Goal: Information Seeking & Learning: Find specific page/section

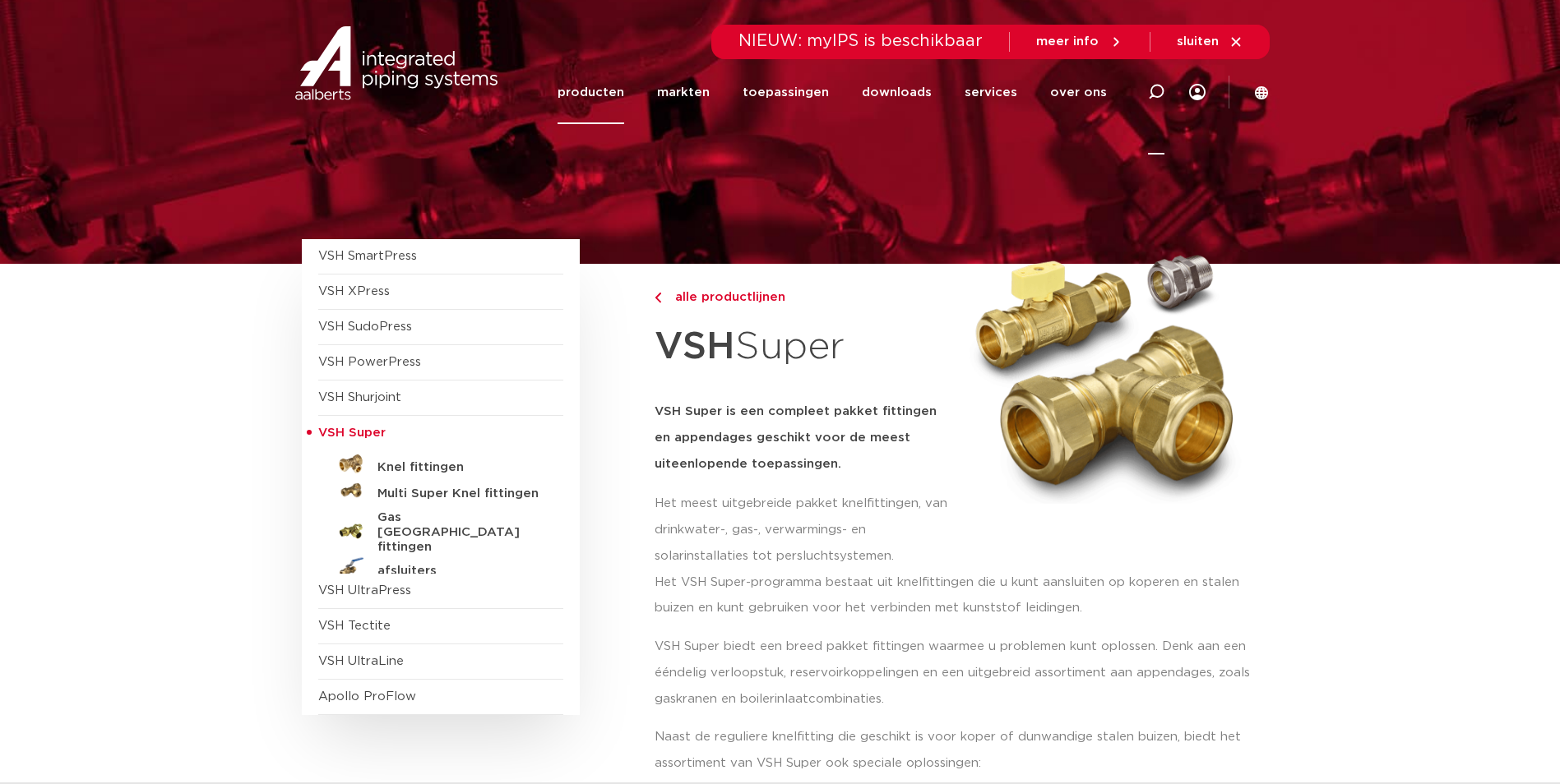
click at [1164, 91] on icon at bounding box center [1156, 92] width 19 height 19
type input "persbek"
click button "Zoeken" at bounding box center [0, 0] width 0 height 0
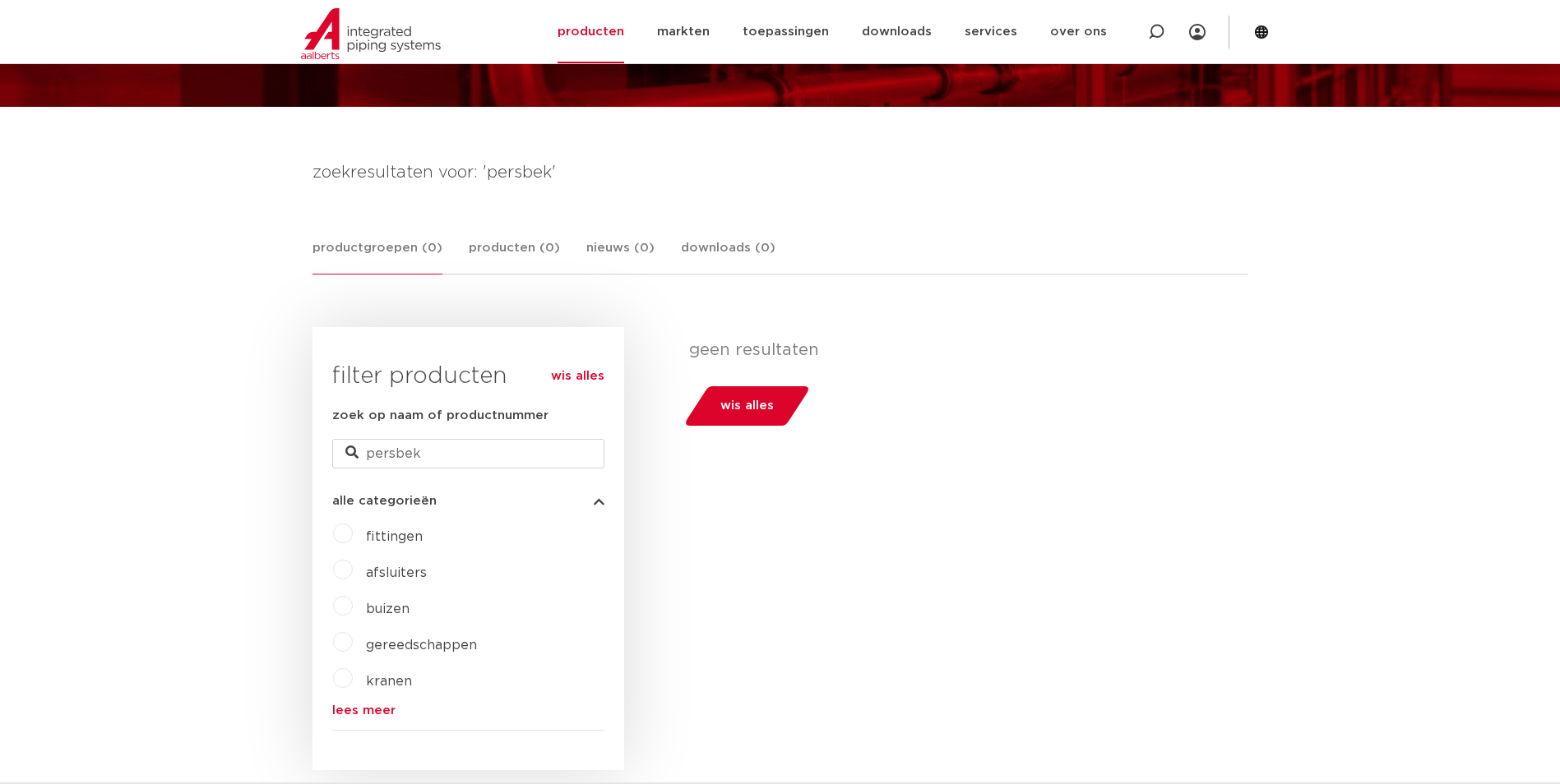
scroll to position [198, 0]
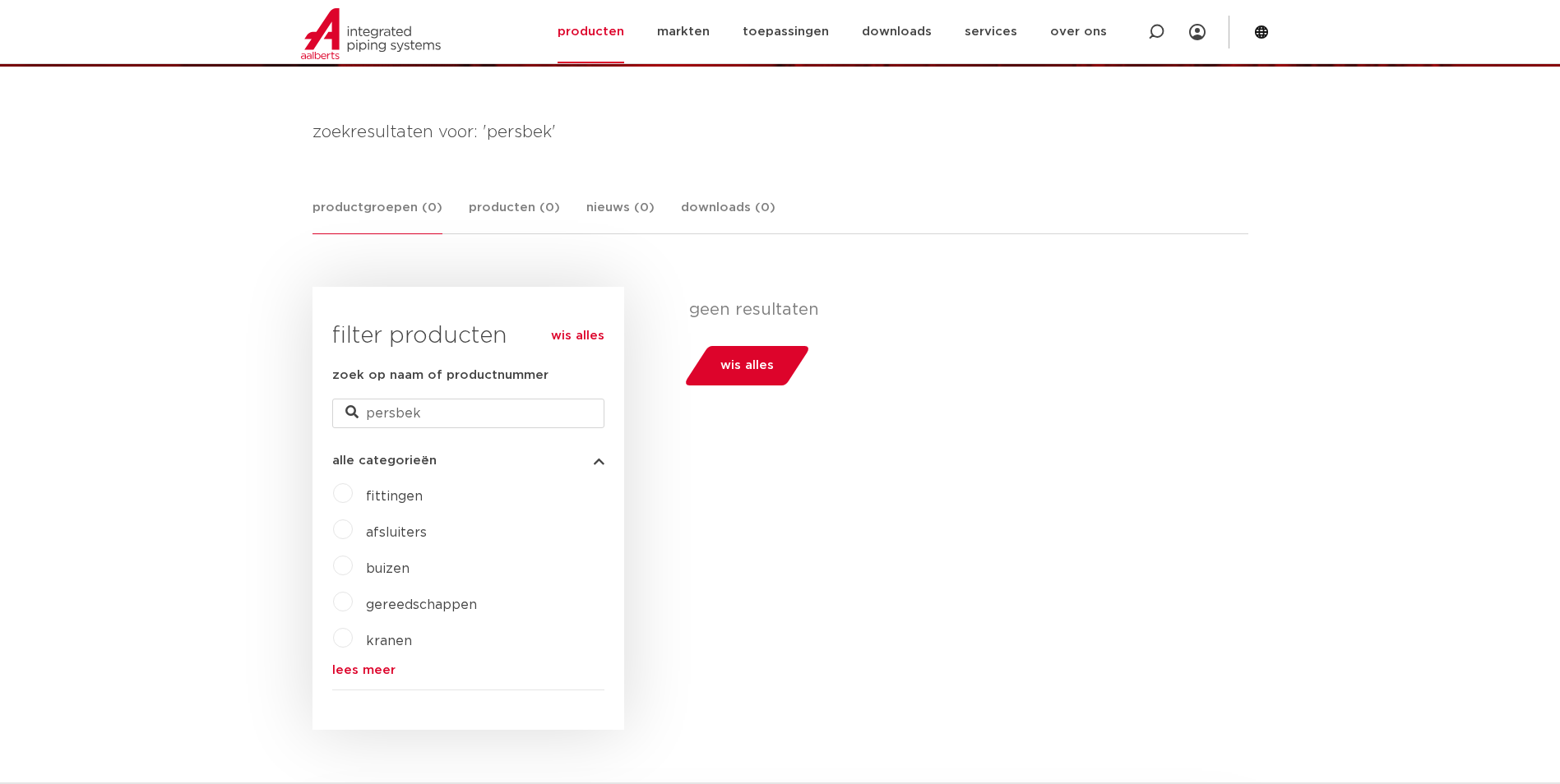
click at [353, 605] on label "gereedschappen" at bounding box center [414, 601] width 124 height 26
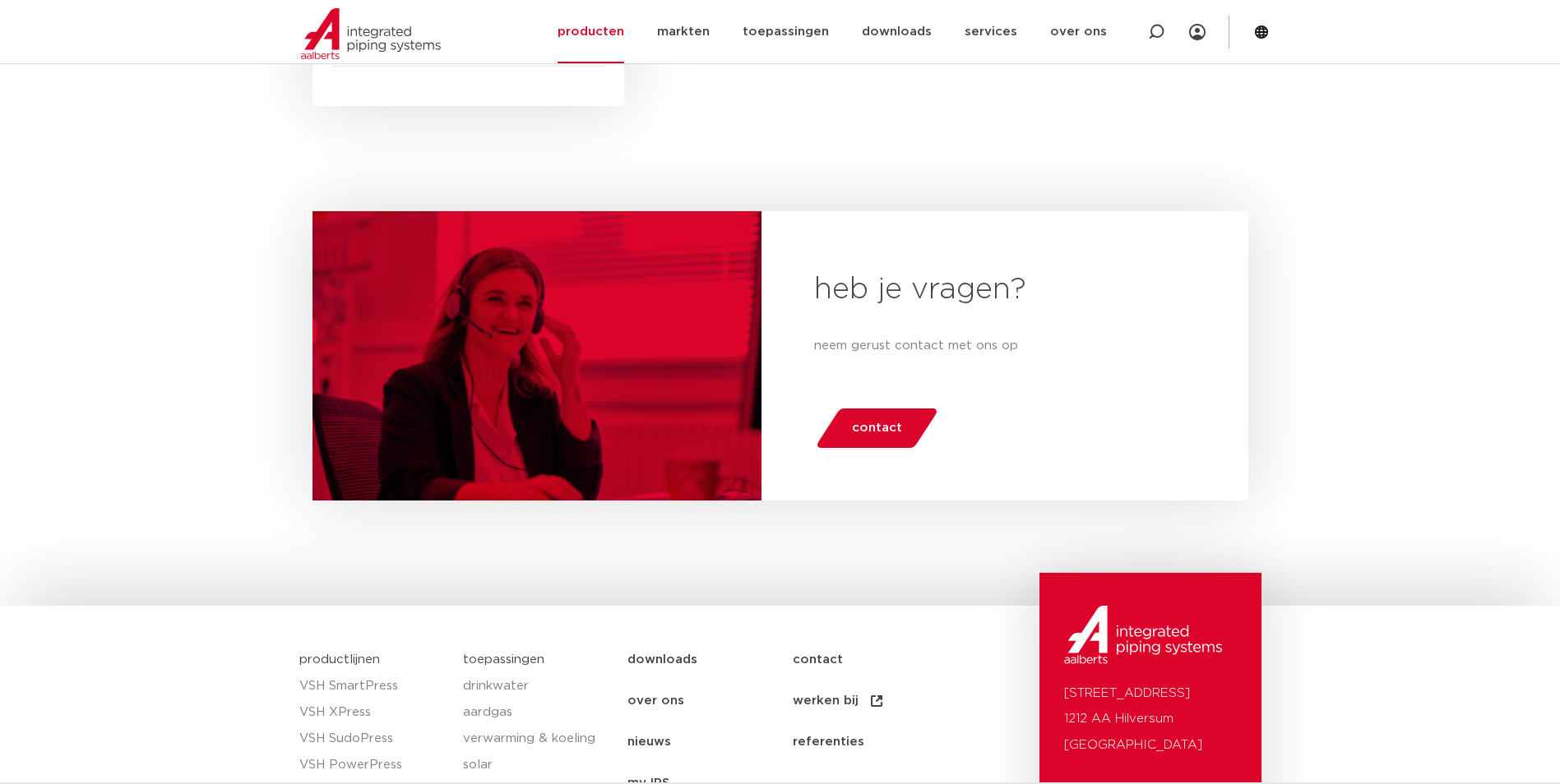
scroll to position [329, 0]
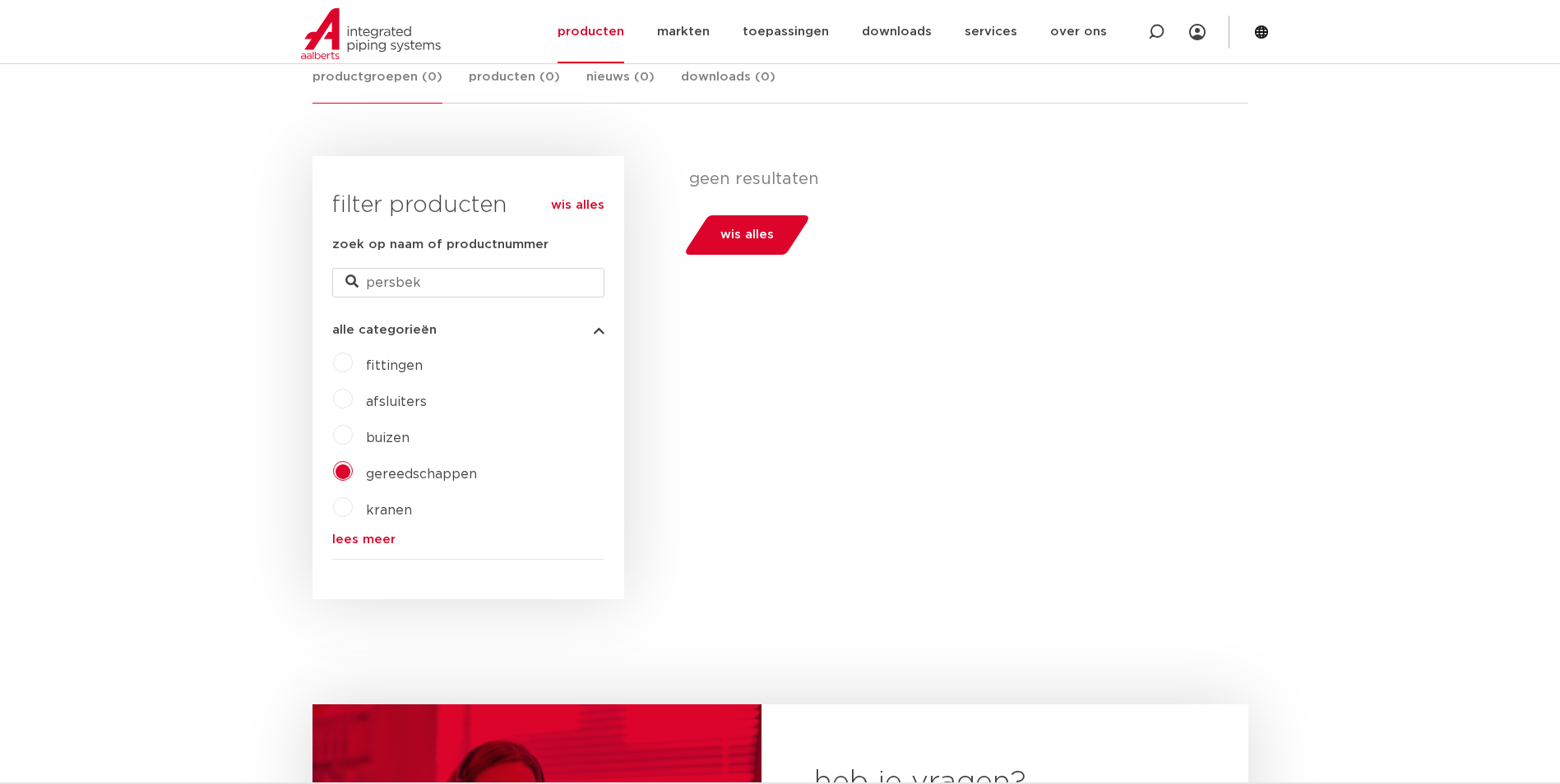
click at [368, 538] on link "lees meer" at bounding box center [467, 540] width 272 height 13
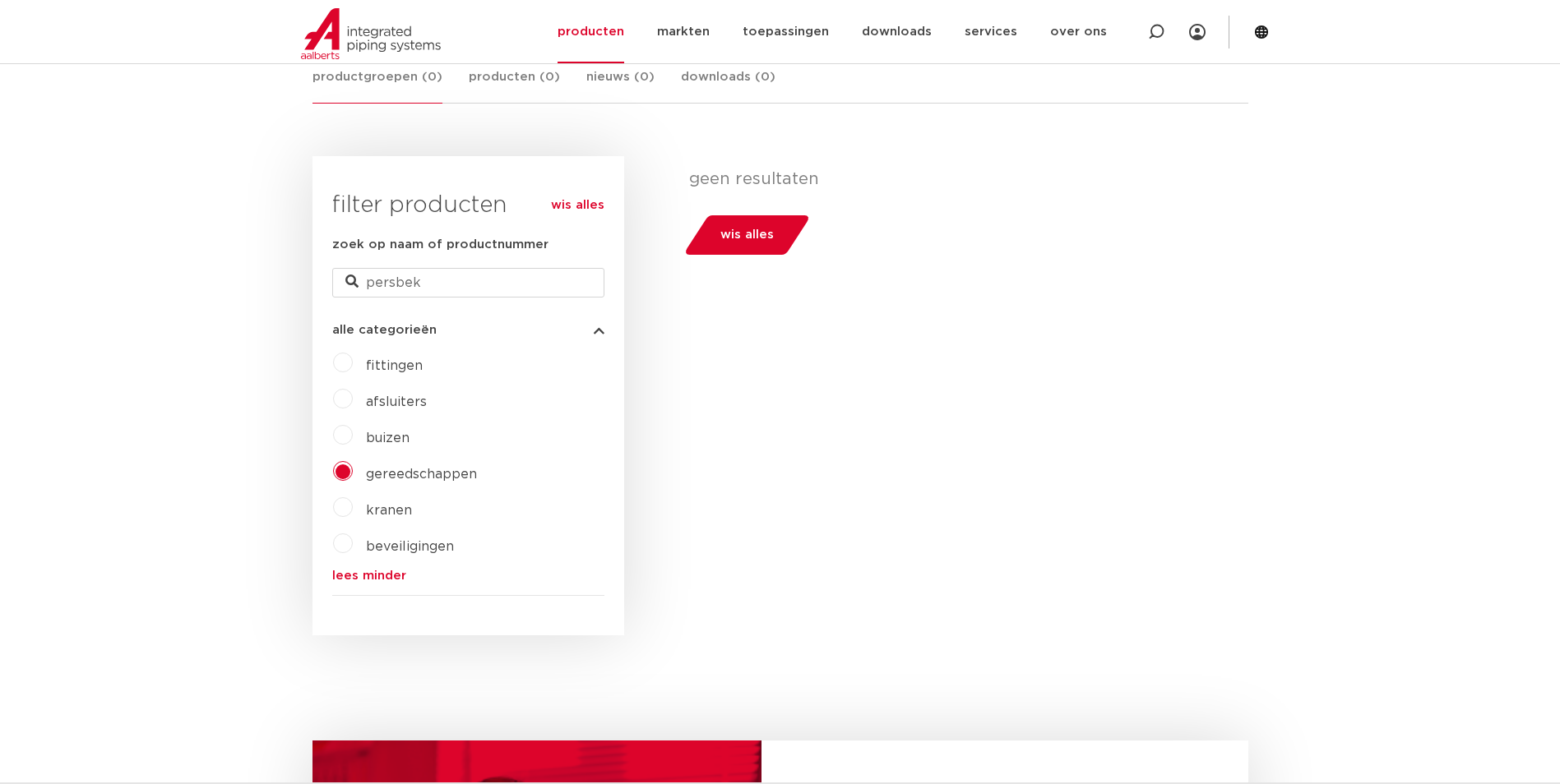
click at [353, 465] on label "gereedschappen" at bounding box center [414, 471] width 124 height 26
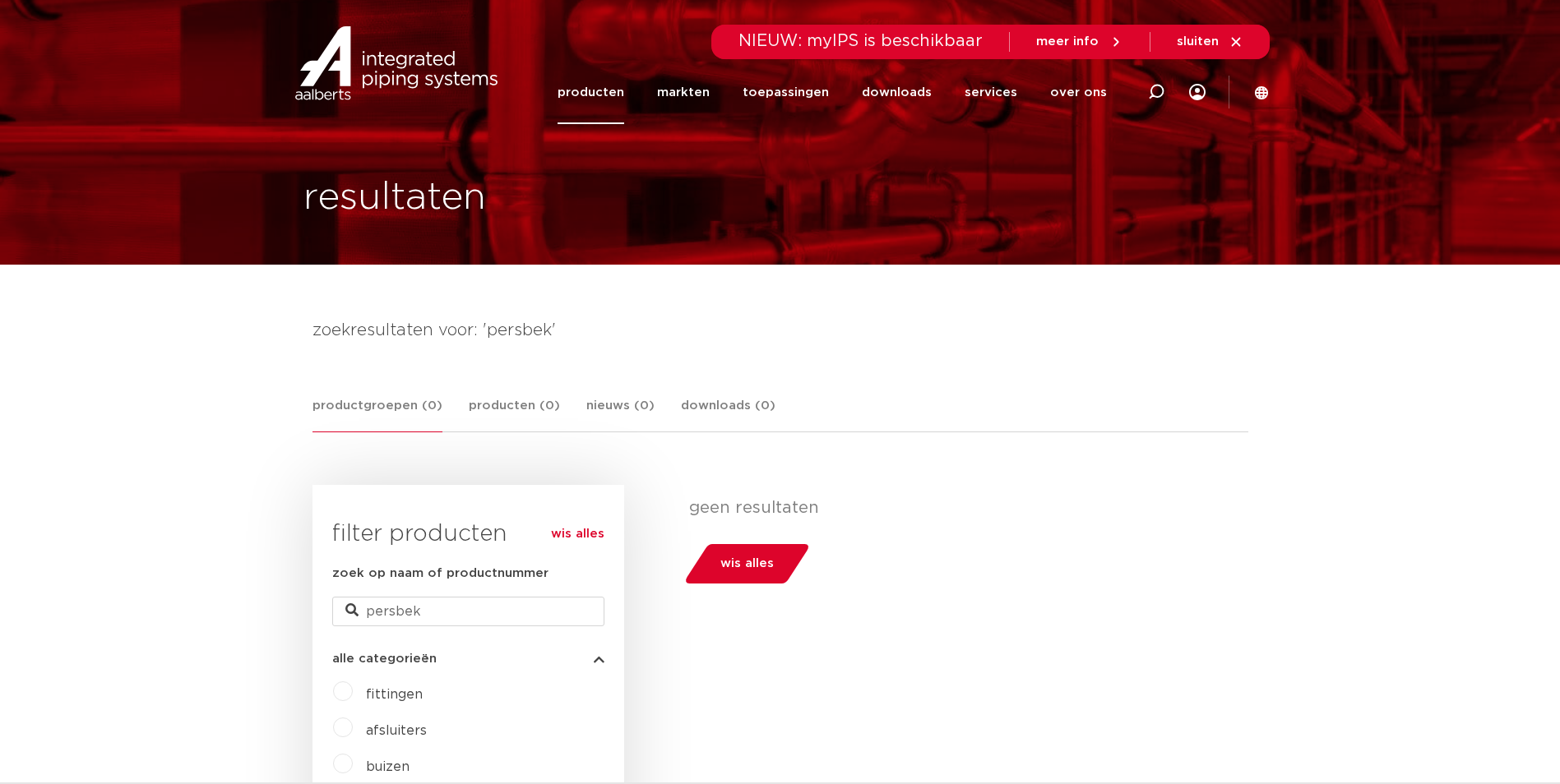
click at [611, 97] on link "producten" at bounding box center [590, 92] width 67 height 63
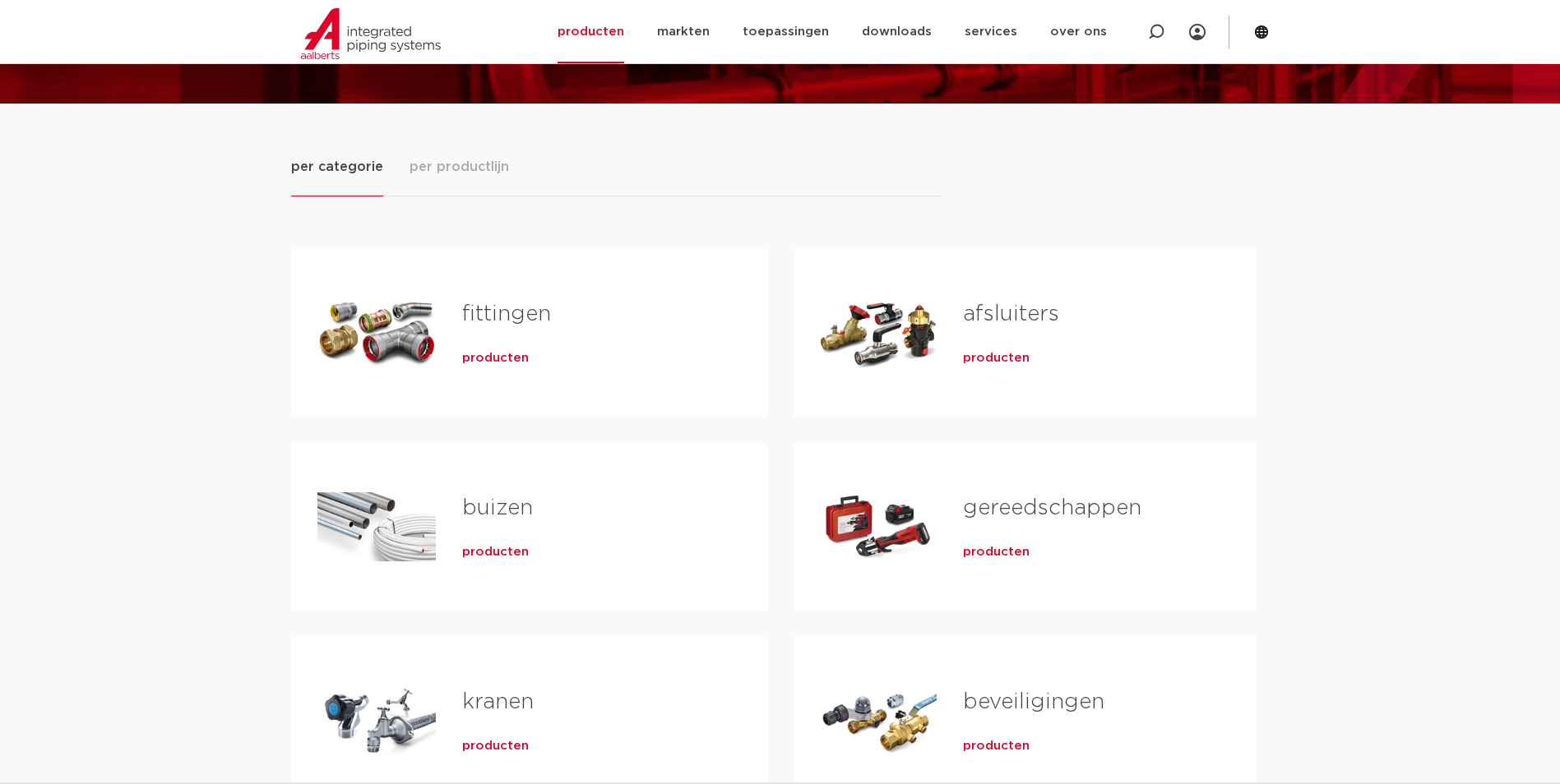
scroll to position [164, 0]
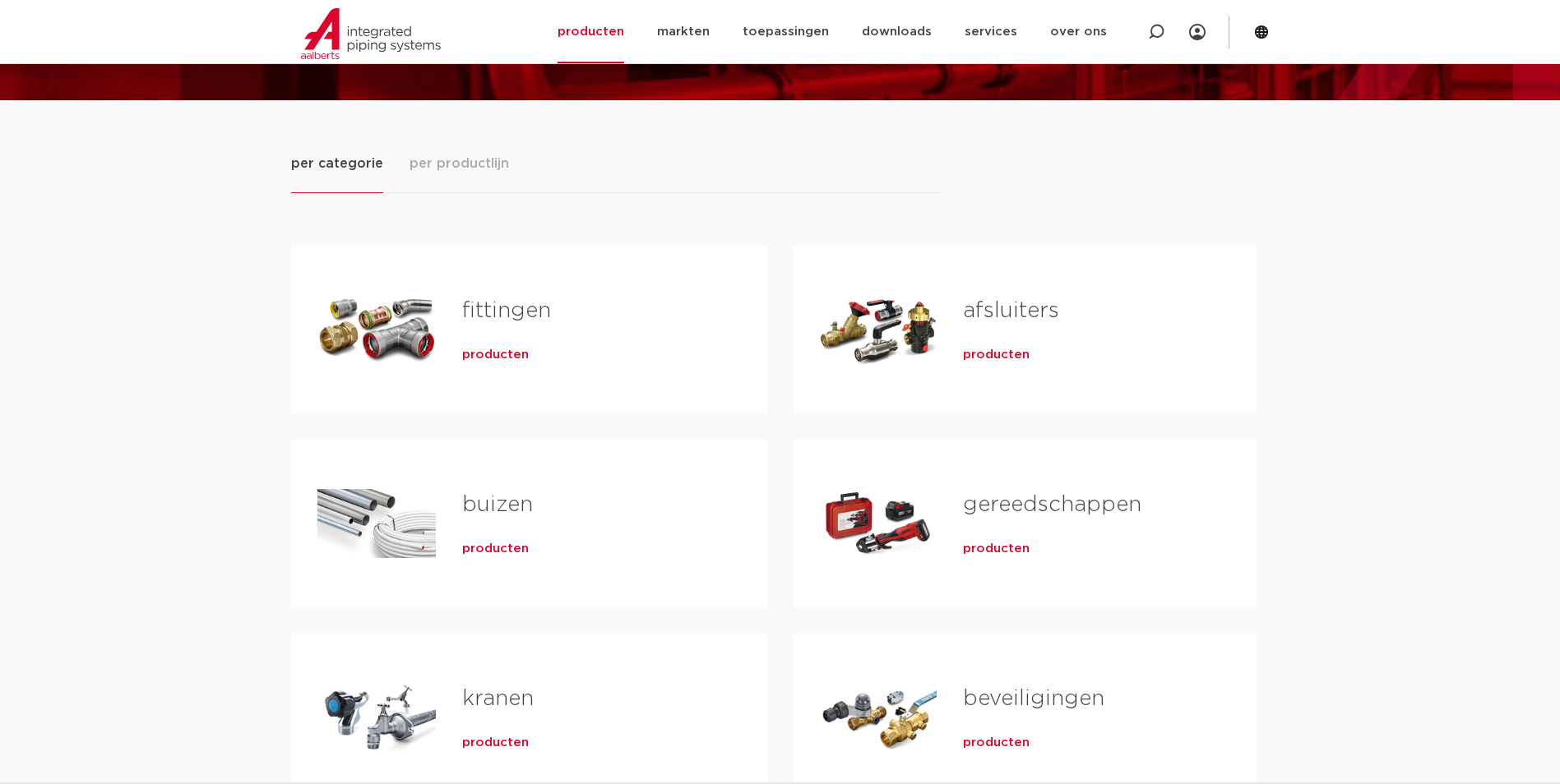
click at [986, 549] on span "producten" at bounding box center [996, 549] width 67 height 17
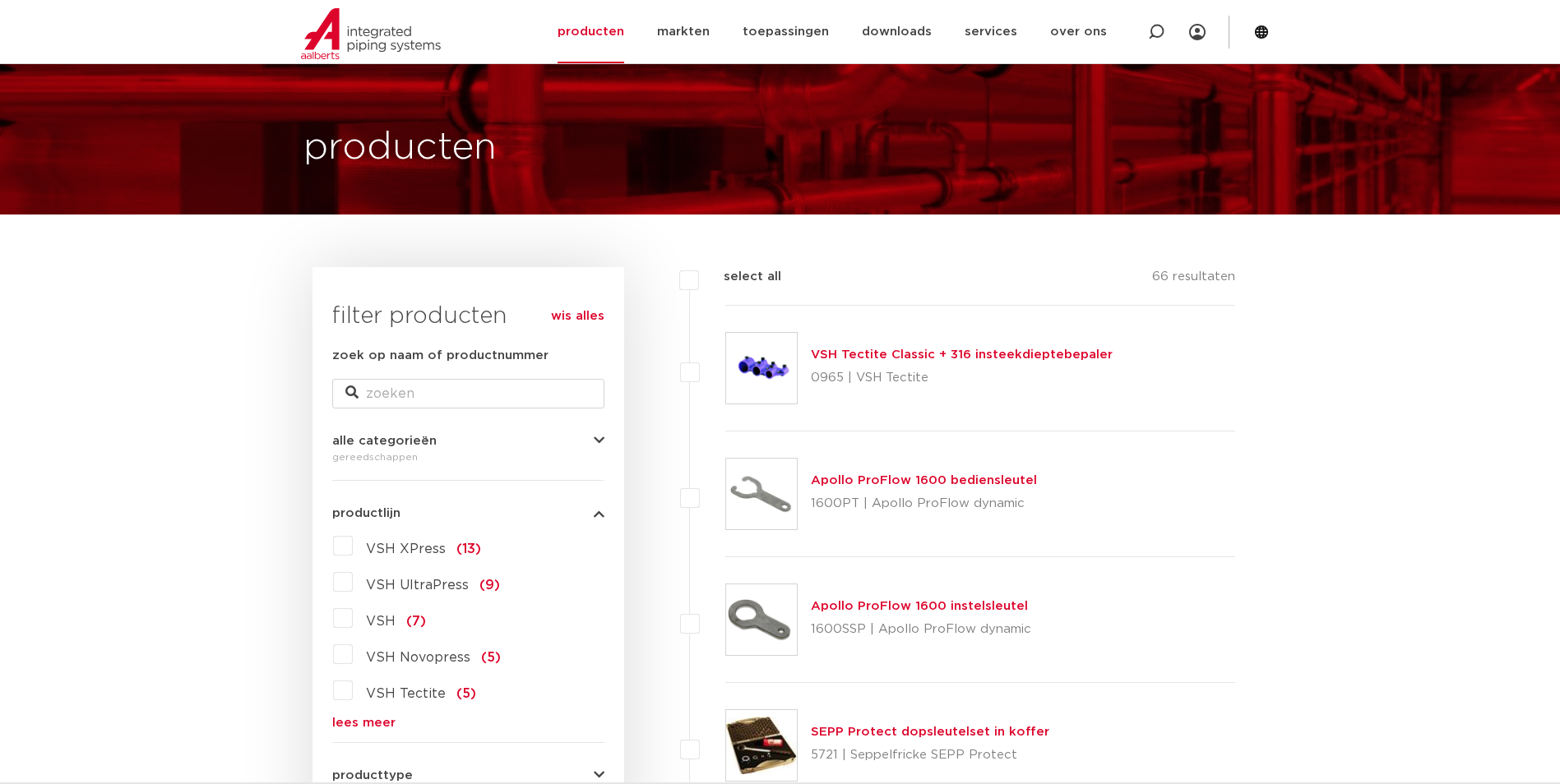
scroll to position [247, 0]
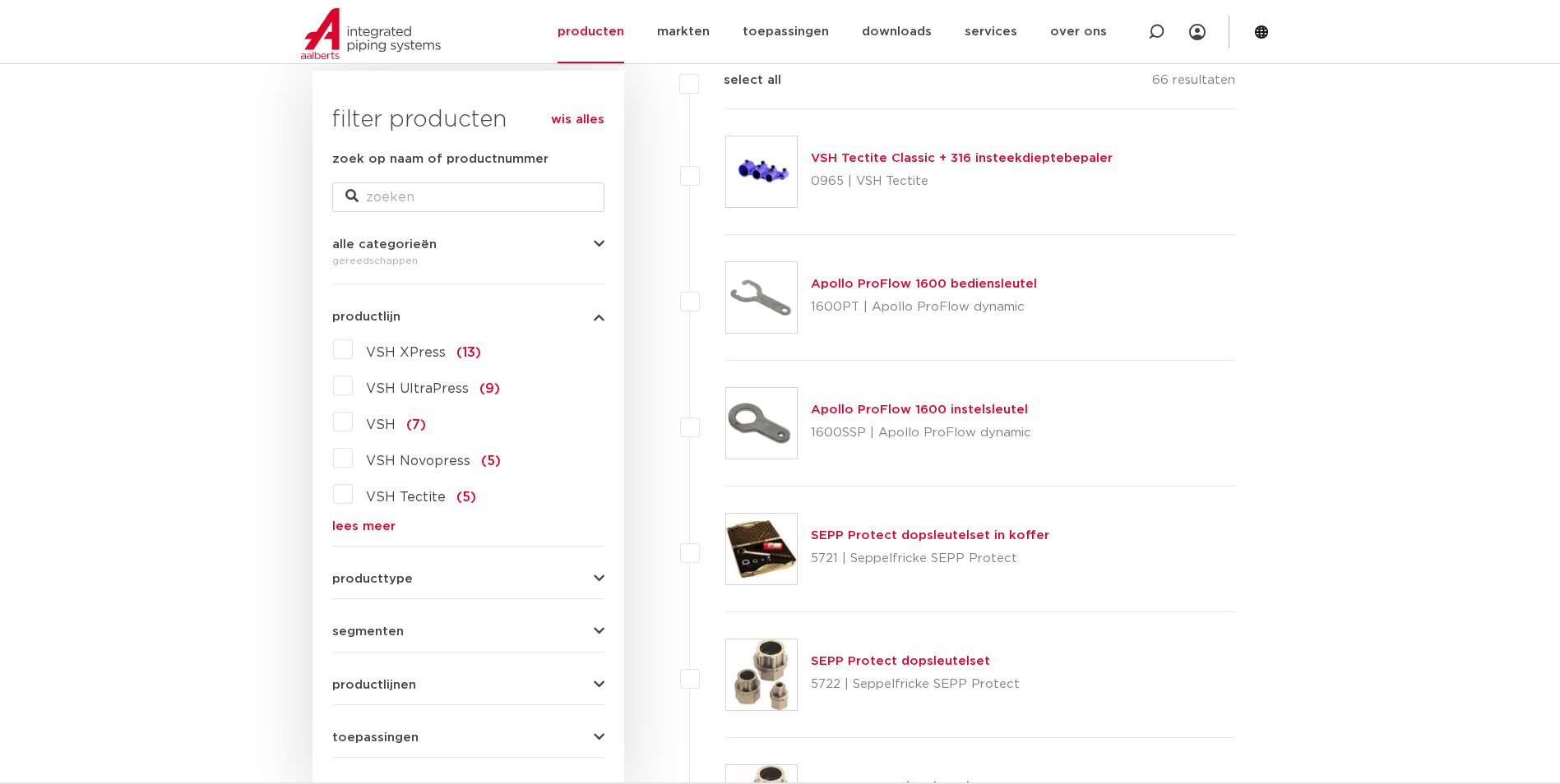
click at [353, 386] on label "VSH UltraPress (9)" at bounding box center [426, 385] width 147 height 26
click at [0, 0] on input "VSH UltraPress (9)" at bounding box center [0, 0] width 0 height 0
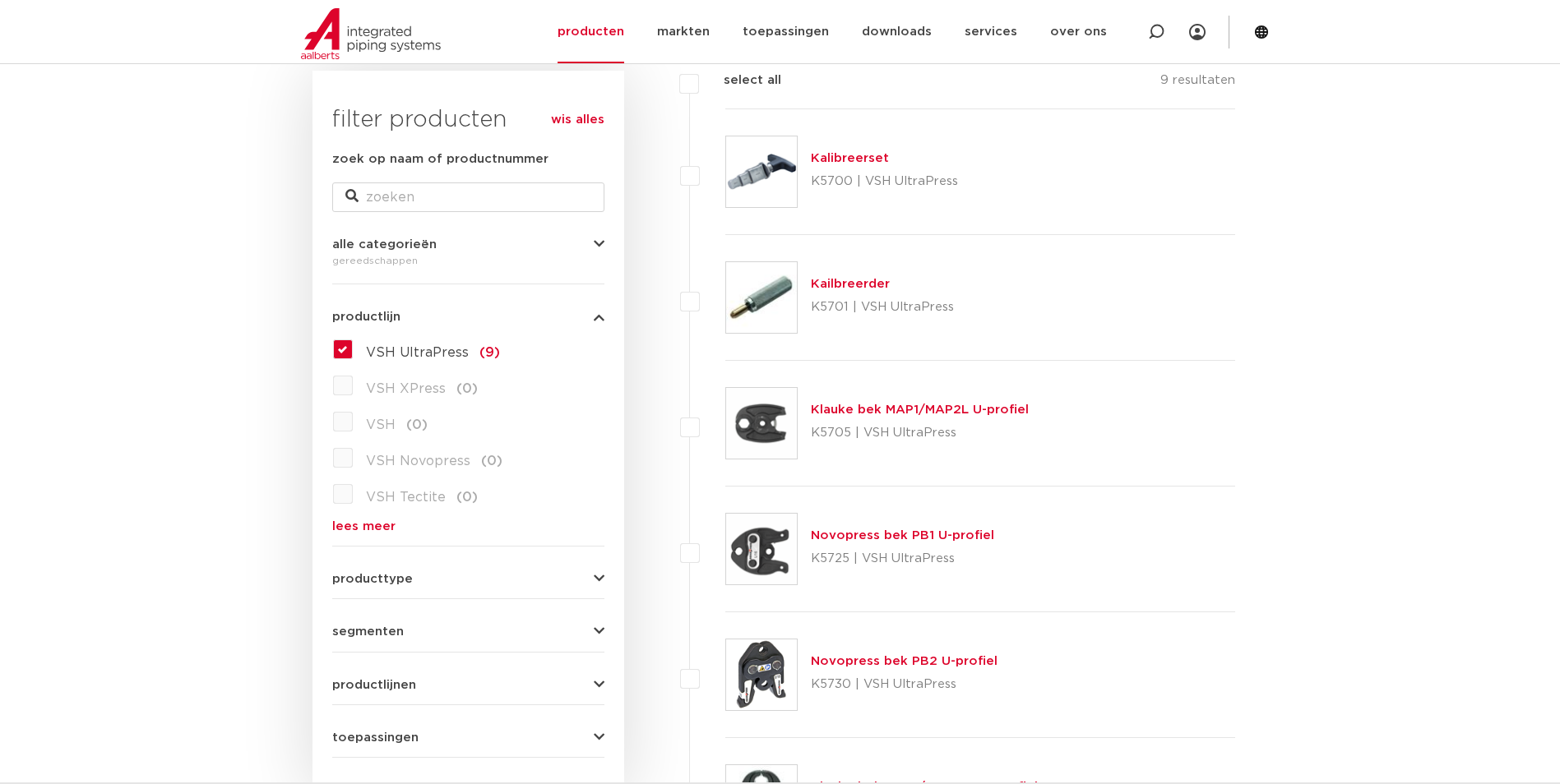
click at [353, 355] on label "VSH UltraPress (9)" at bounding box center [426, 349] width 147 height 26
click at [0, 0] on input "VSH UltraPress (9)" at bounding box center [0, 0] width 0 height 0
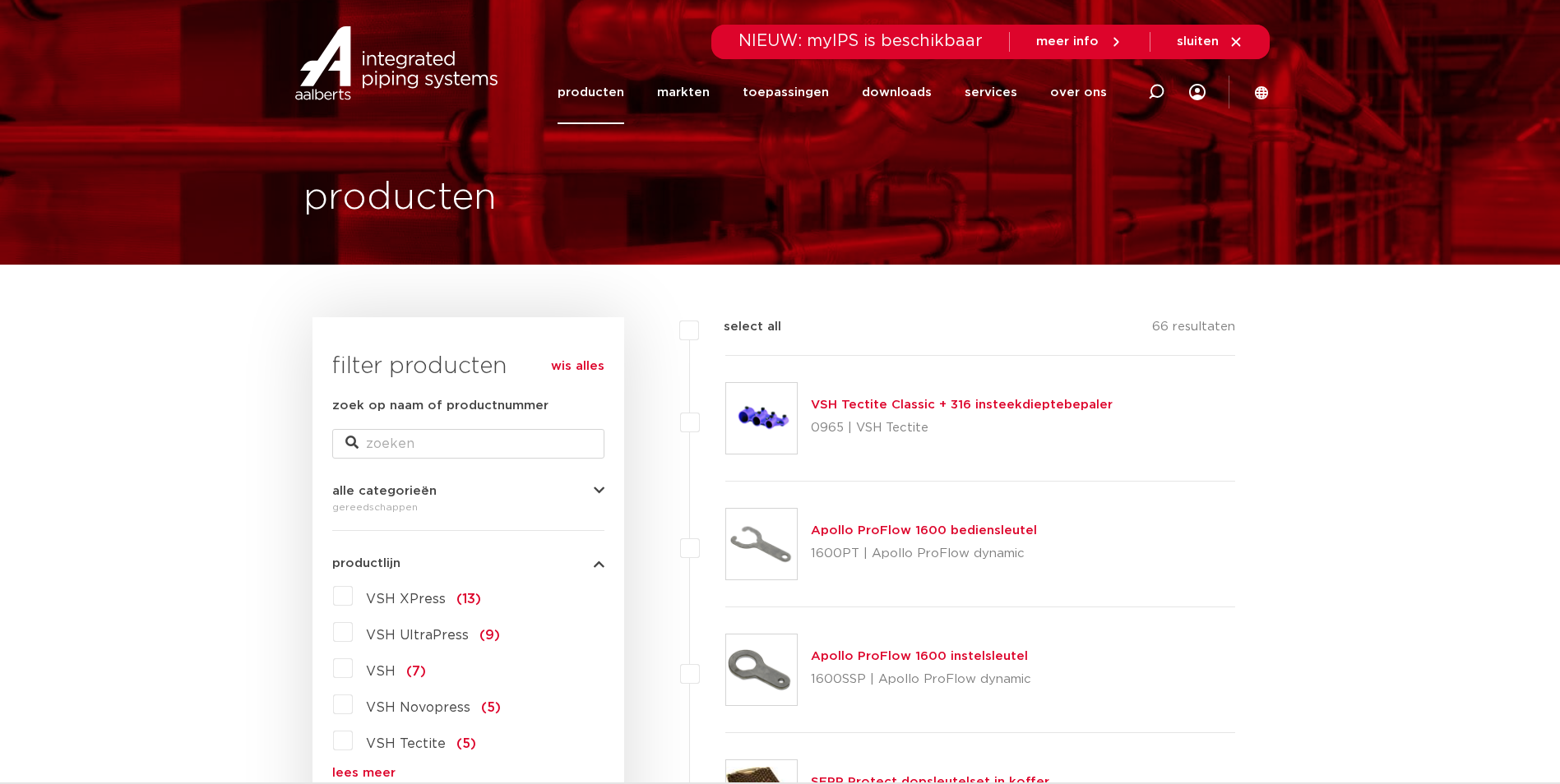
drag, startPoint x: 466, startPoint y: 363, endPoint x: 604, endPoint y: 88, distance: 307.7
click at [604, 88] on link "producten" at bounding box center [590, 92] width 67 height 63
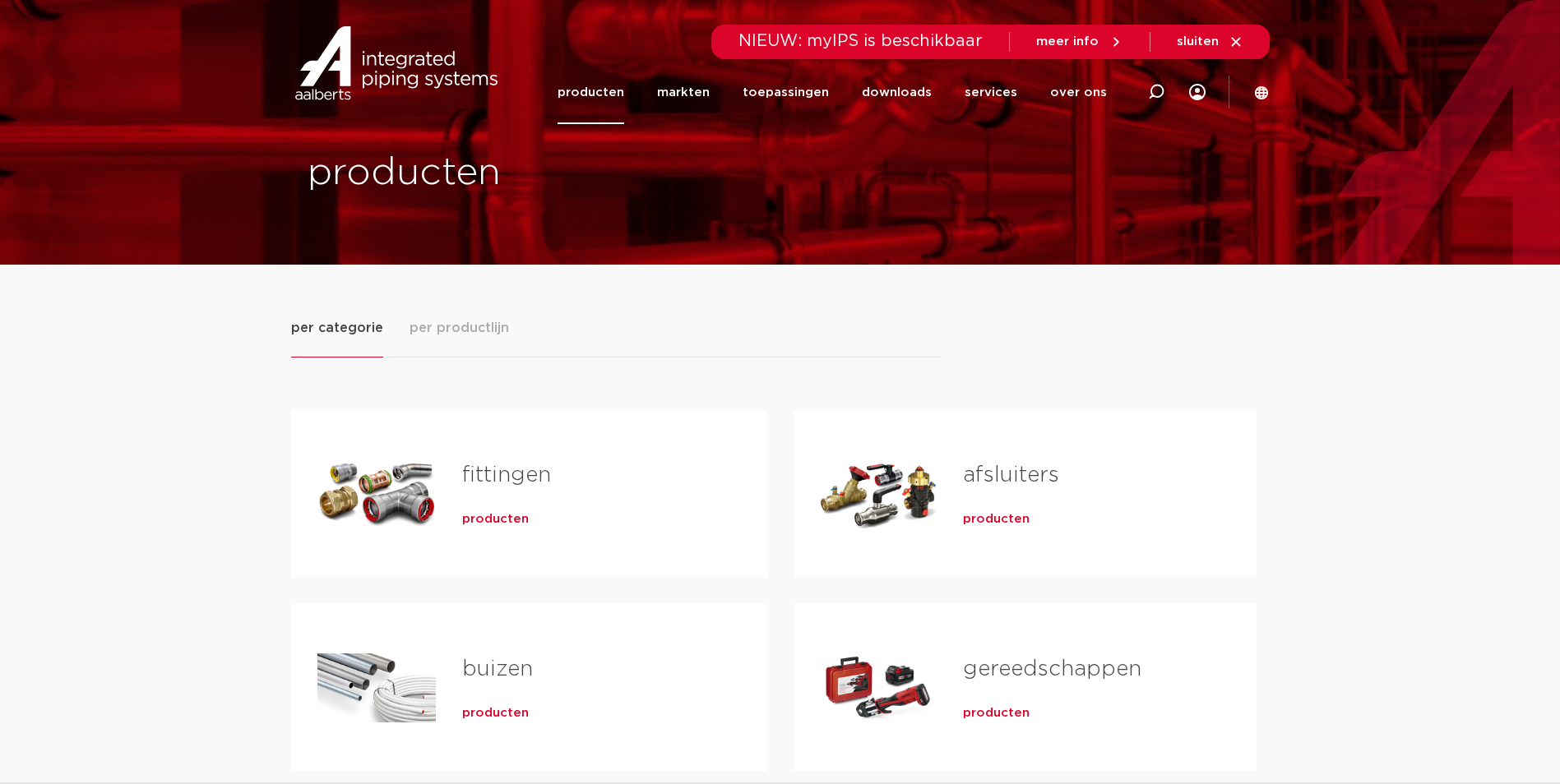
click at [447, 462] on div "fittingen producten" at bounding box center [588, 493] width 305 height 115
click at [481, 516] on span "producten" at bounding box center [495, 520] width 67 height 17
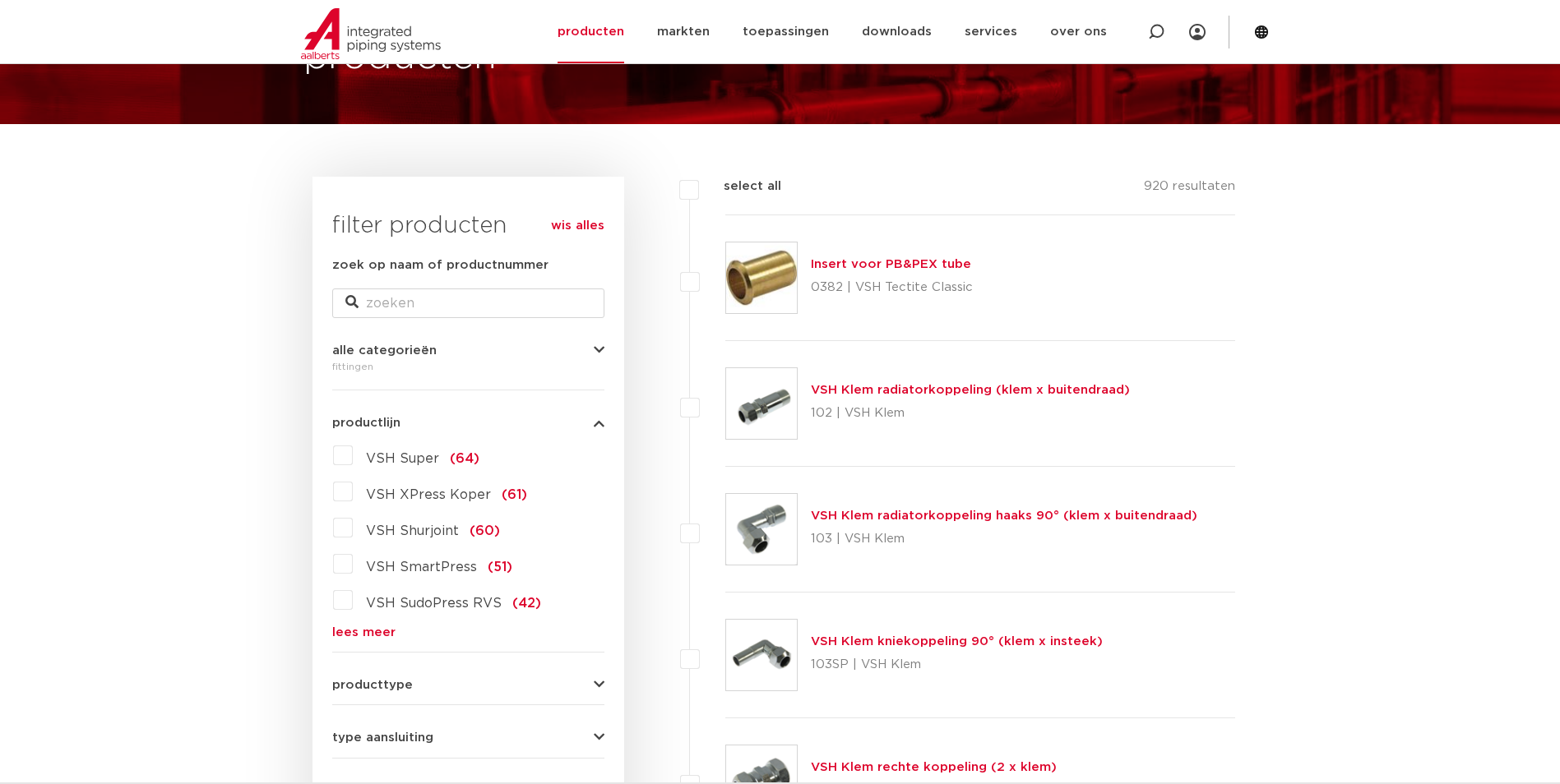
scroll to position [164, 0]
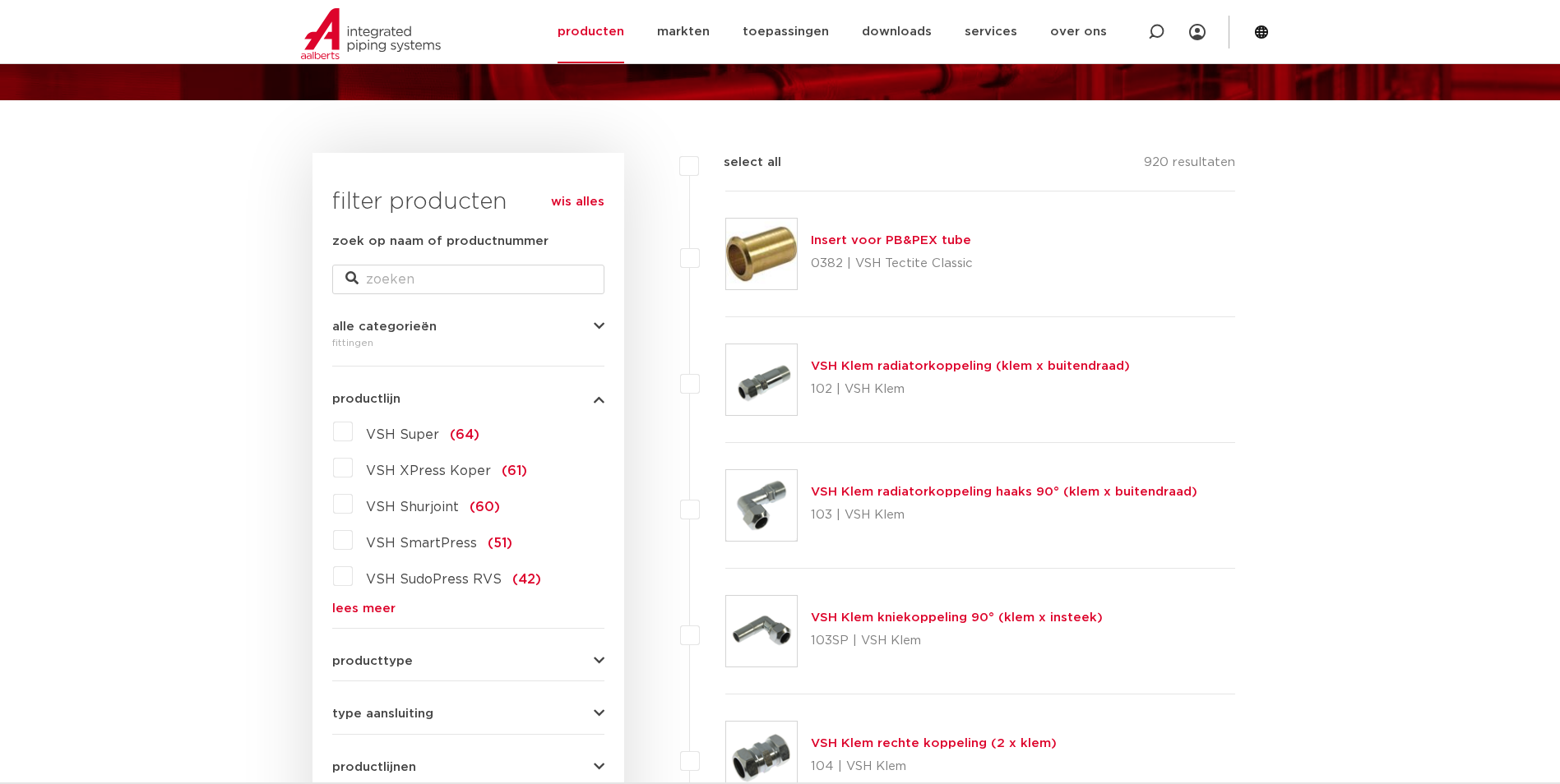
click at [353, 540] on label "VSH SmartPress (51)" at bounding box center [432, 540] width 159 height 26
click at [0, 0] on input "VSH SmartPress (51)" at bounding box center [0, 0] width 0 height 0
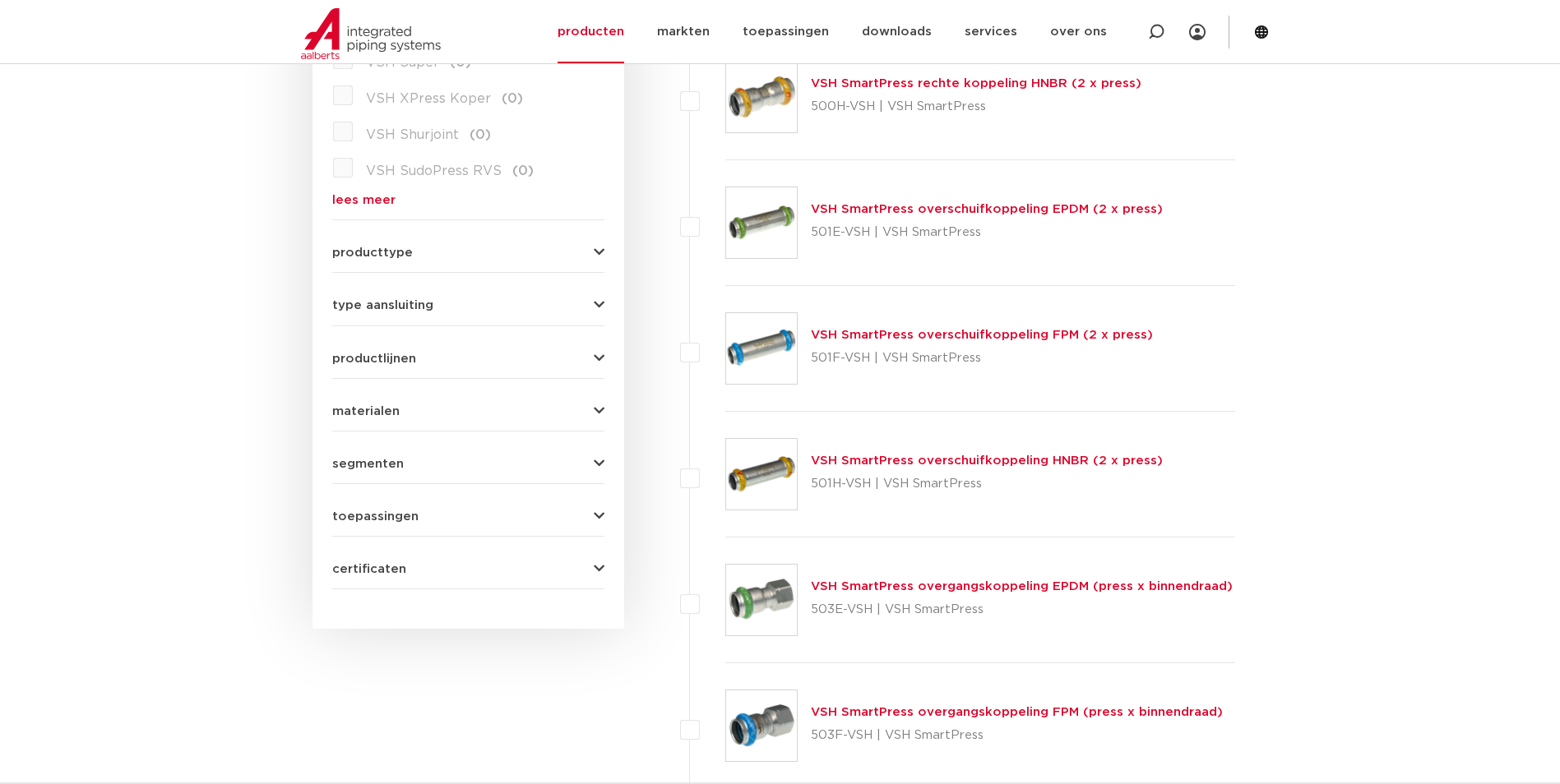
scroll to position [329, 0]
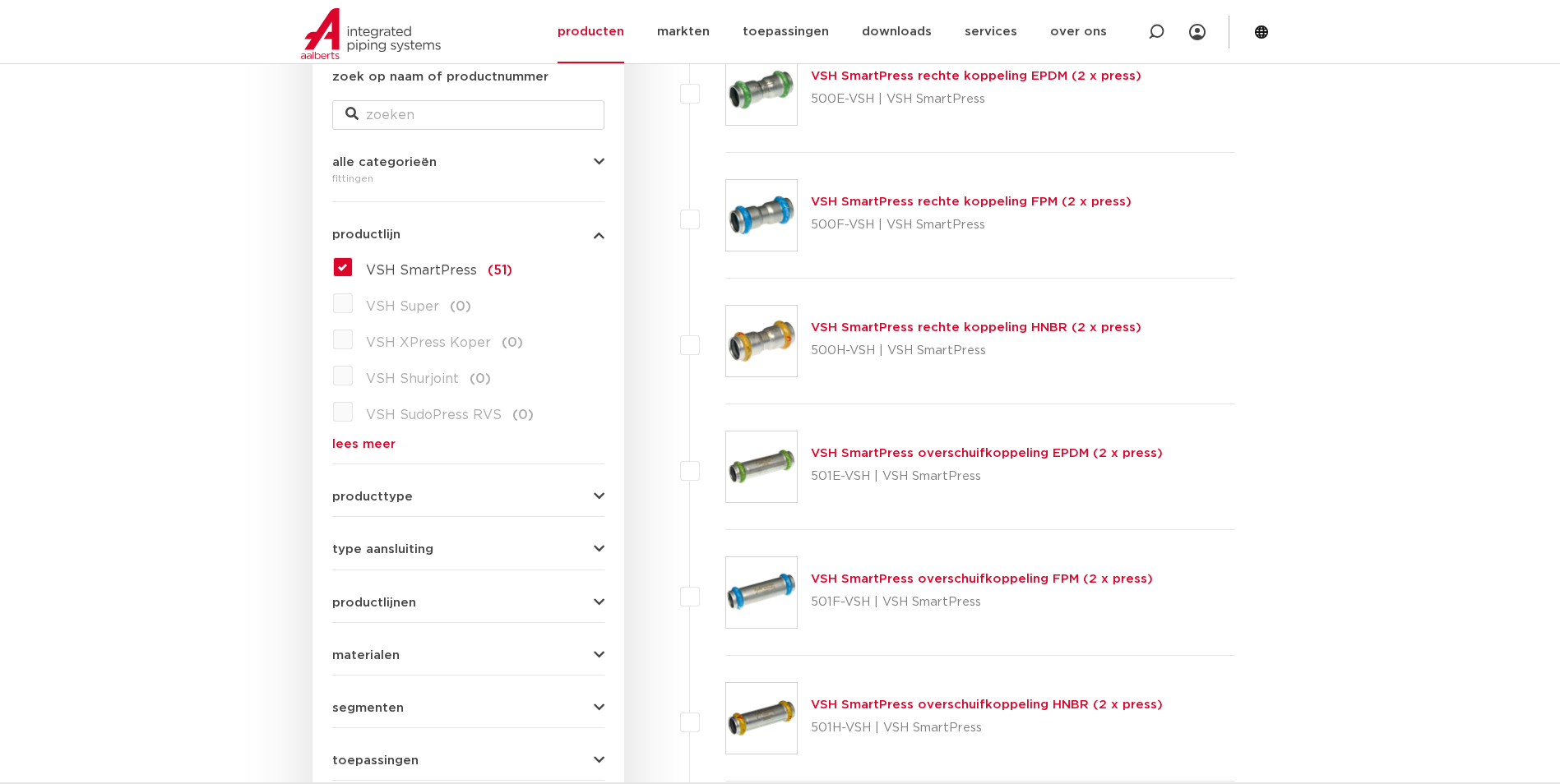
click at [353, 265] on label "VSH SmartPress (51)" at bounding box center [432, 267] width 159 height 26
click at [0, 0] on input "VSH SmartPress (51)" at bounding box center [0, 0] width 0 height 0
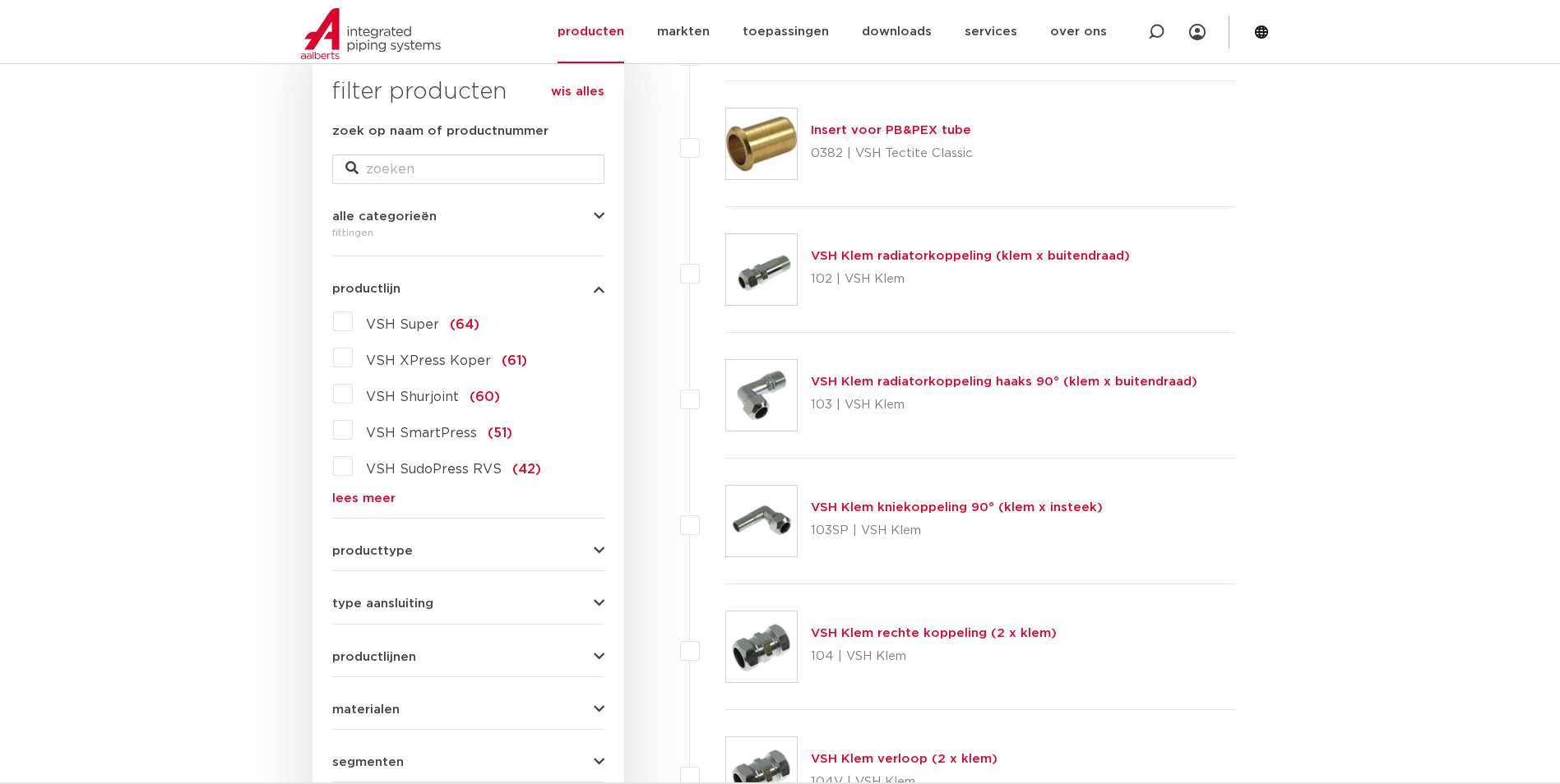
scroll to position [247, 0]
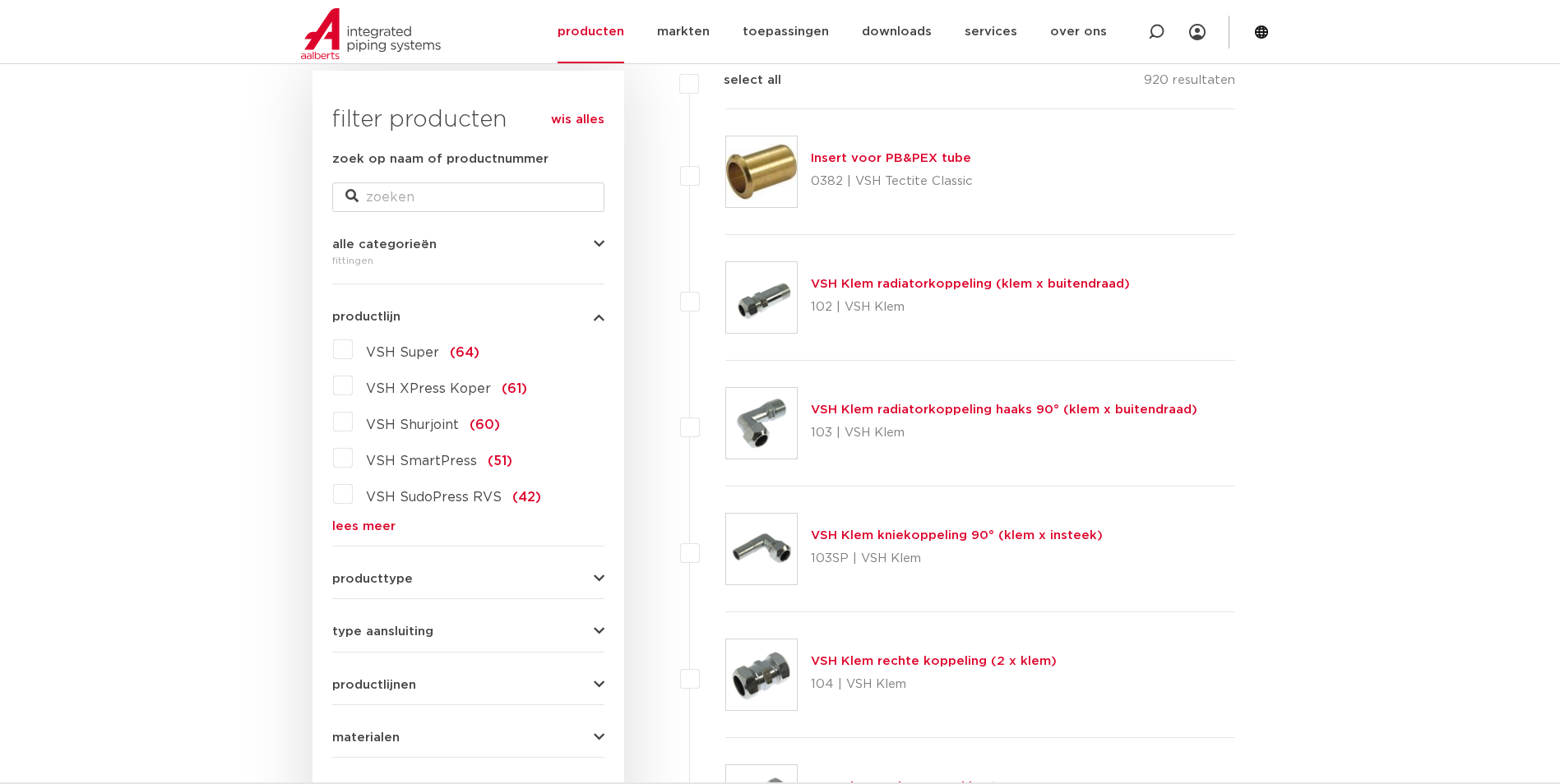
click at [352, 523] on link "lees meer" at bounding box center [467, 526] width 272 height 13
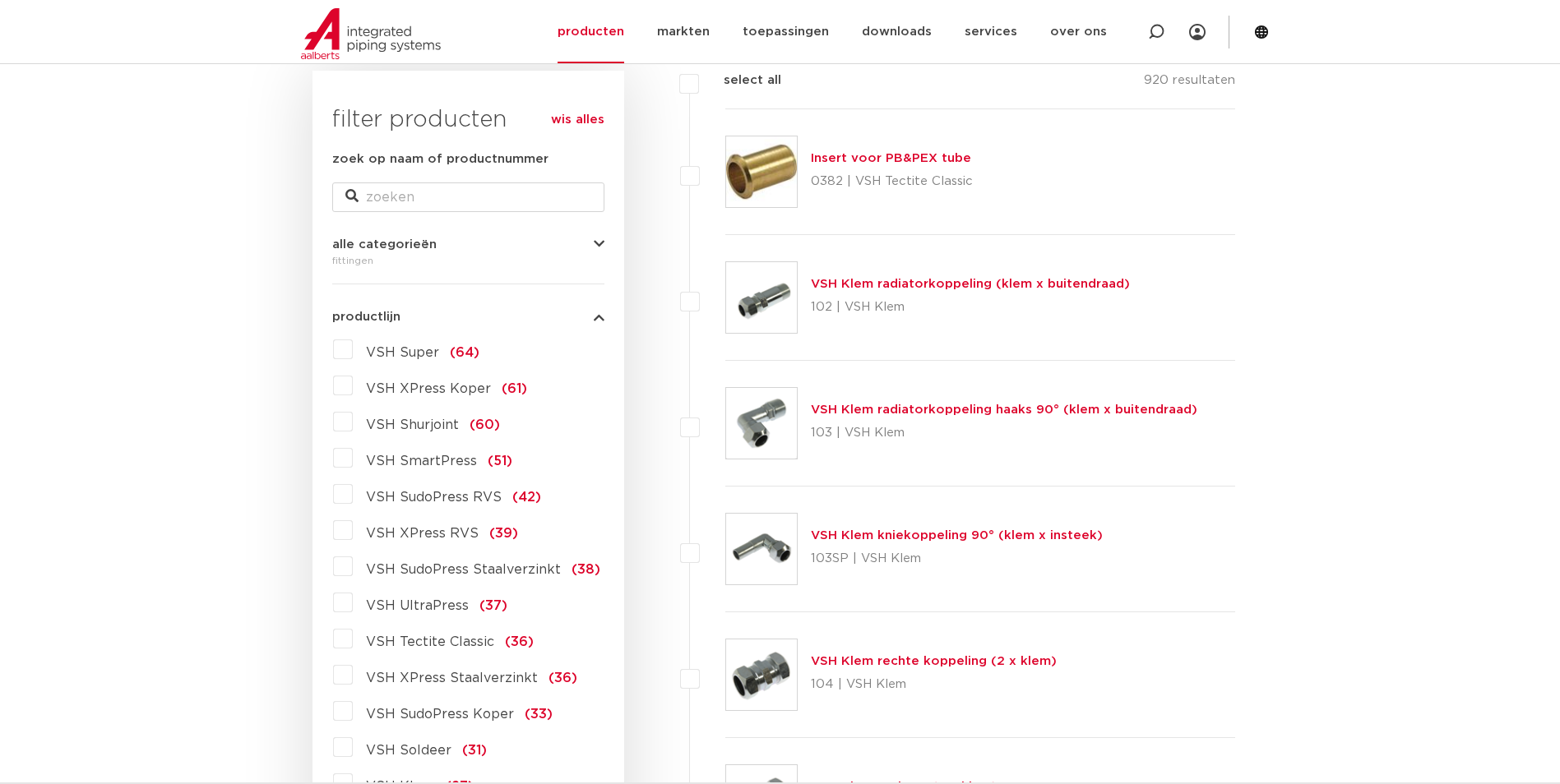
click at [353, 348] on label "VSH Super (64)" at bounding box center [416, 349] width 126 height 26
click at [0, 0] on input "VSH Super (64)" at bounding box center [0, 0] width 0 height 0
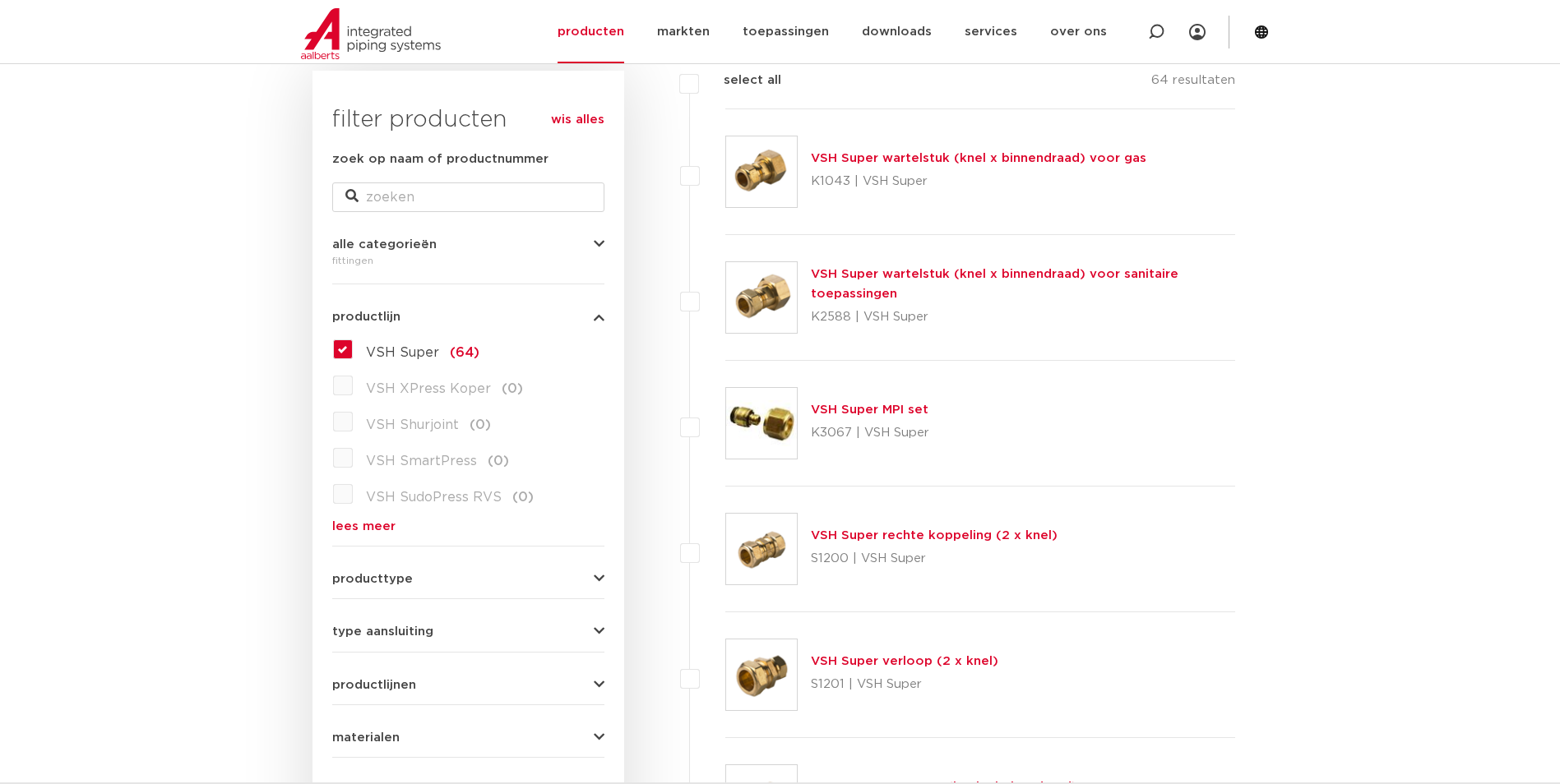
click at [353, 342] on label "VSH Super (64)" at bounding box center [416, 349] width 126 height 26
click at [0, 0] on input "VSH Super (64)" at bounding box center [0, 0] width 0 height 0
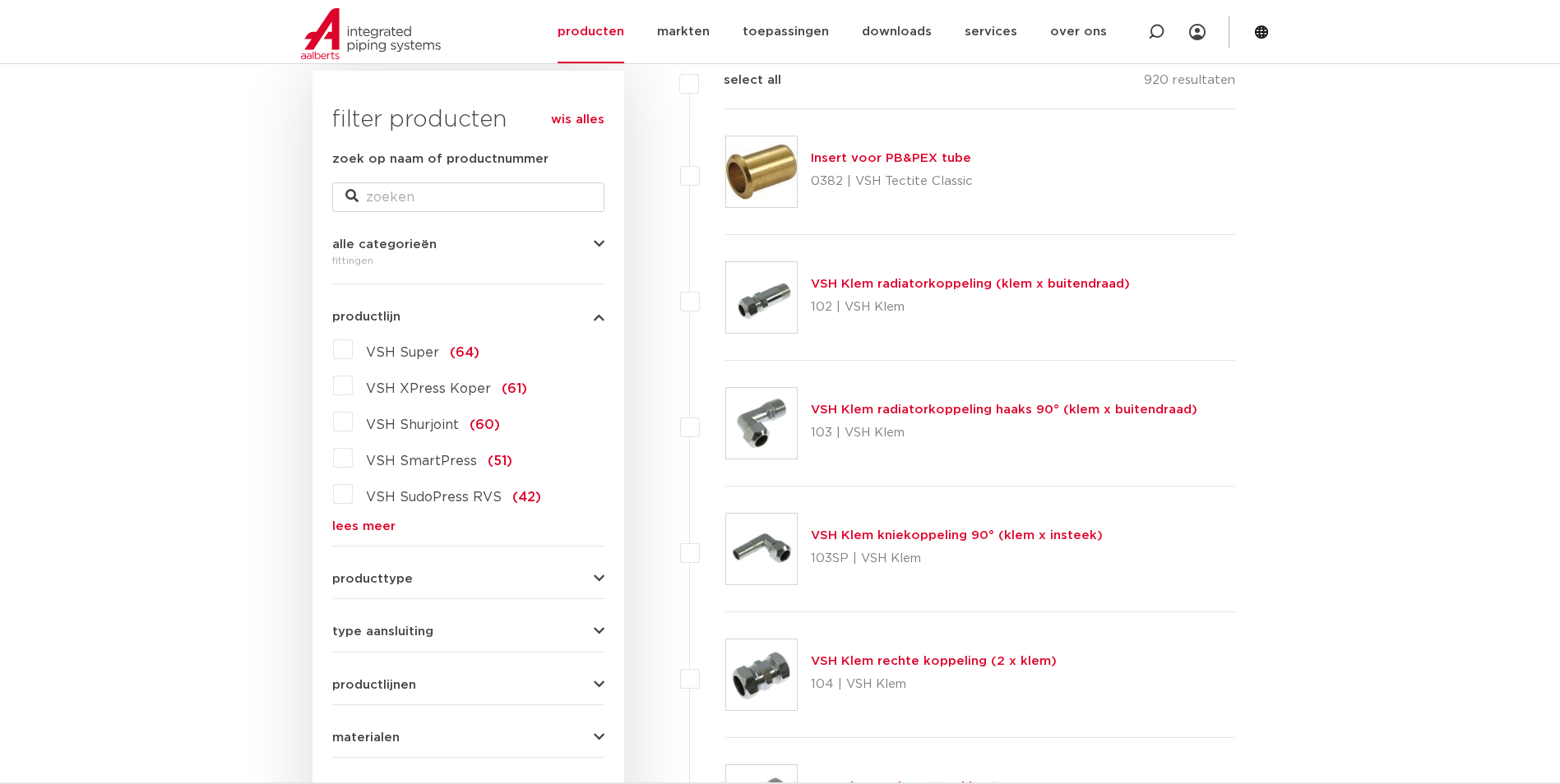
click at [353, 423] on label "VSH Shurjoint (60)" at bounding box center [426, 421] width 147 height 26
click at [0, 0] on input "VSH Shurjoint (60)" at bounding box center [0, 0] width 0 height 0
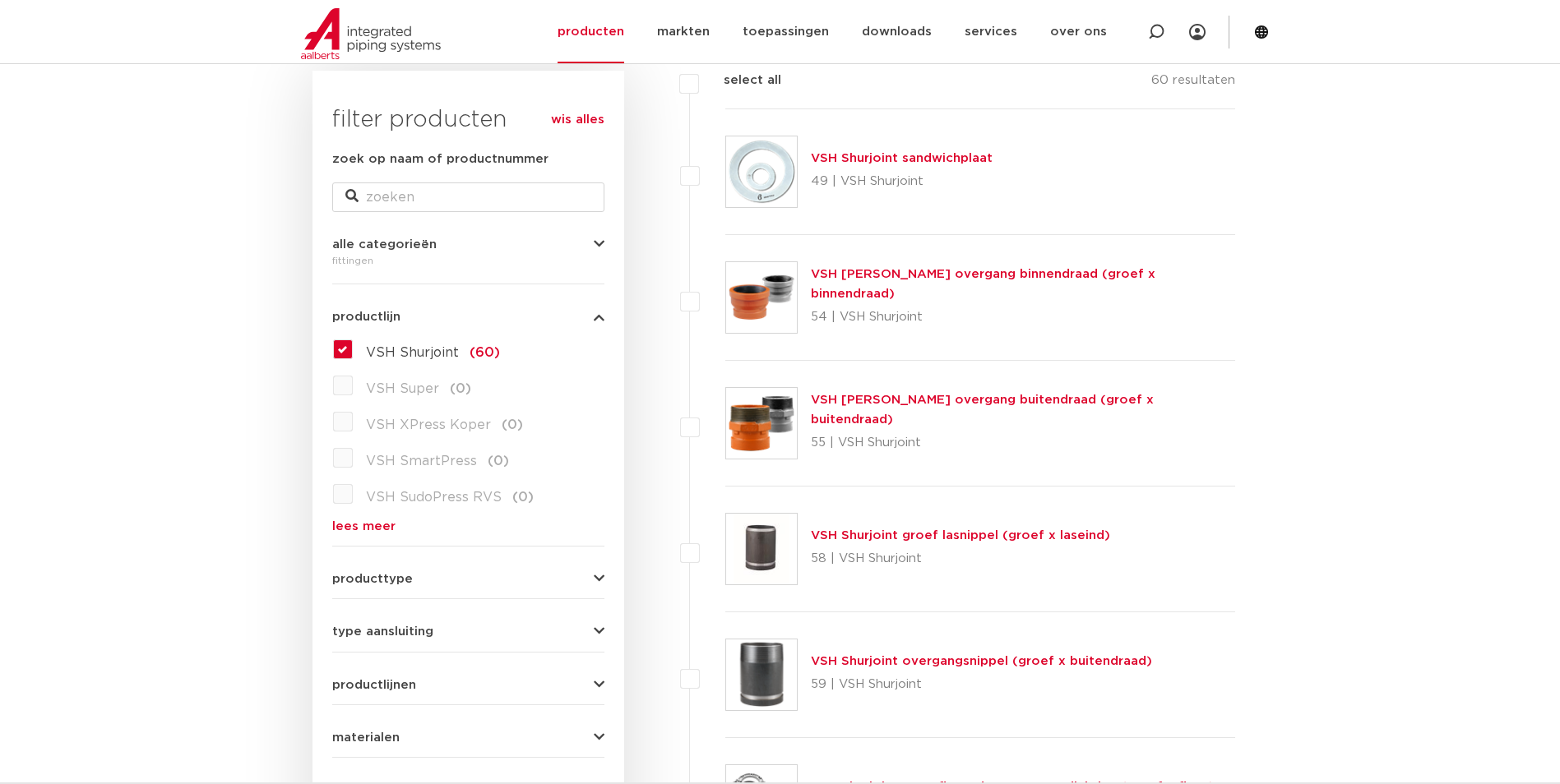
click at [353, 352] on label "VSH Shurjoint (60)" at bounding box center [426, 349] width 147 height 26
click at [0, 0] on input "VSH Shurjoint (60)" at bounding box center [0, 0] width 0 height 0
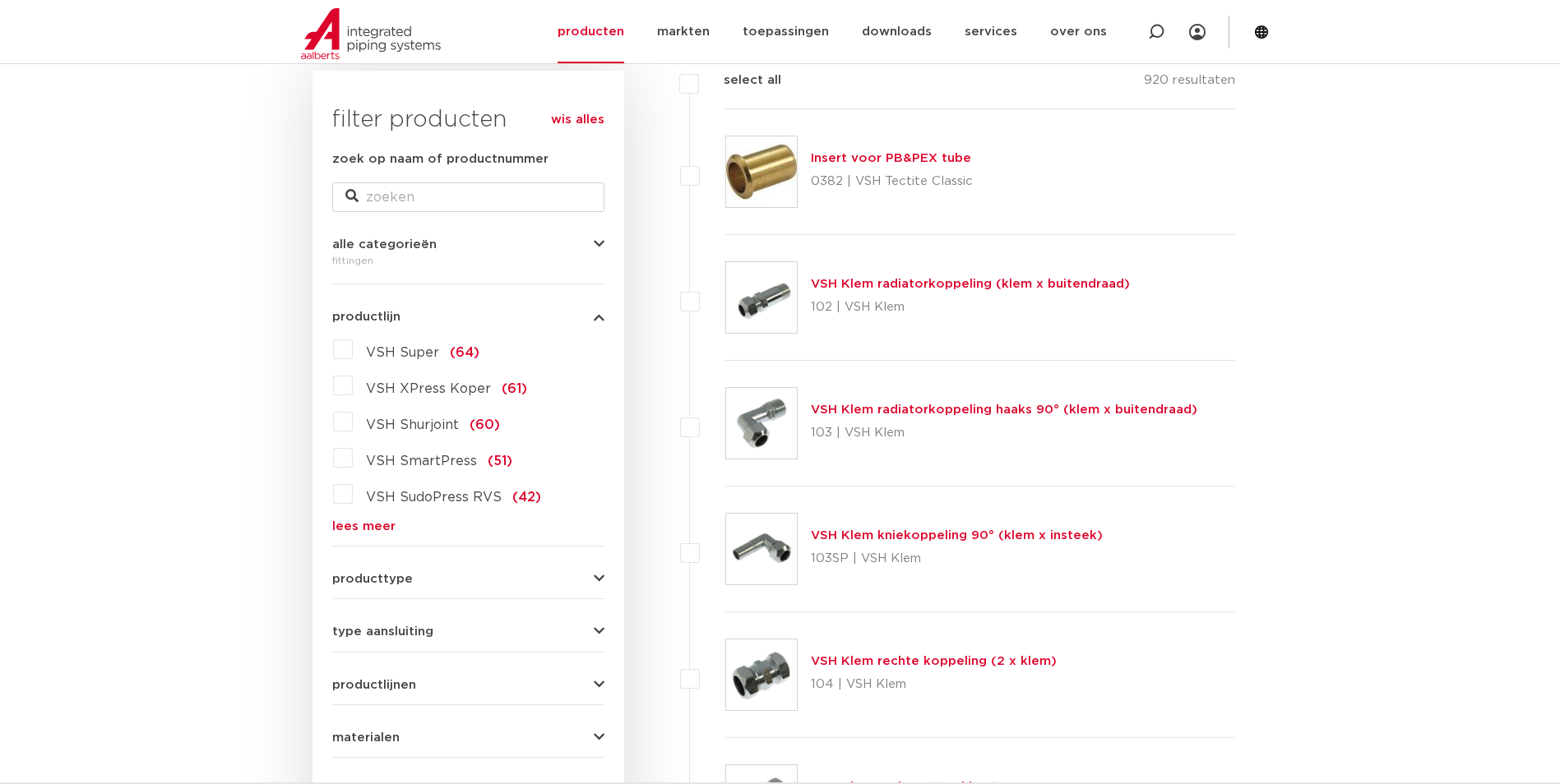
scroll to position [329, 0]
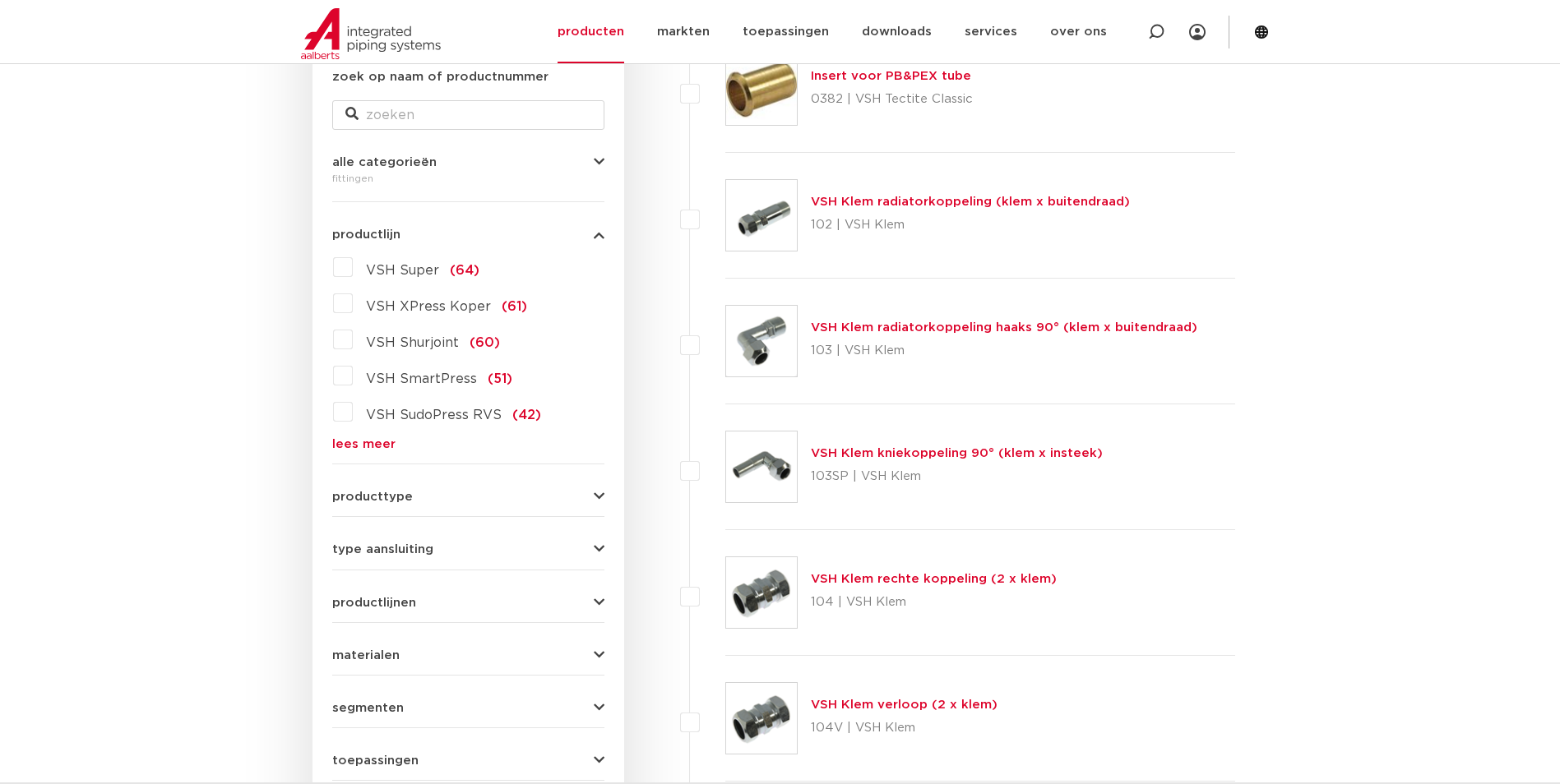
click at [353, 376] on label "VSH SmartPress (51)" at bounding box center [432, 376] width 159 height 26
click at [0, 0] on input "VSH SmartPress (51)" at bounding box center [0, 0] width 0 height 0
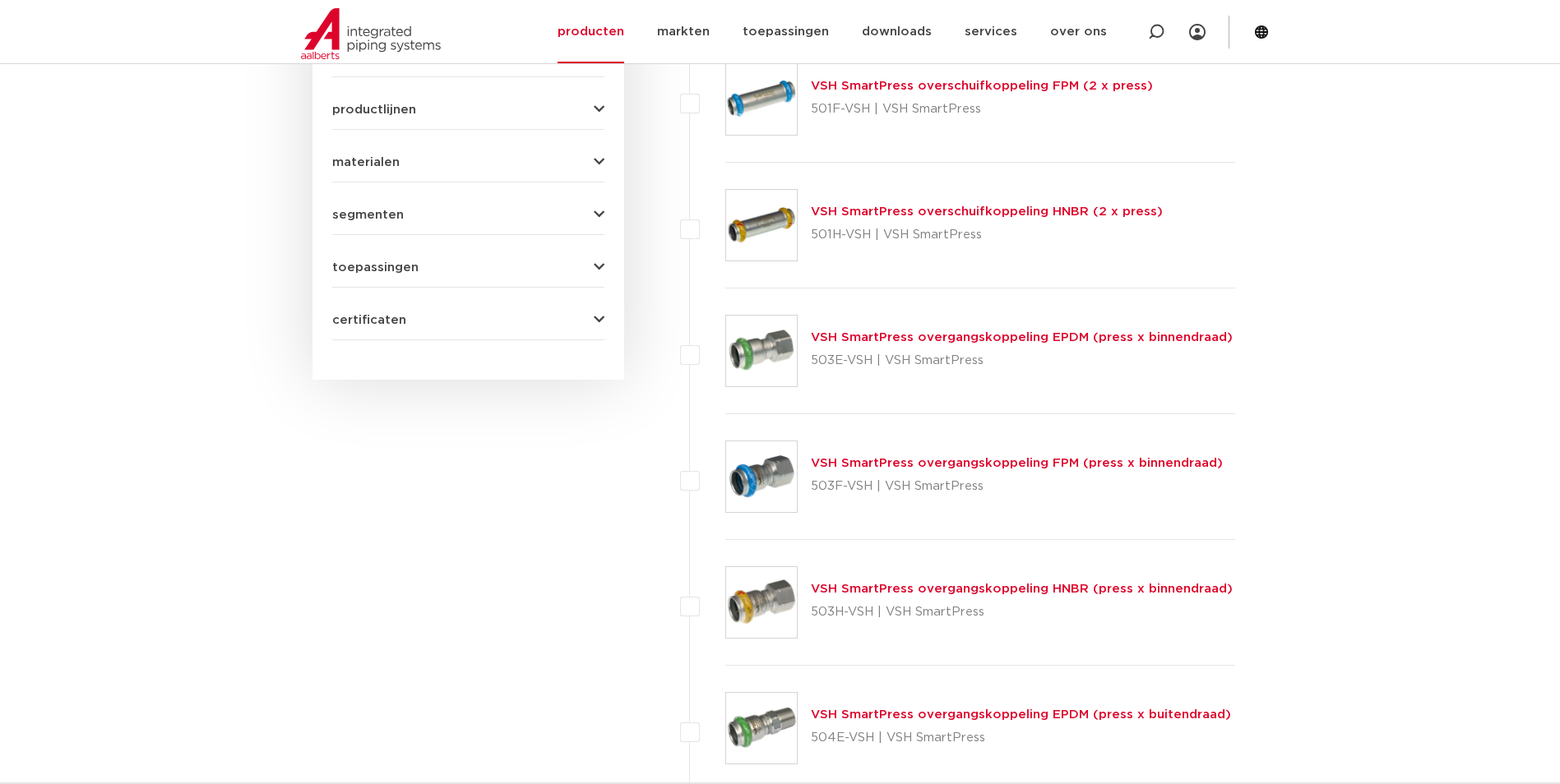
scroll to position [247, 0]
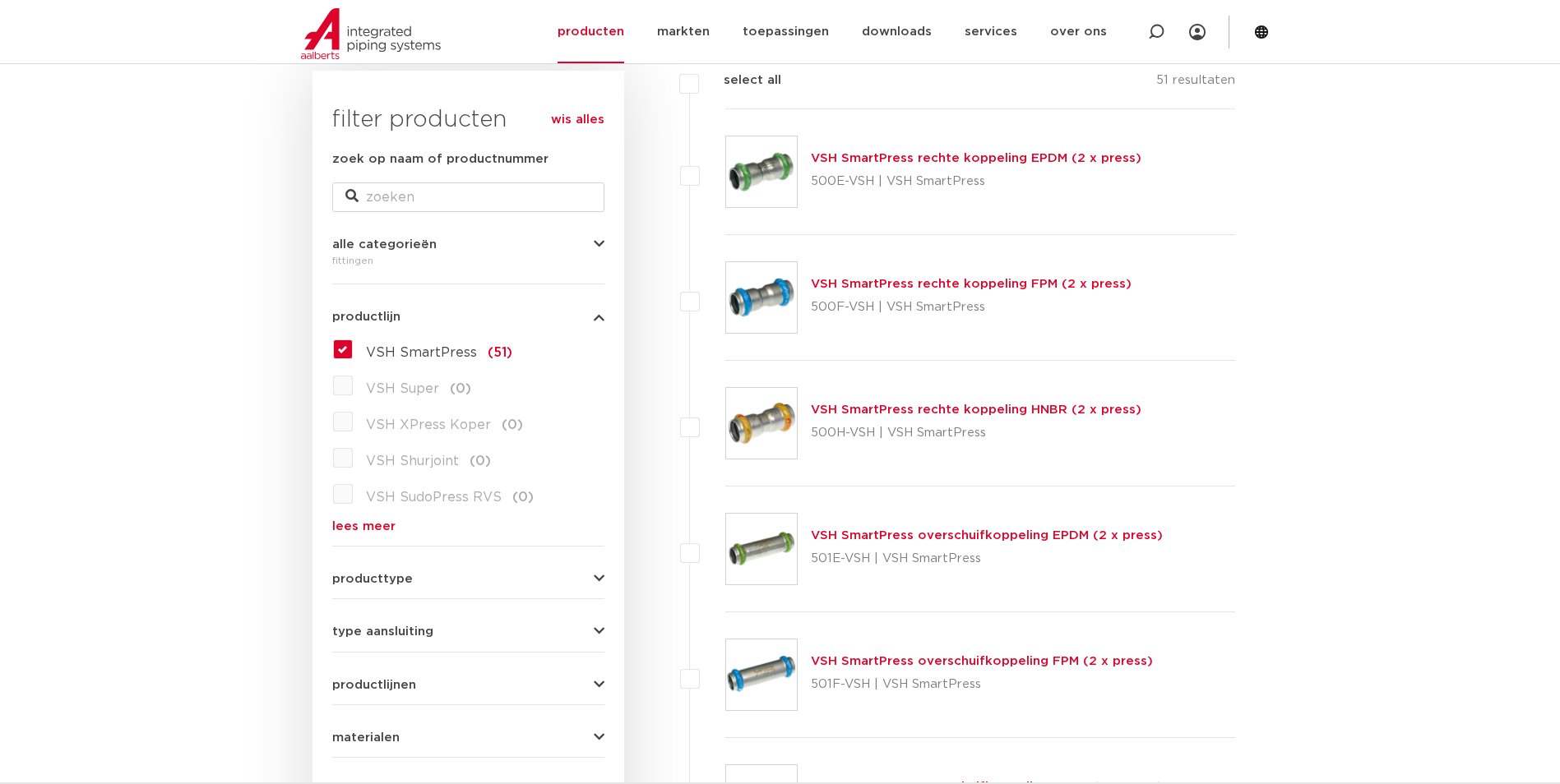
click at [353, 351] on label "VSH SmartPress (51)" at bounding box center [432, 349] width 159 height 26
click at [0, 0] on input "VSH SmartPress (51)" at bounding box center [0, 0] width 0 height 0
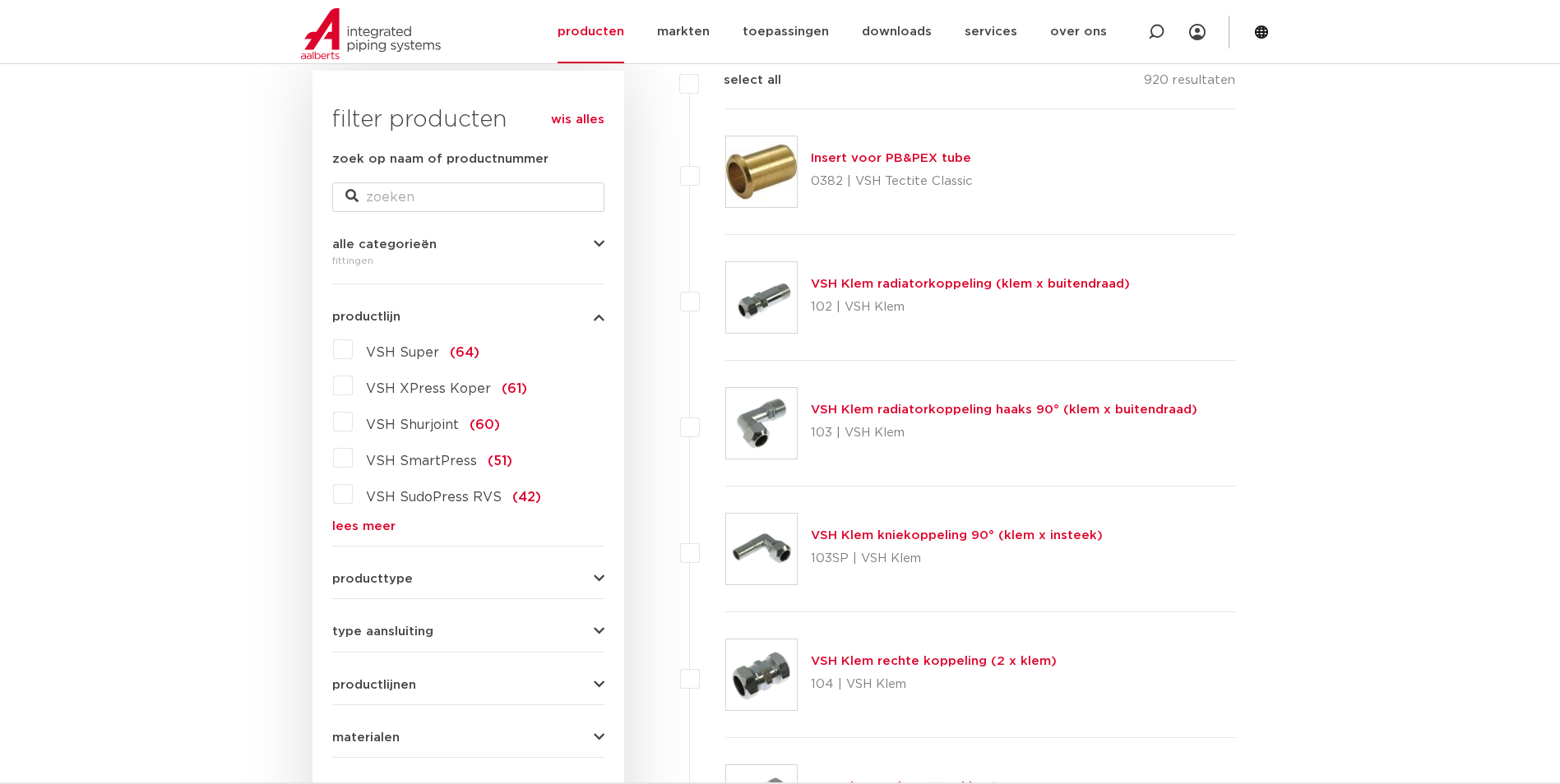
click at [348, 520] on link "lees meer" at bounding box center [467, 526] width 272 height 13
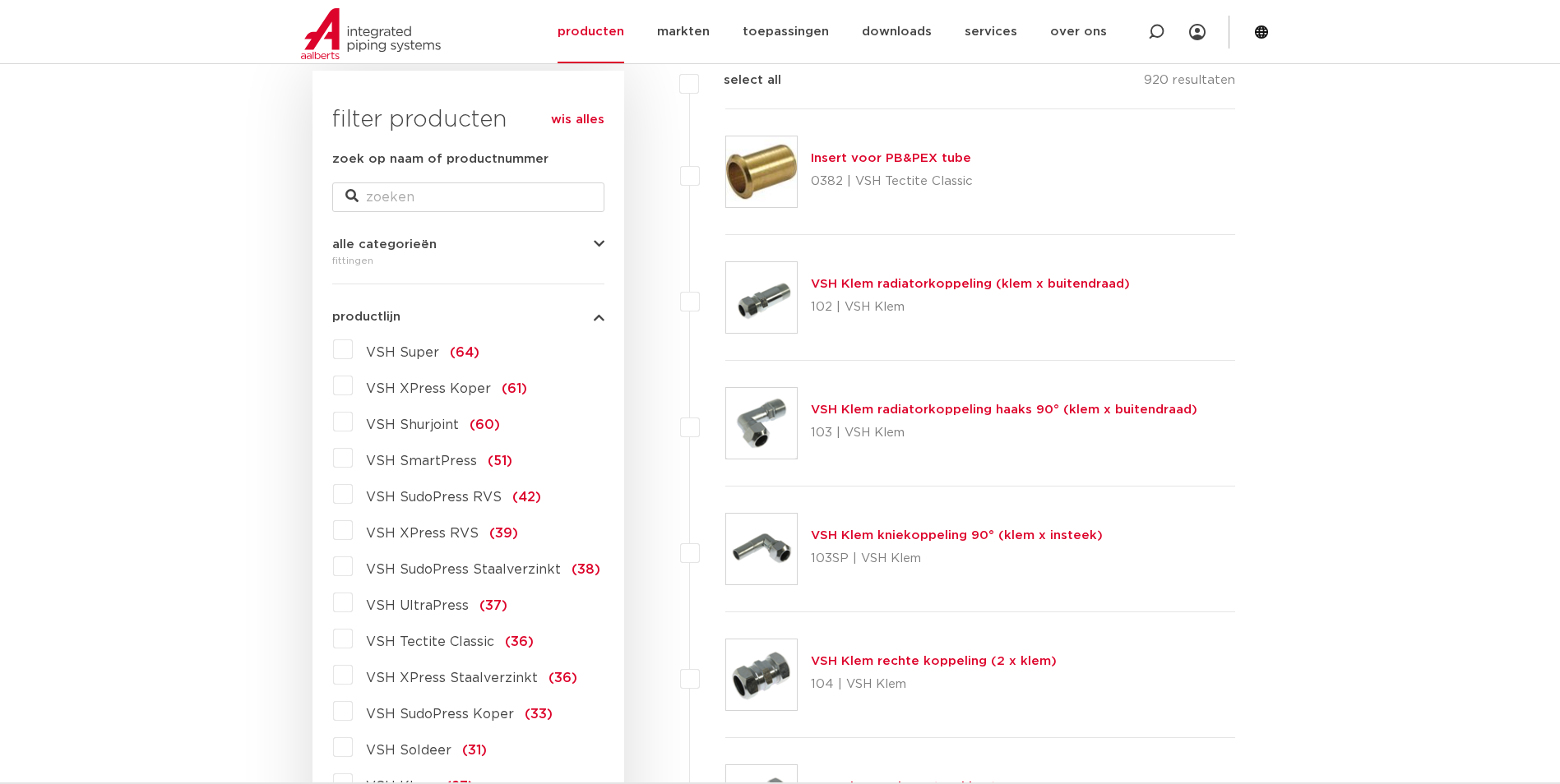
click at [353, 604] on label "VSH UltraPress (37)" at bounding box center [430, 602] width 155 height 26
click at [0, 0] on input "VSH UltraPress (37)" at bounding box center [0, 0] width 0 height 0
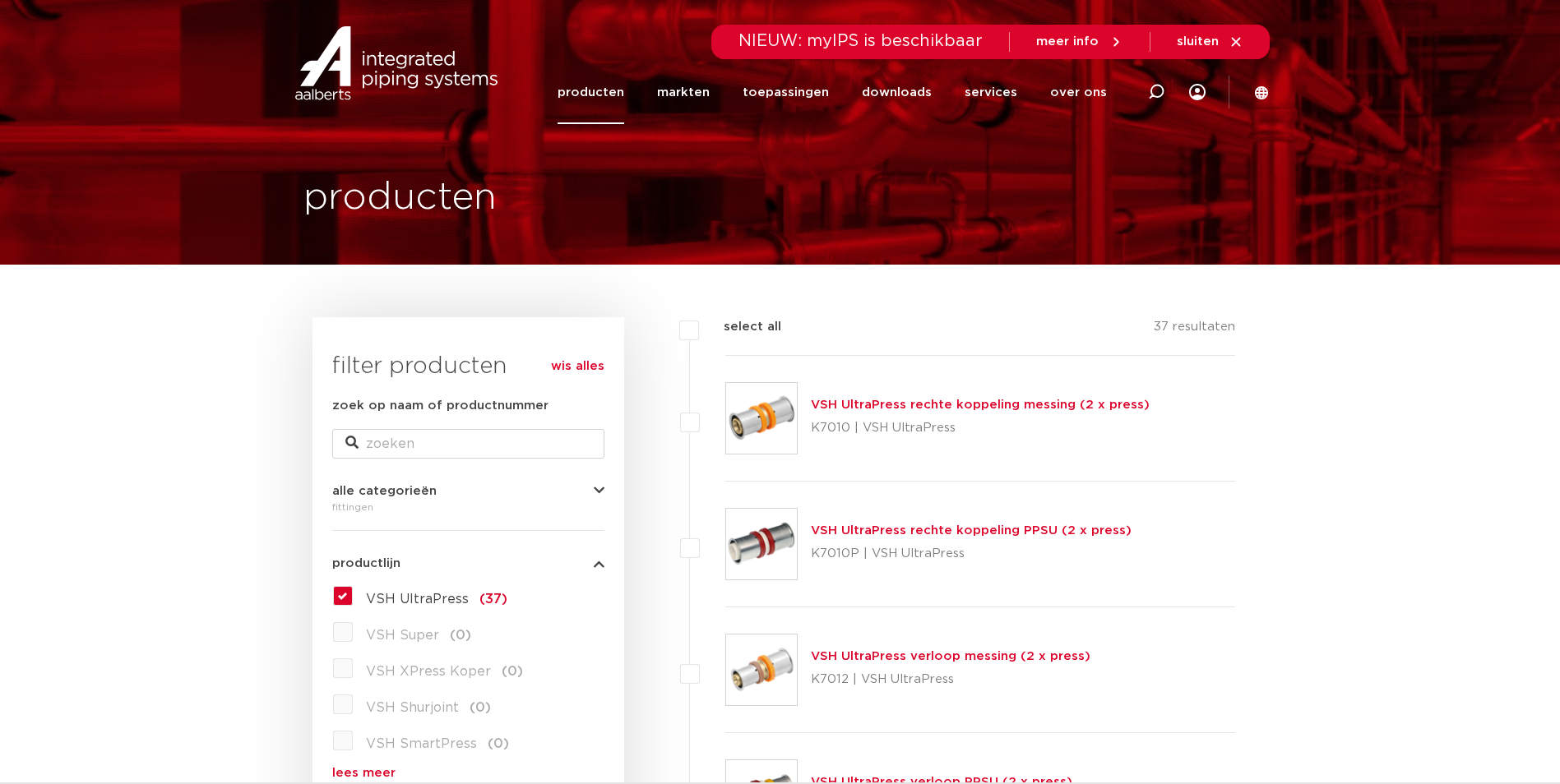
click at [610, 95] on link "producten" at bounding box center [590, 92] width 67 height 63
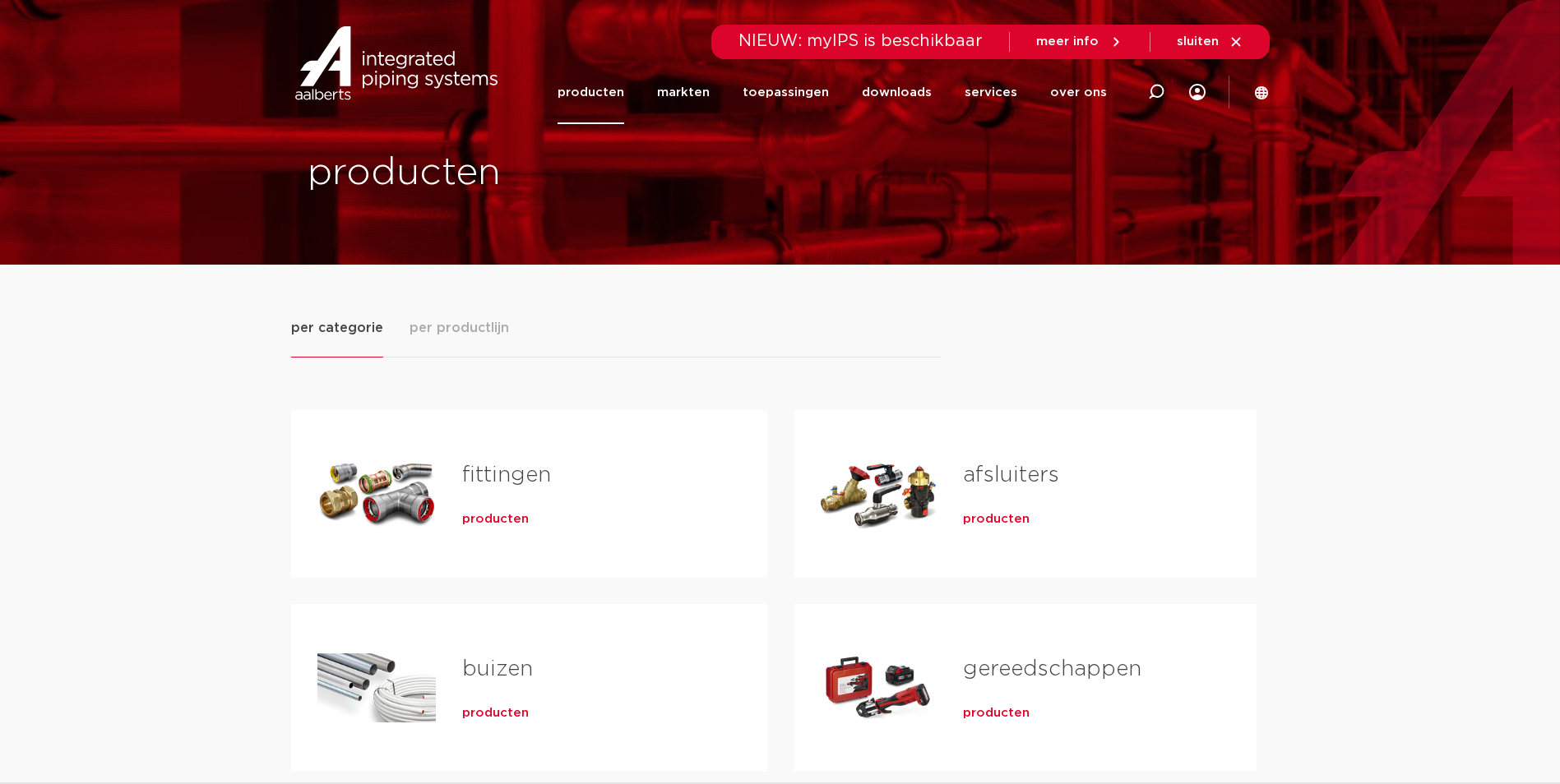
click at [996, 715] on span "producten" at bounding box center [996, 714] width 67 height 17
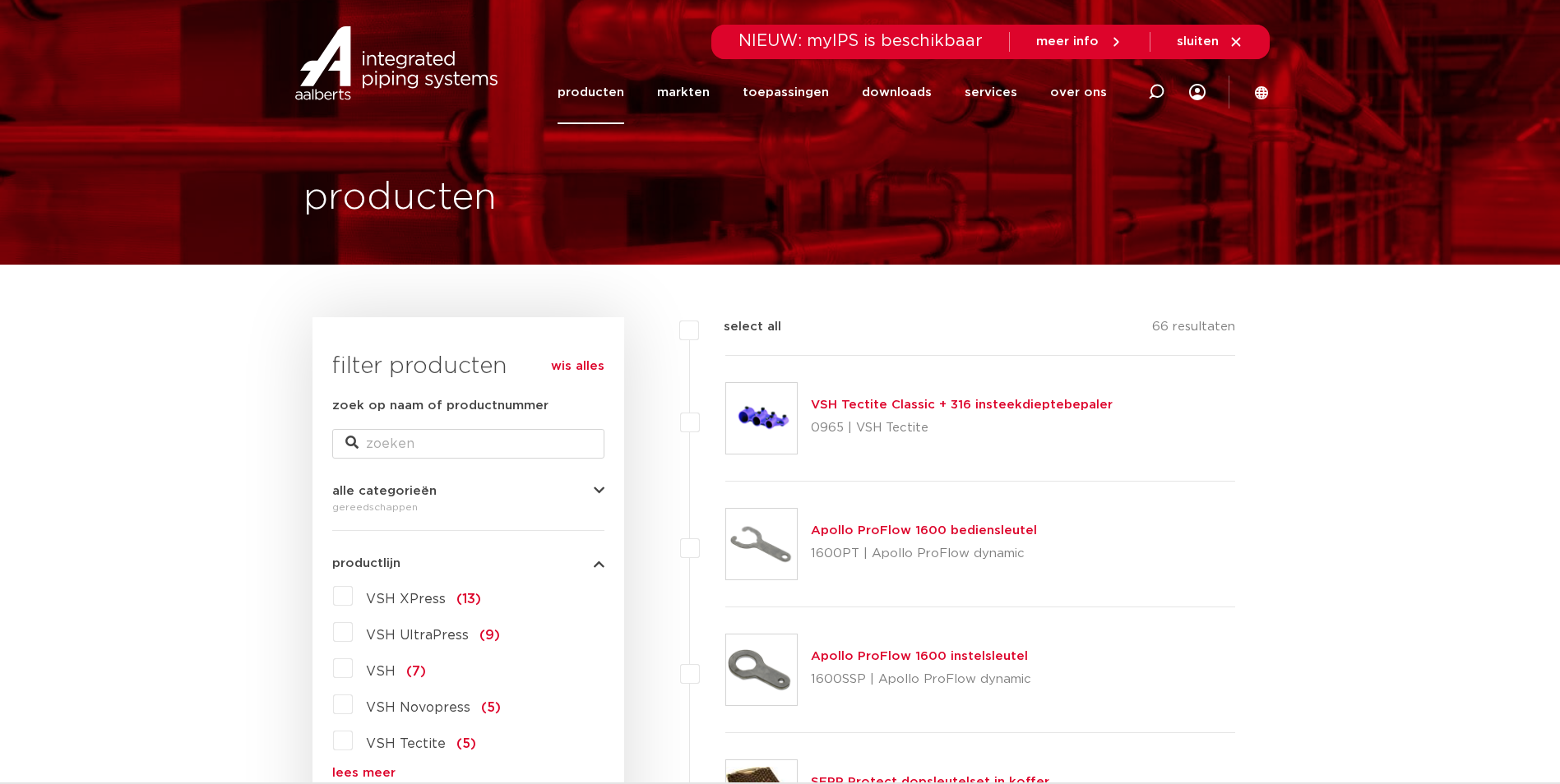
click at [353, 633] on label "VSH UltraPress (9)" at bounding box center [426, 632] width 147 height 26
click at [0, 0] on input "VSH UltraPress (9)" at bounding box center [0, 0] width 0 height 0
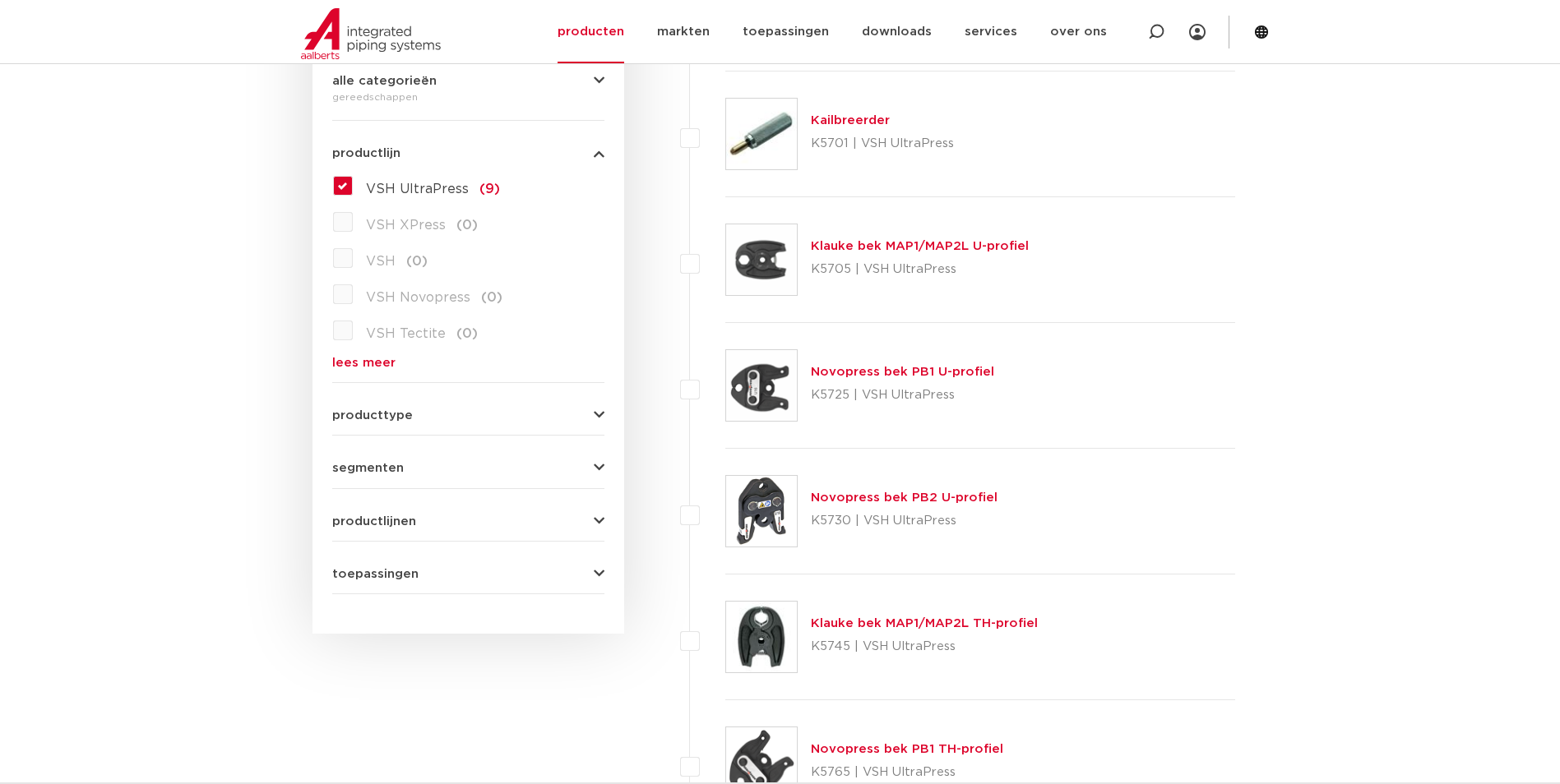
scroll to position [411, 0]
click at [859, 491] on link "Novopress bek PB2 U-profiel" at bounding box center [905, 497] width 187 height 13
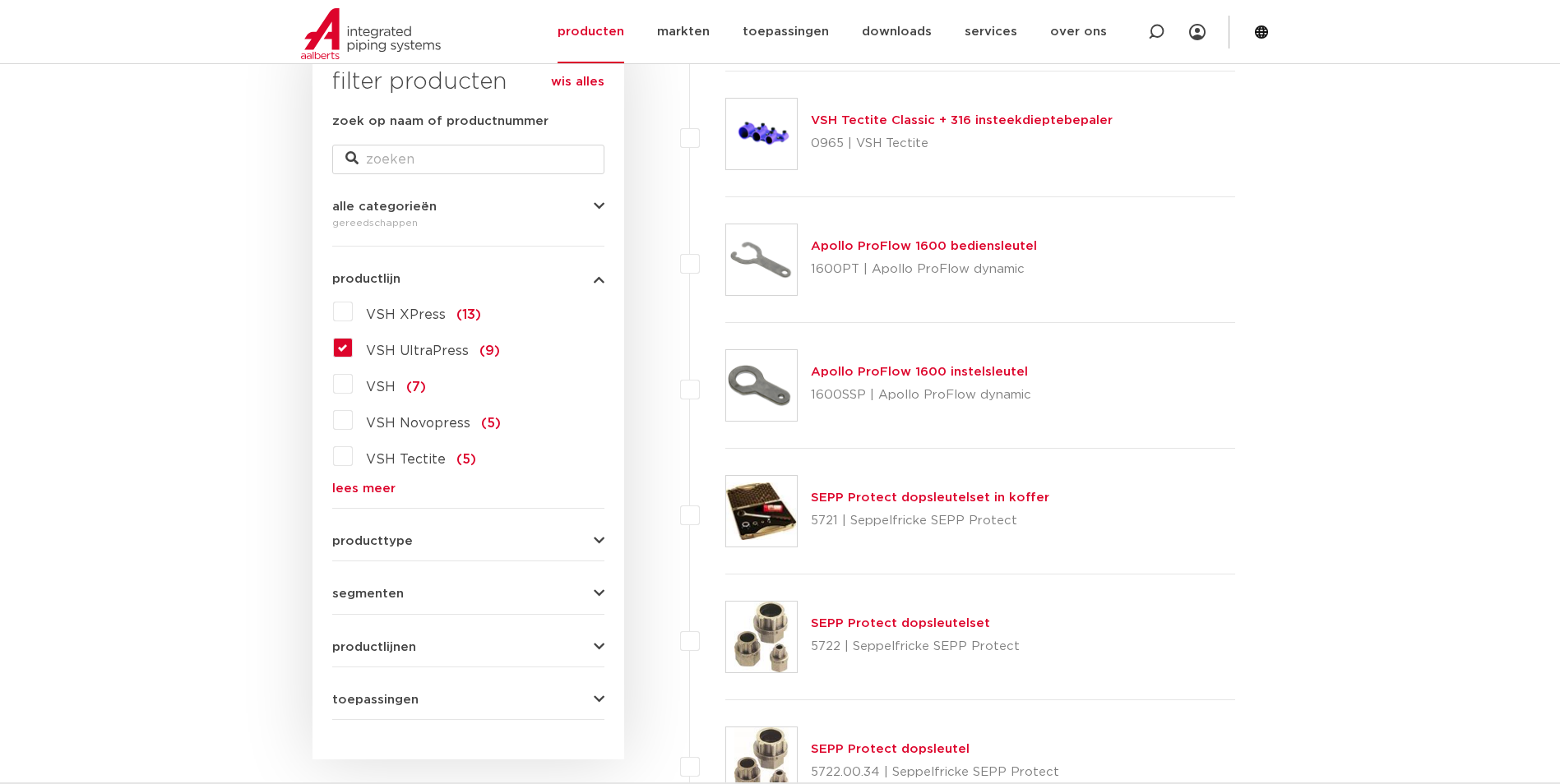
scroll to position [247, 0]
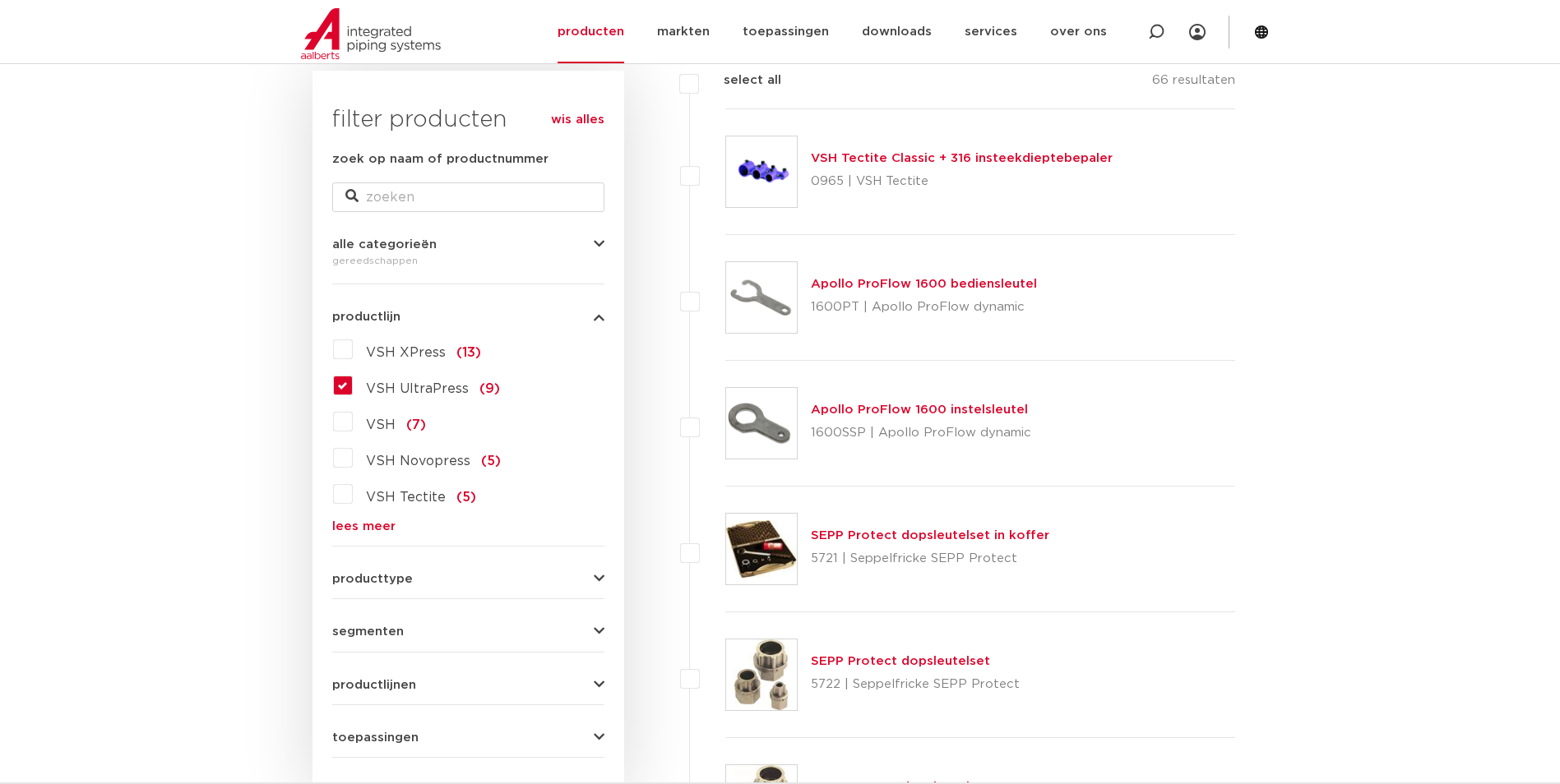
click at [353, 387] on label "VSH UltraPress (9)" at bounding box center [426, 385] width 147 height 26
click at [0, 0] on input "VSH UltraPress (9)" at bounding box center [0, 0] width 0 height 0
click at [353, 386] on label "VSH UltraPress (9)" at bounding box center [426, 385] width 147 height 26
click at [0, 0] on input "VSH UltraPress (9)" at bounding box center [0, 0] width 0 height 0
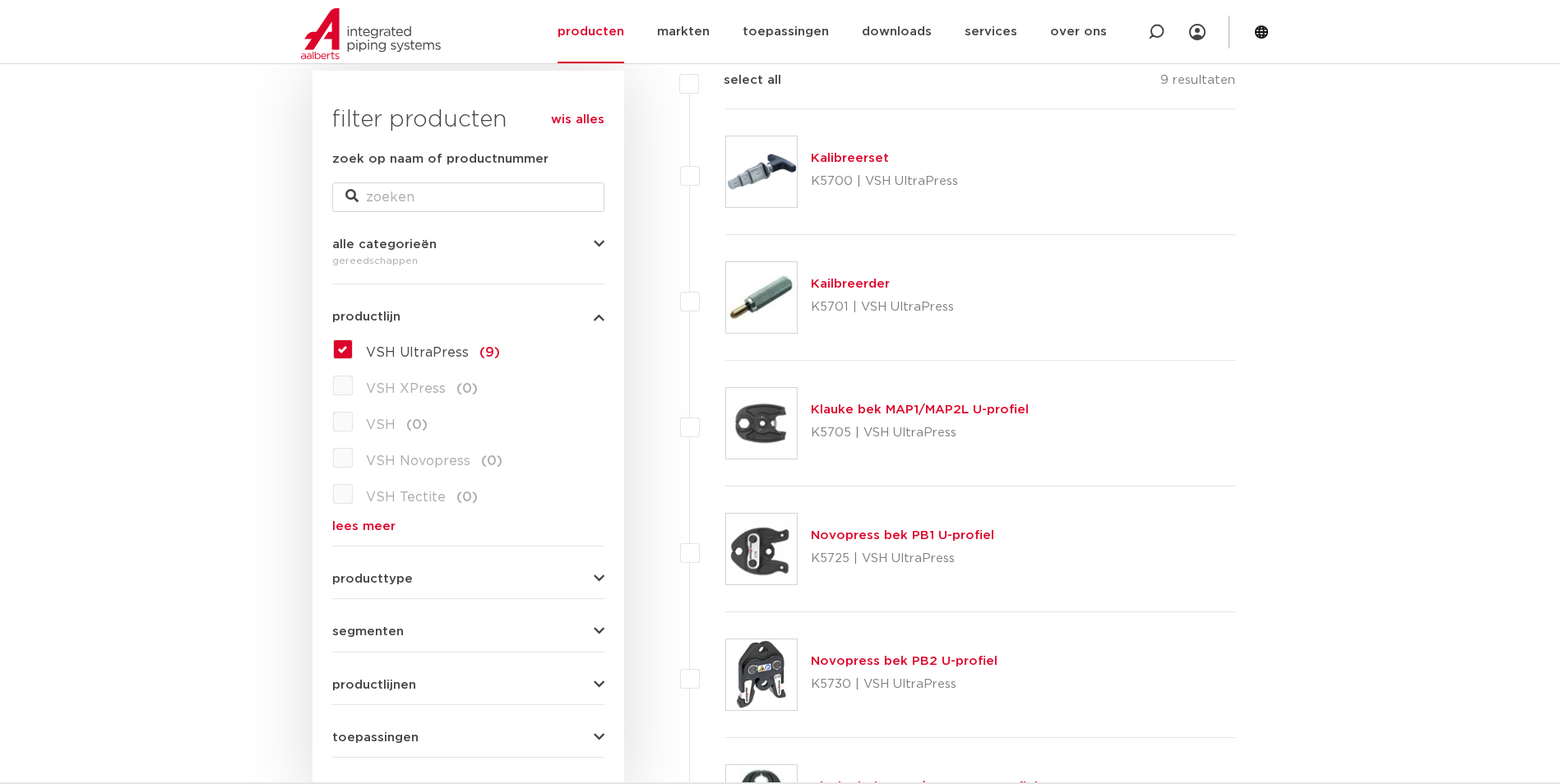
click at [848, 406] on link "Klauke bek MAP1/MAP2L U-profiel" at bounding box center [920, 409] width 218 height 13
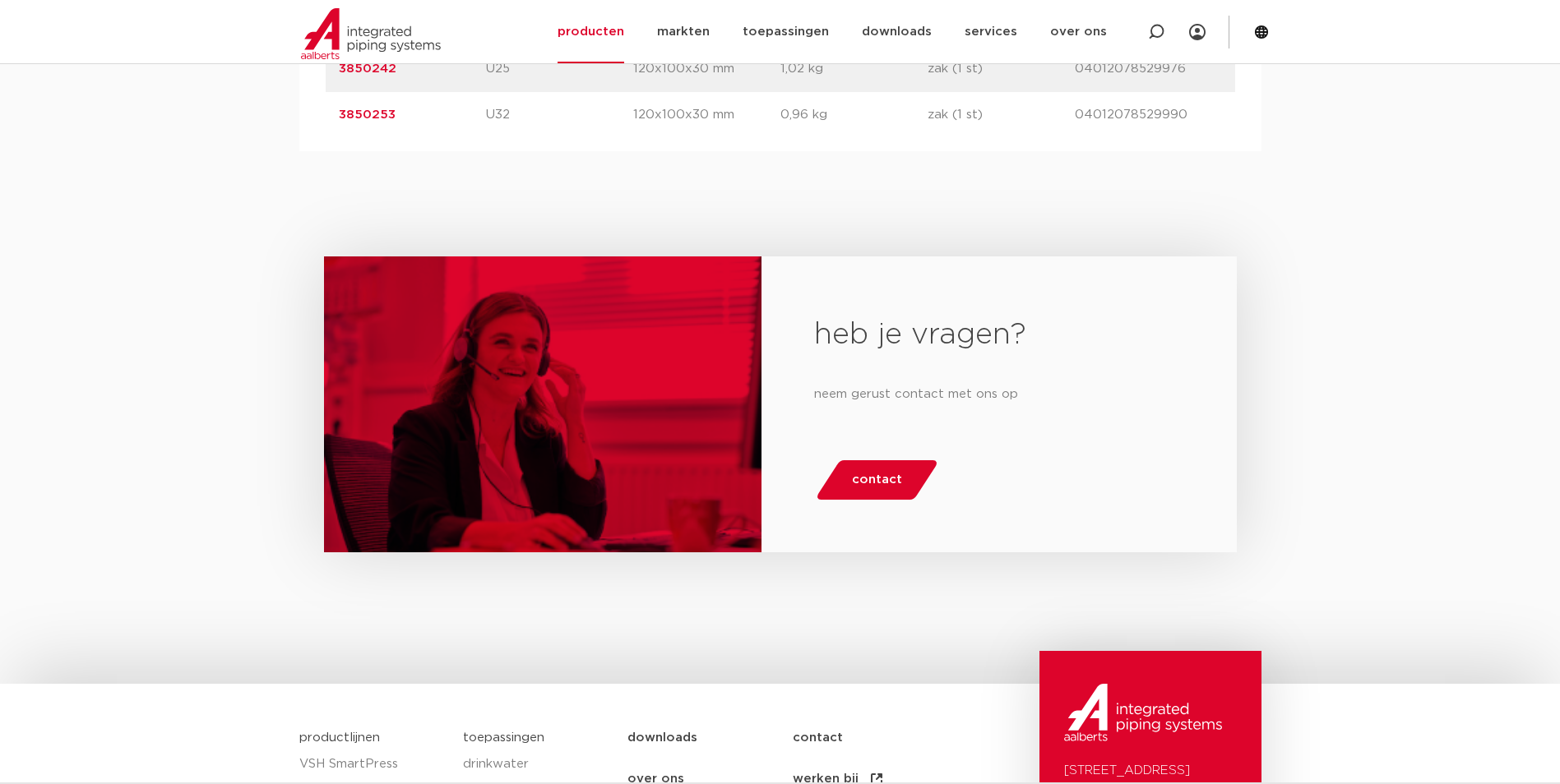
scroll to position [1480, 0]
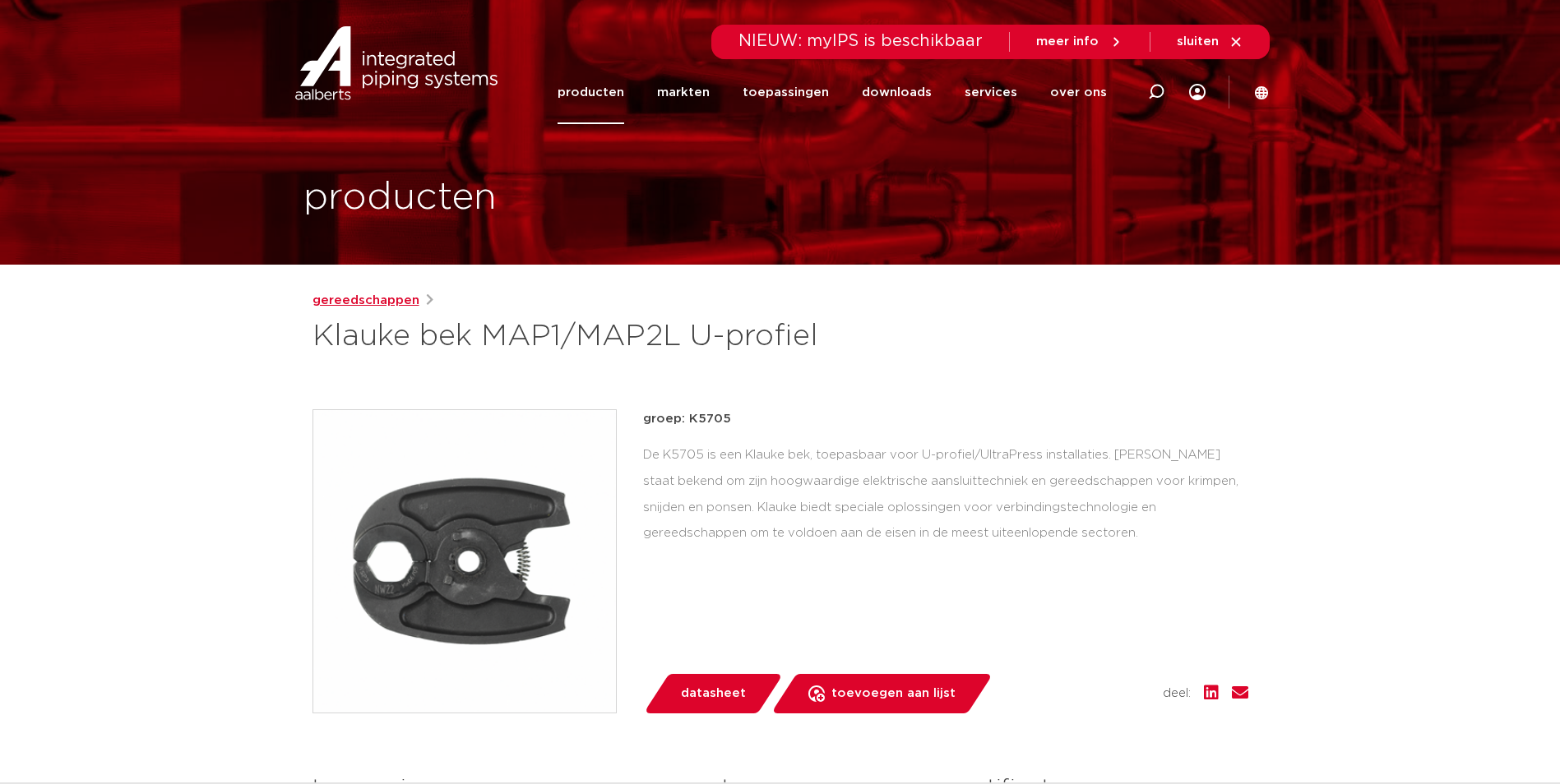
click at [348, 294] on link "gereedschappen" at bounding box center [366, 301] width 107 height 19
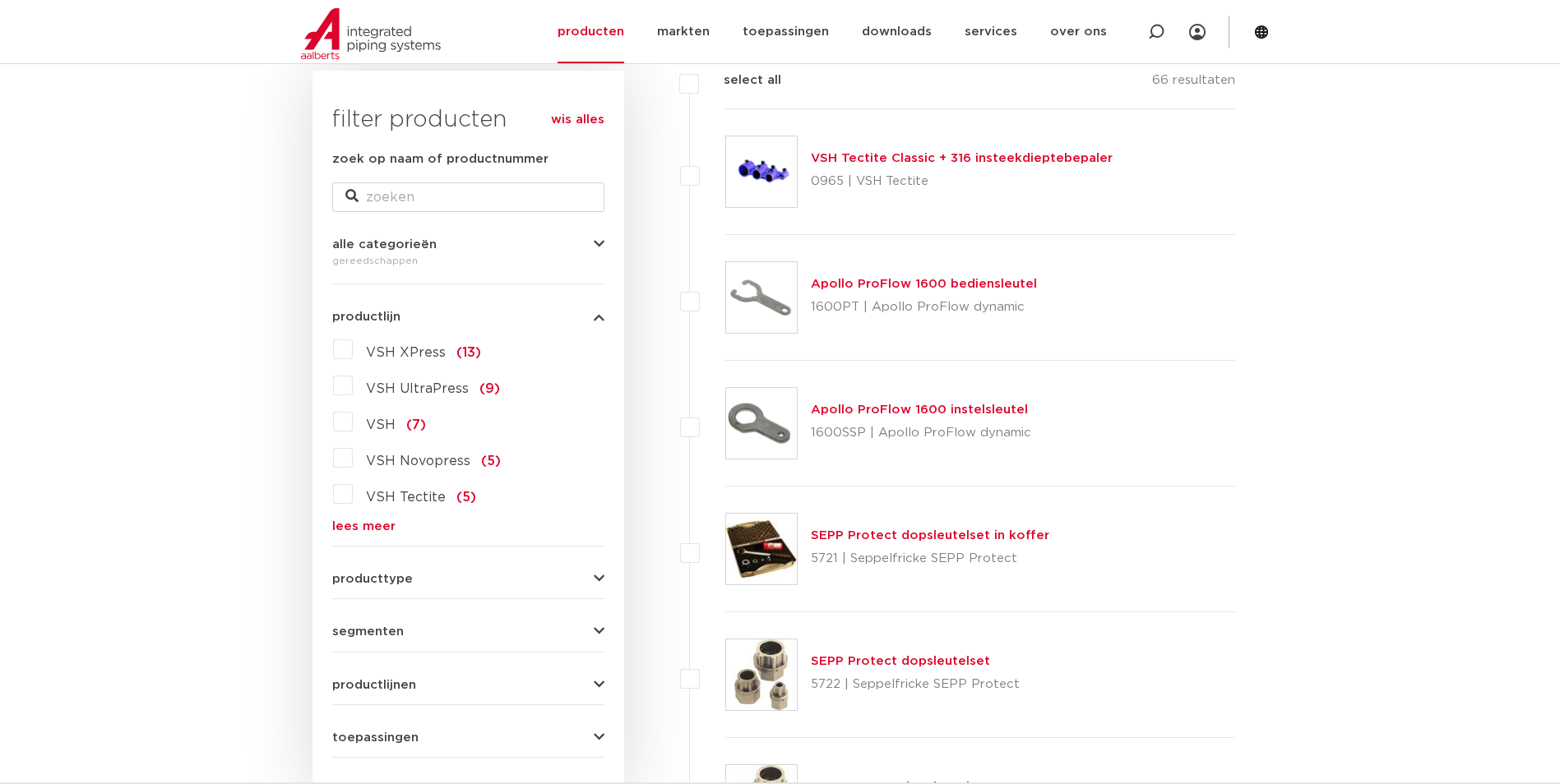
click at [353, 387] on label "VSH UltraPress (9)" at bounding box center [426, 385] width 147 height 26
click at [0, 0] on input "VSH UltraPress (9)" at bounding box center [0, 0] width 0 height 0
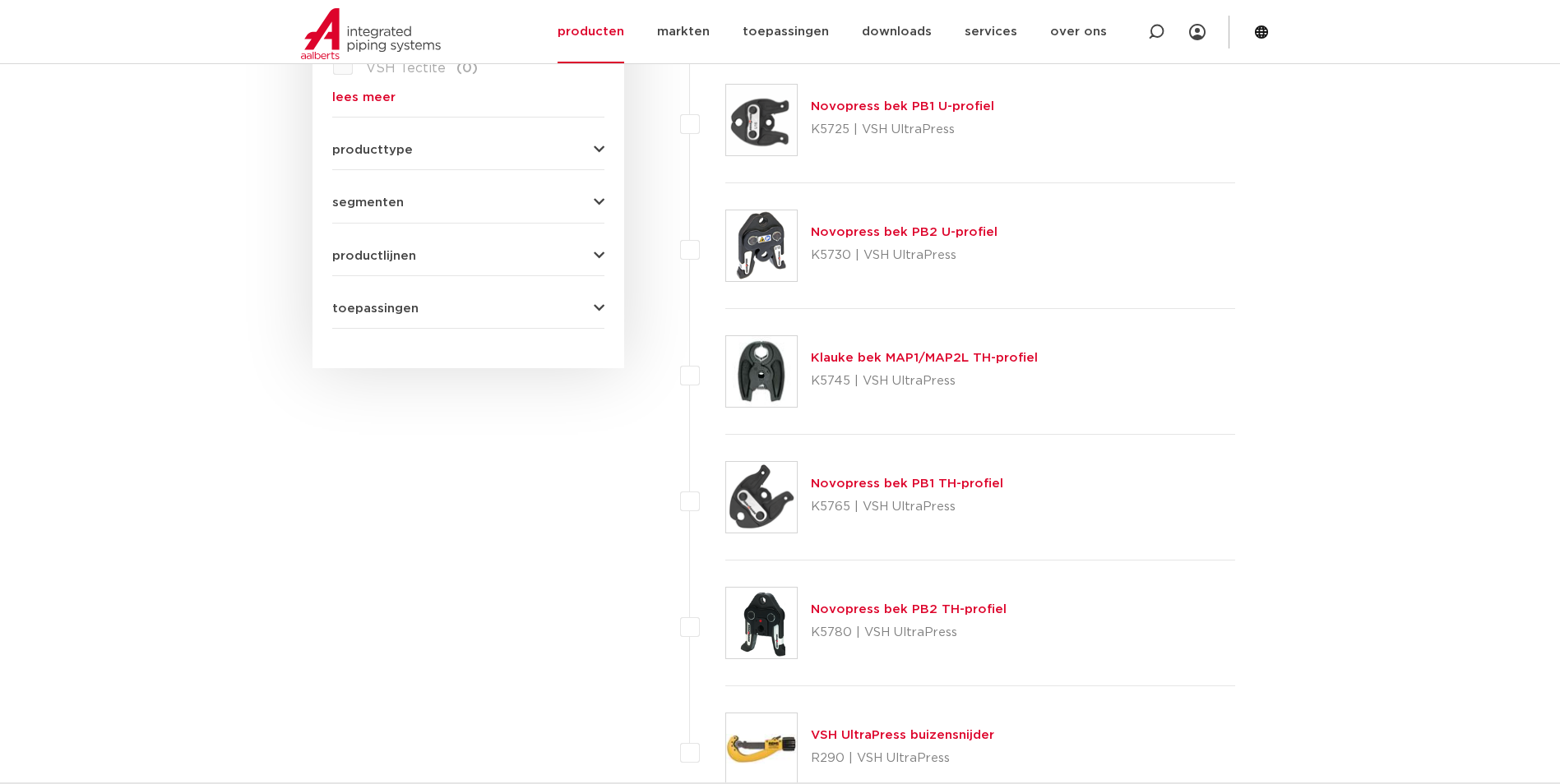
scroll to position [575, 0]
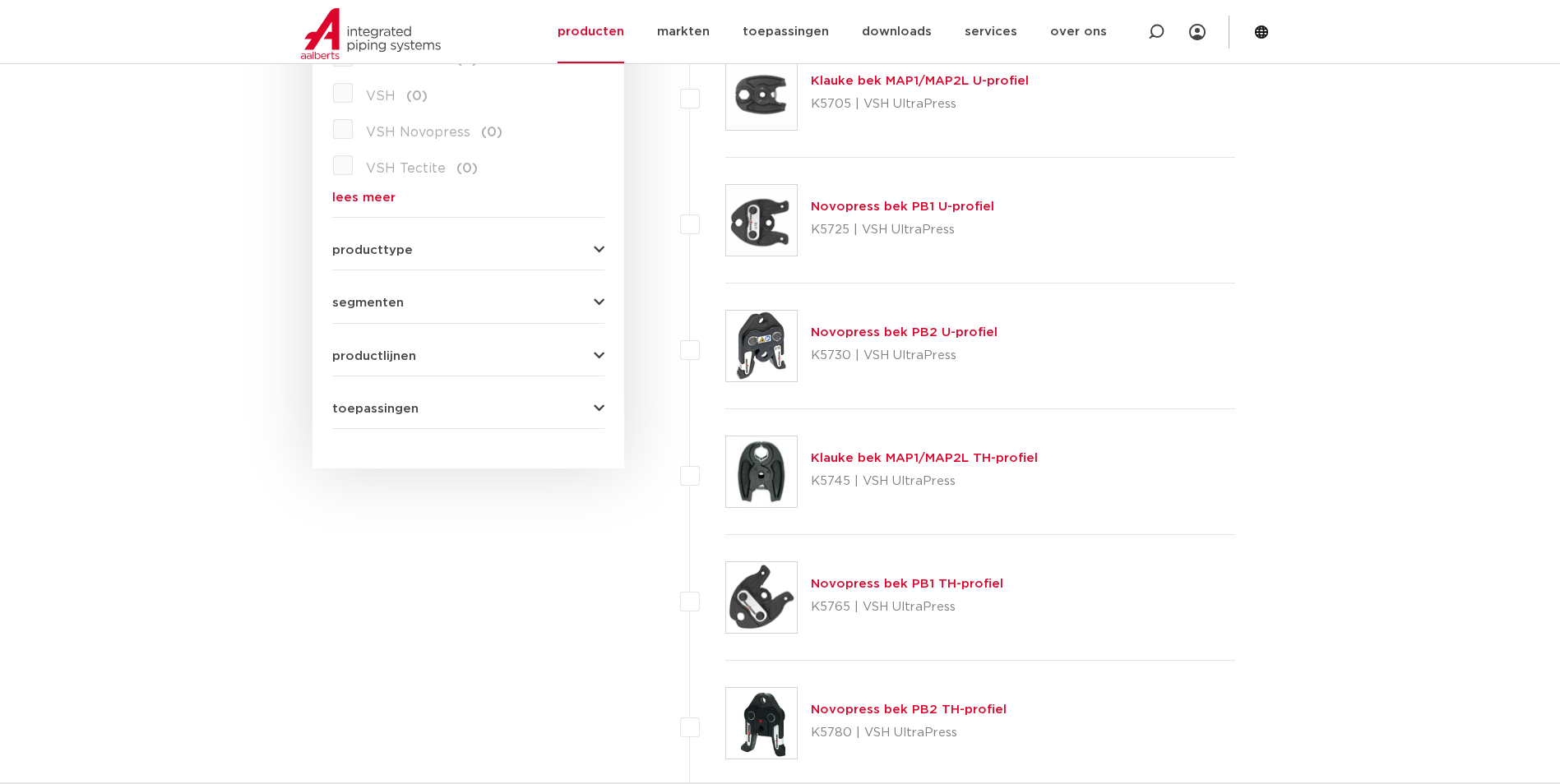
click at [861, 328] on link "Novopress bek PB2 U-profiel" at bounding box center [905, 333] width 187 height 13
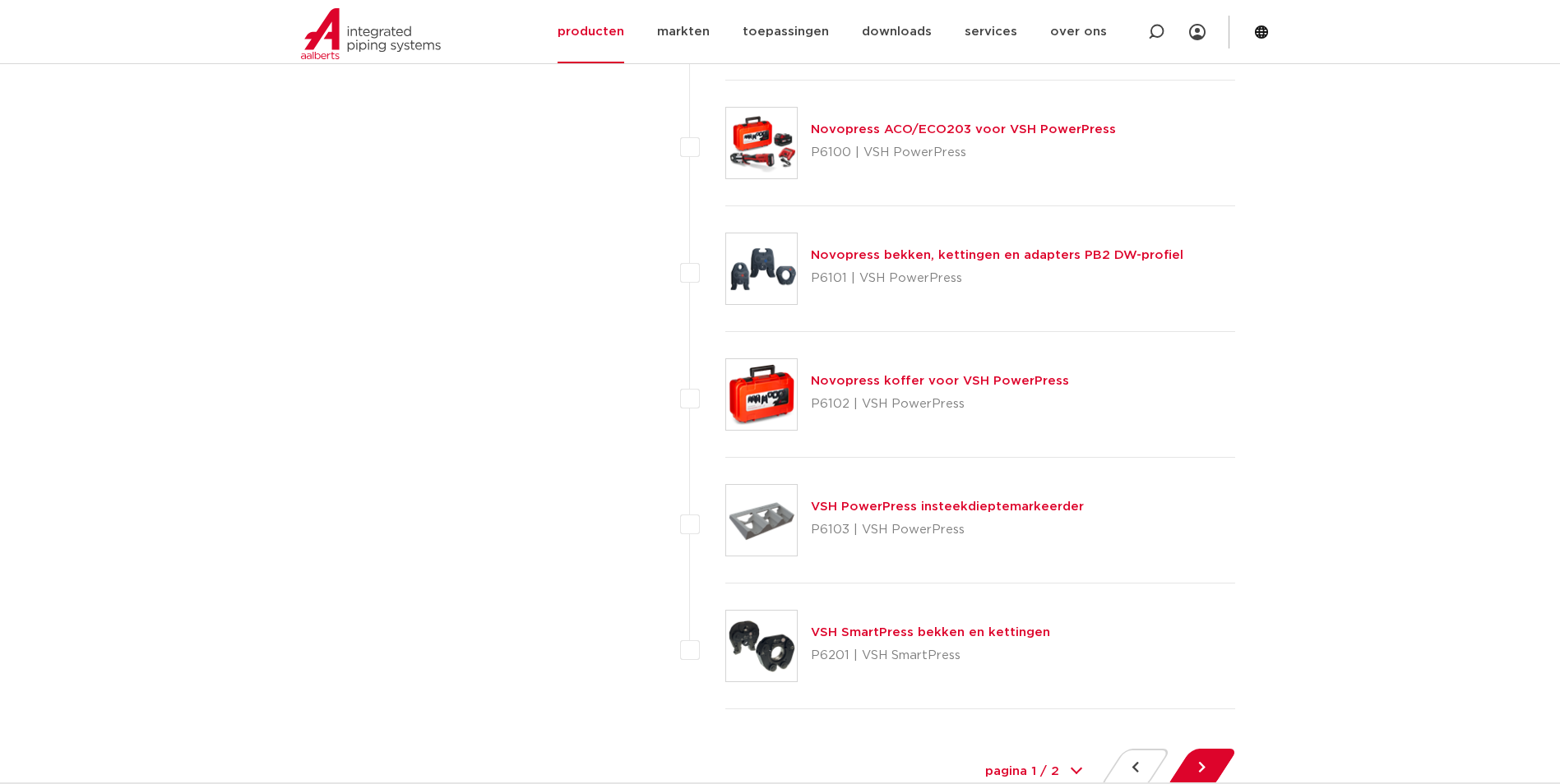
scroll to position [7318, 0]
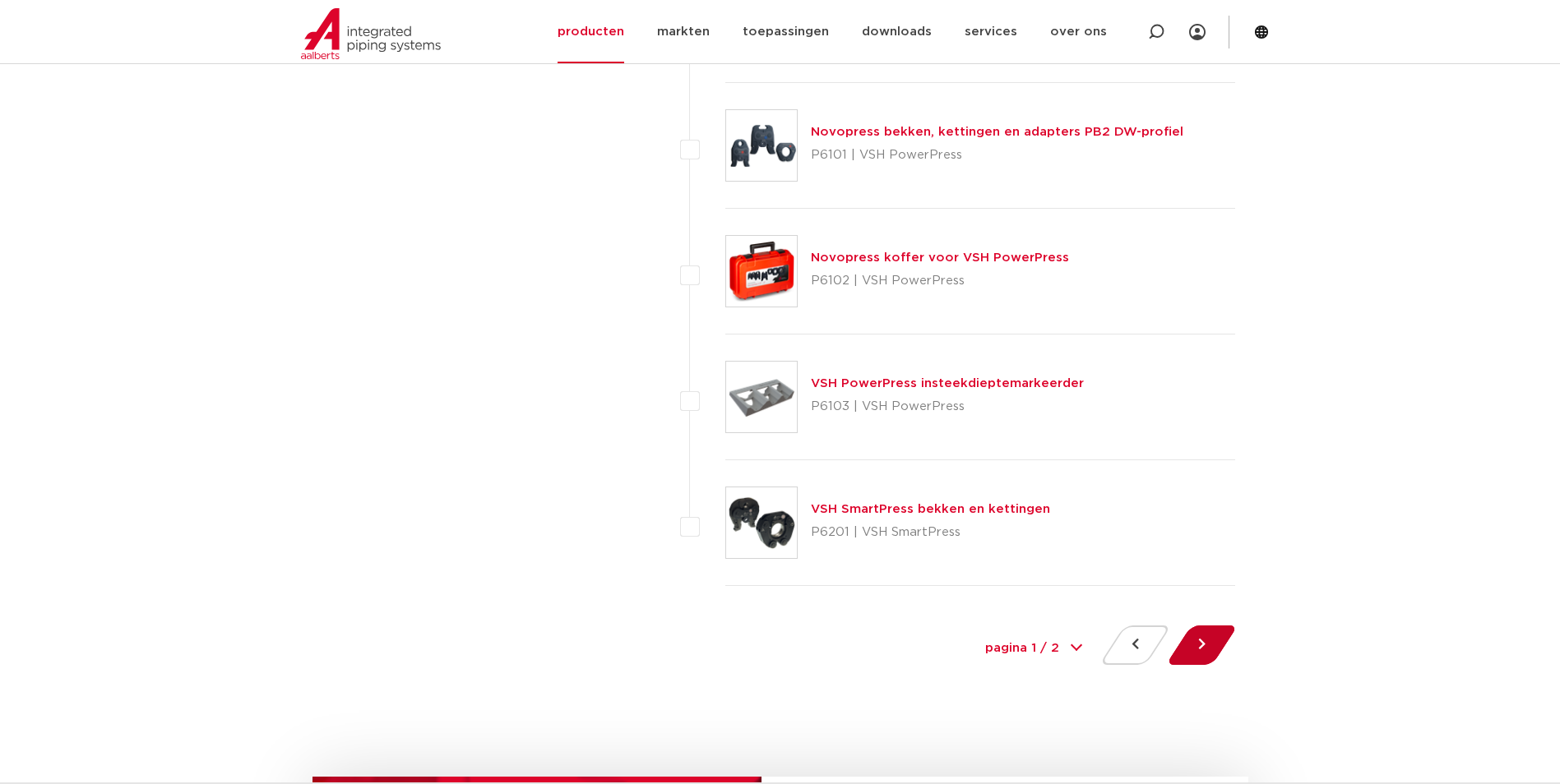
click at [1206, 645] on button at bounding box center [1202, 645] width 47 height 40
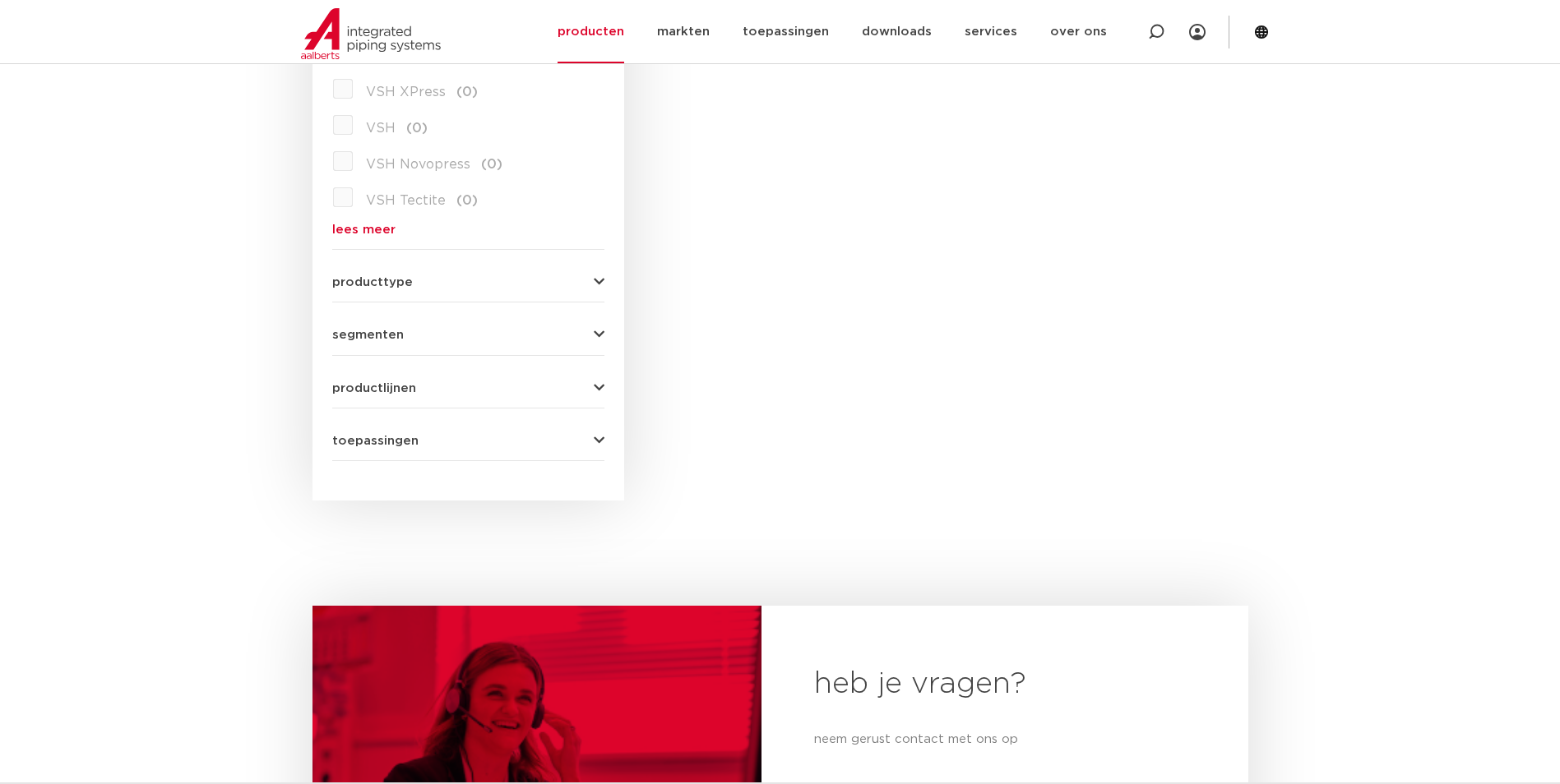
scroll to position [247, 0]
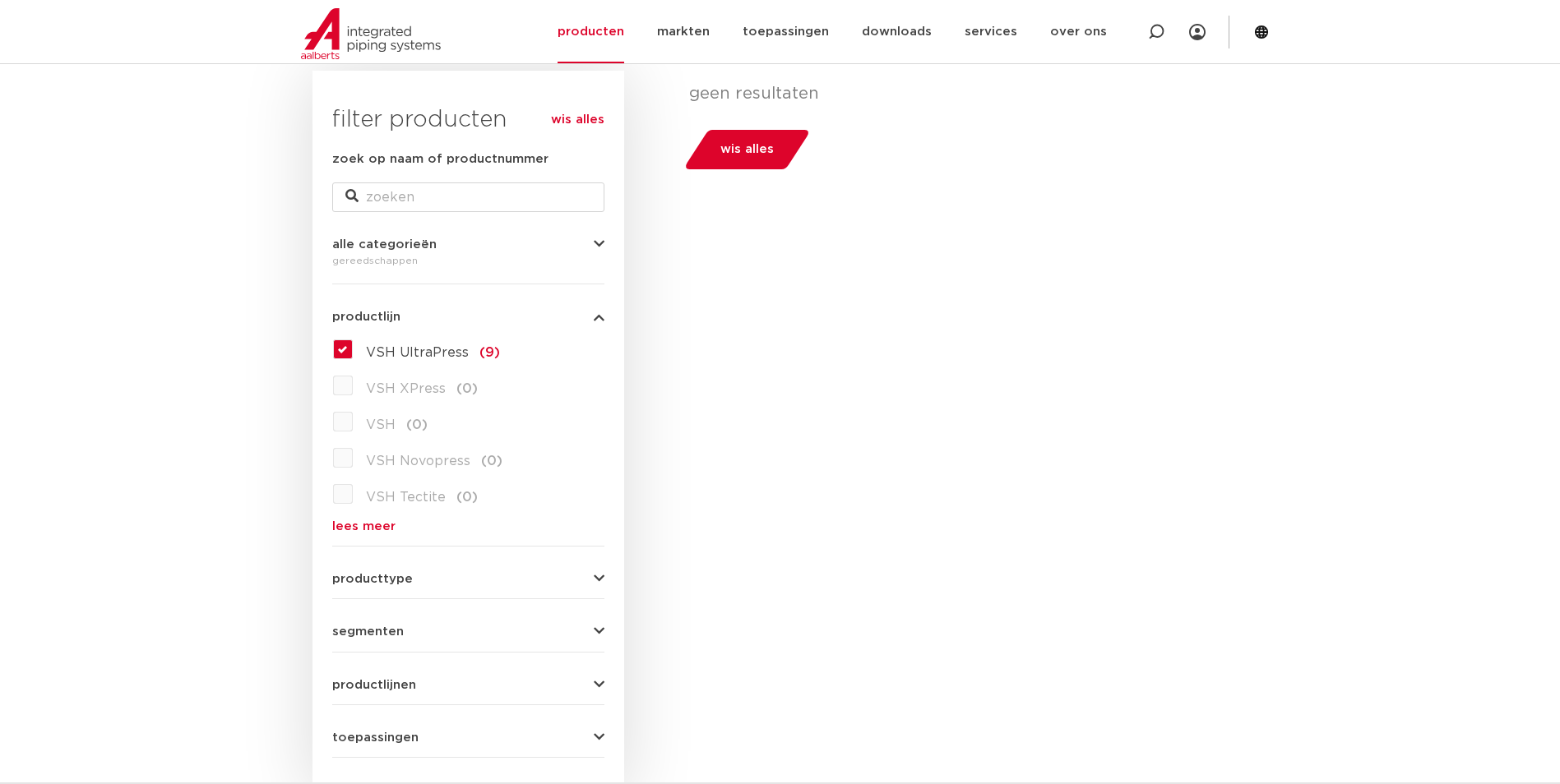
drag, startPoint x: 389, startPoint y: 733, endPoint x: 436, endPoint y: 710, distance: 52.3
click at [389, 732] on span "toepassingen" at bounding box center [375, 738] width 87 height 13
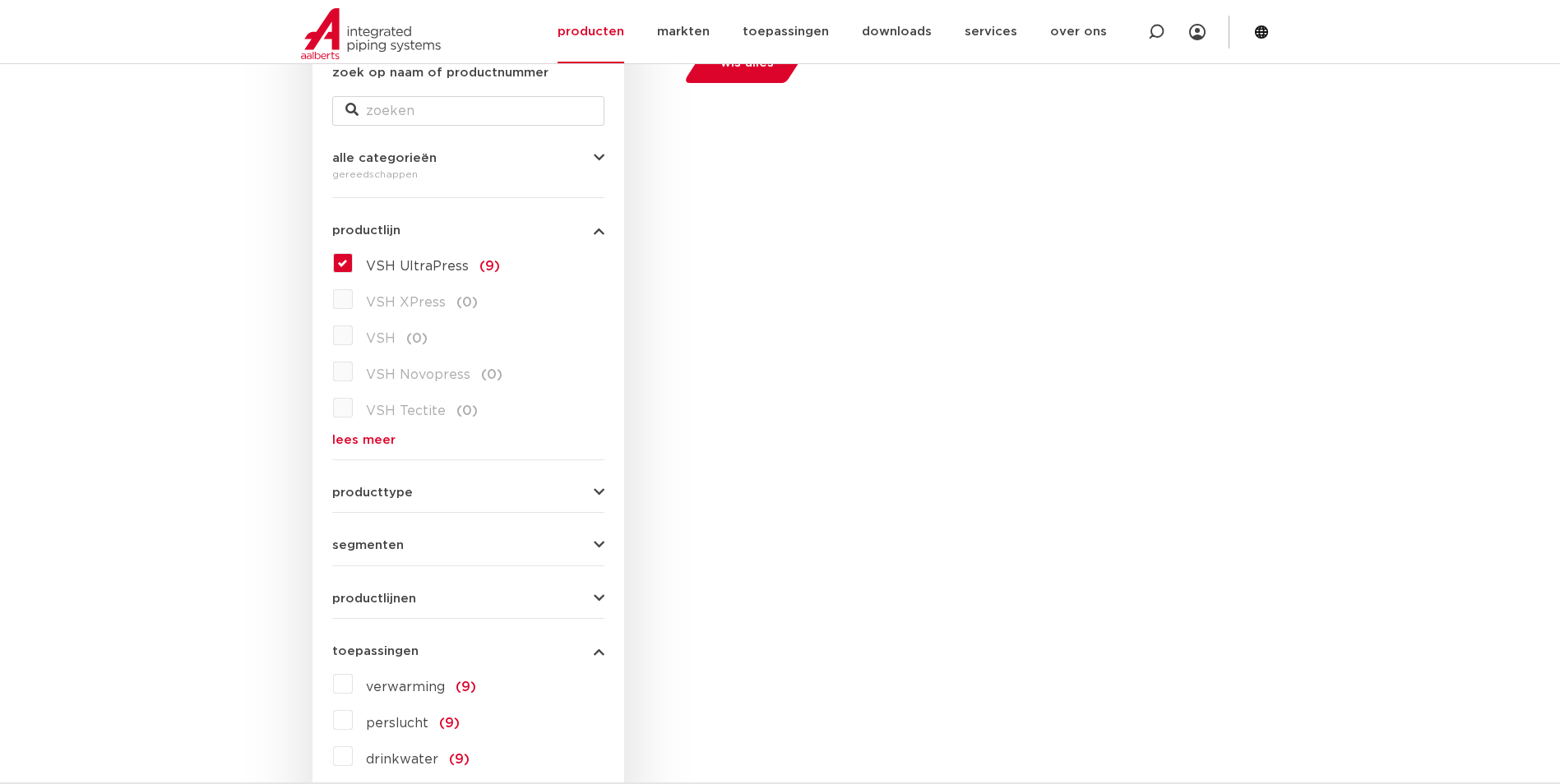
scroll to position [575, 0]
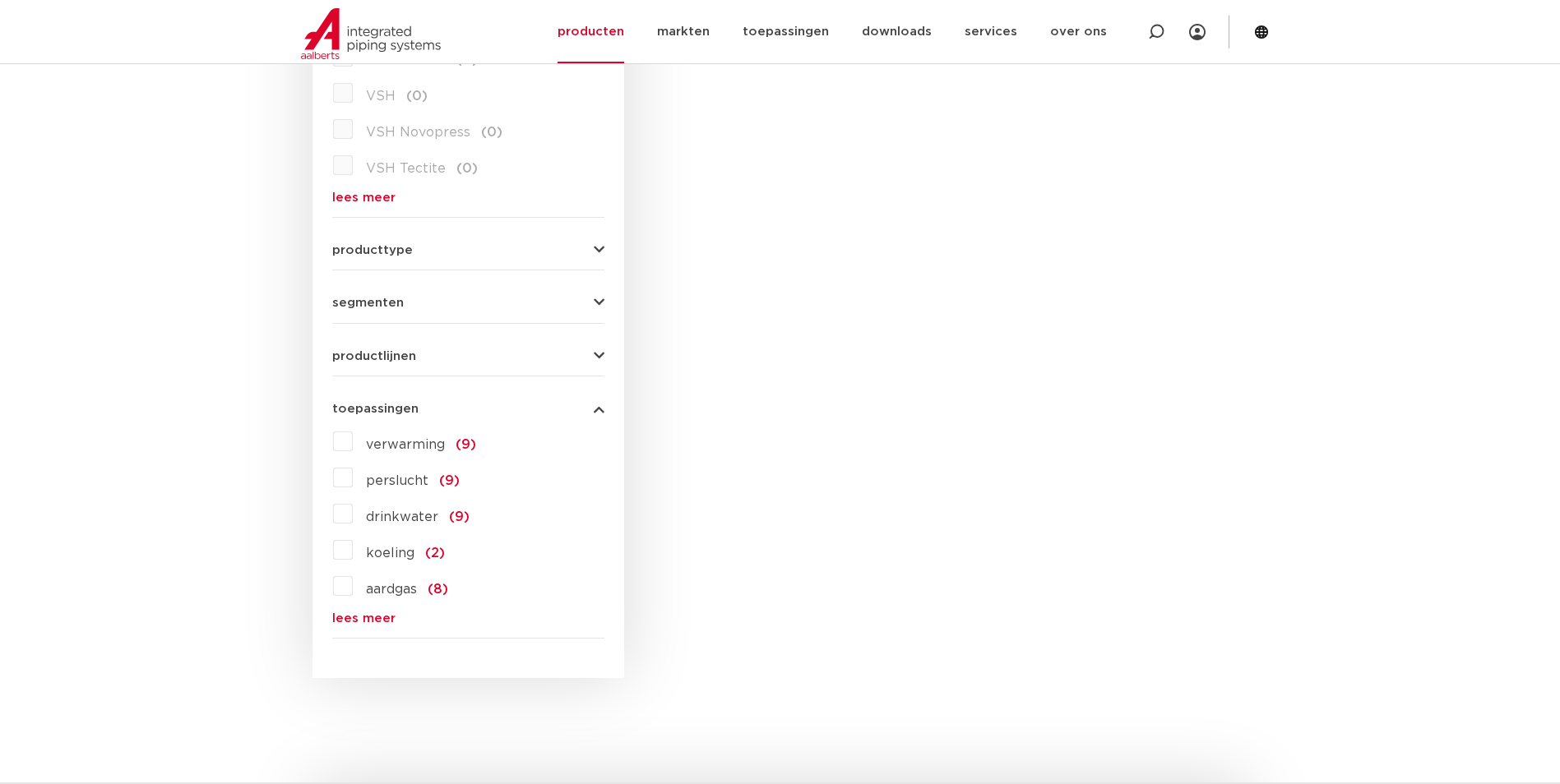
click at [353, 518] on label "drinkwater (9)" at bounding box center [411, 514] width 117 height 26
click at [0, 0] on input "drinkwater (9)" at bounding box center [0, 0] width 0 height 0
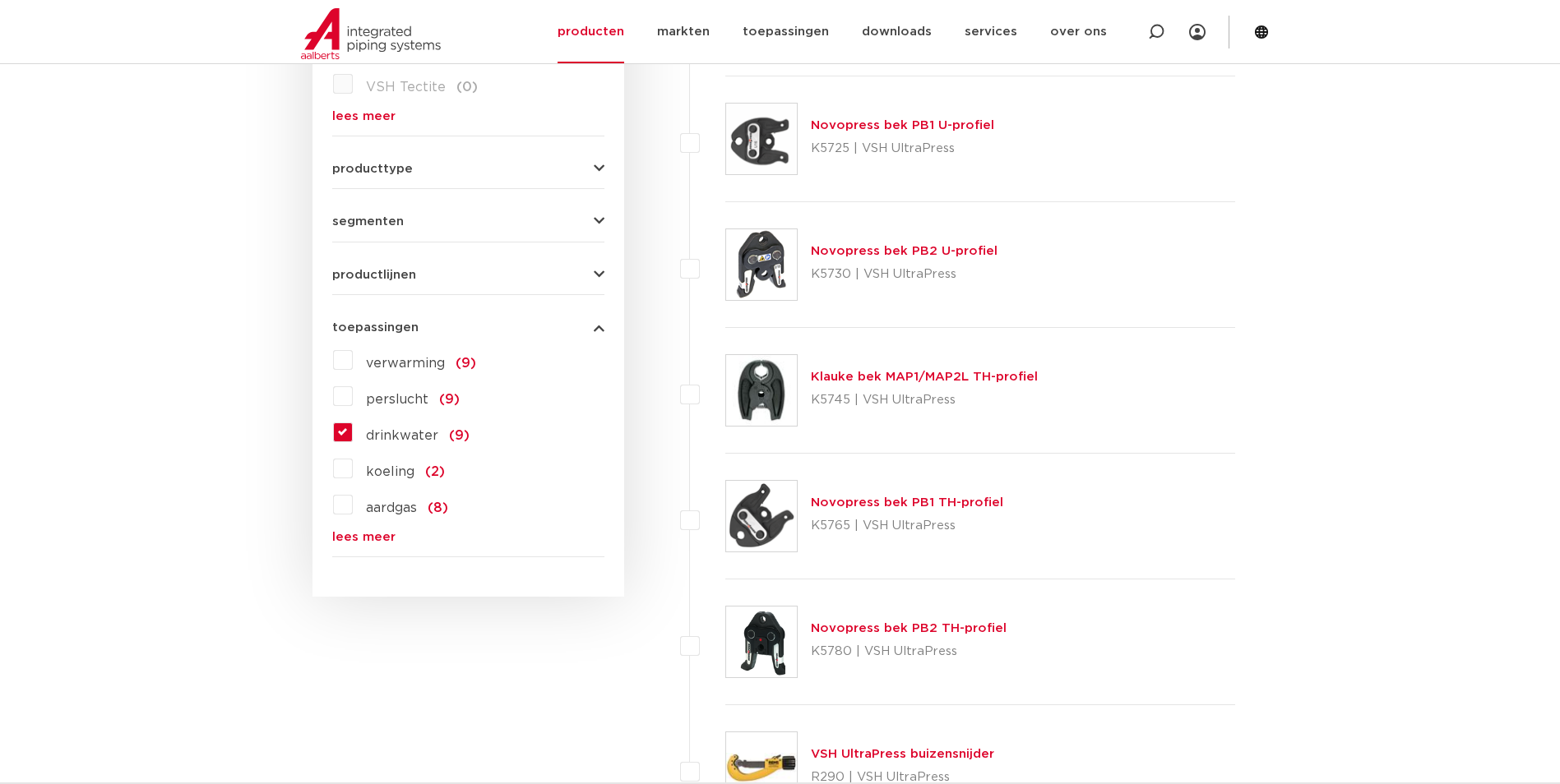
scroll to position [658, 0]
click at [379, 157] on div "producttype pressgereedschap (6) handgereedschap (2) handbediend (2) afkortgere…" at bounding box center [467, 162] width 272 height 25
click at [378, 173] on span "producttype" at bounding box center [372, 168] width 81 height 13
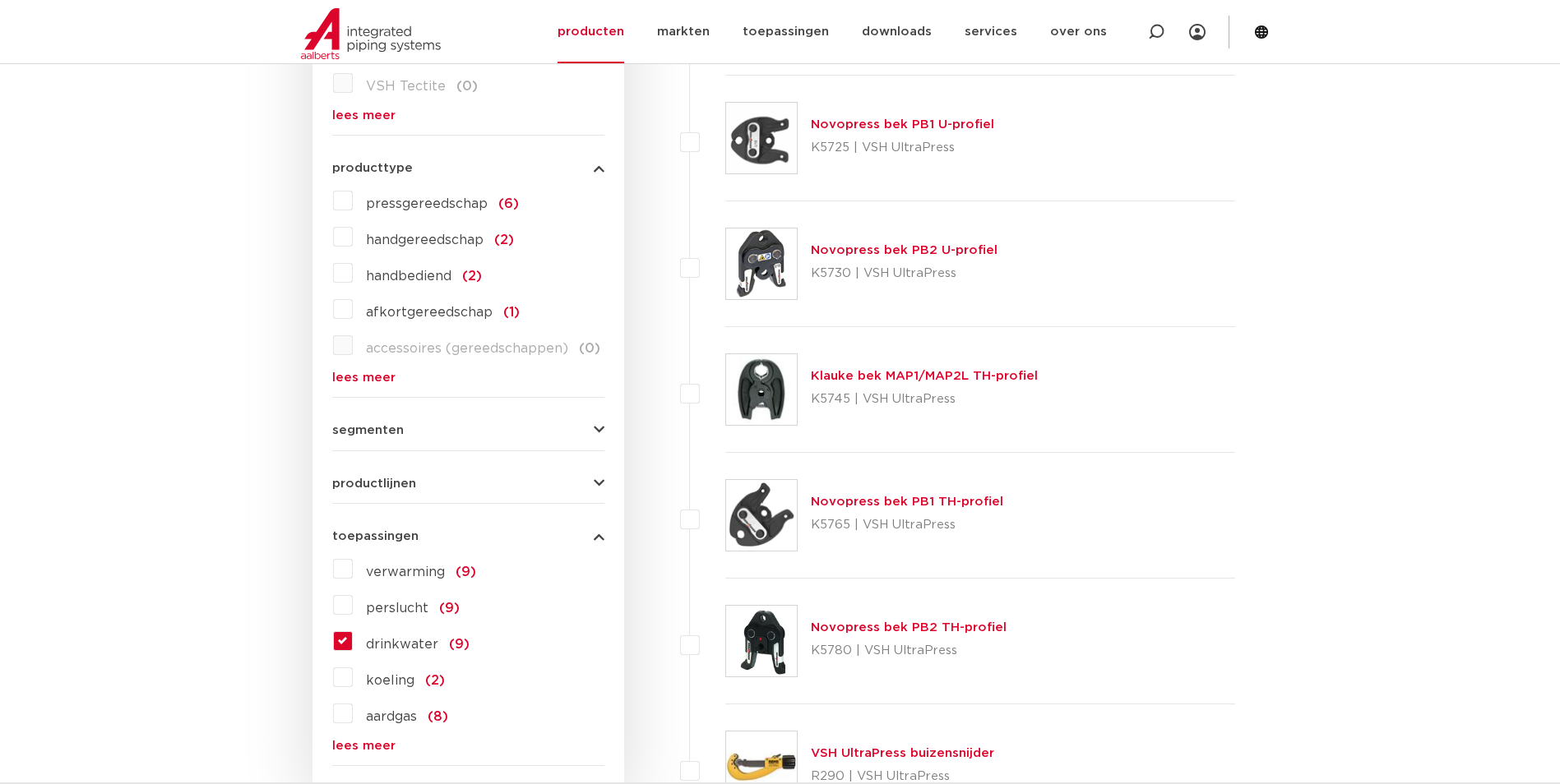
click at [353, 199] on label "pressgereedschap (6)" at bounding box center [435, 200] width 166 height 26
click at [0, 0] on input "pressgereedschap (6)" at bounding box center [0, 0] width 0 height 0
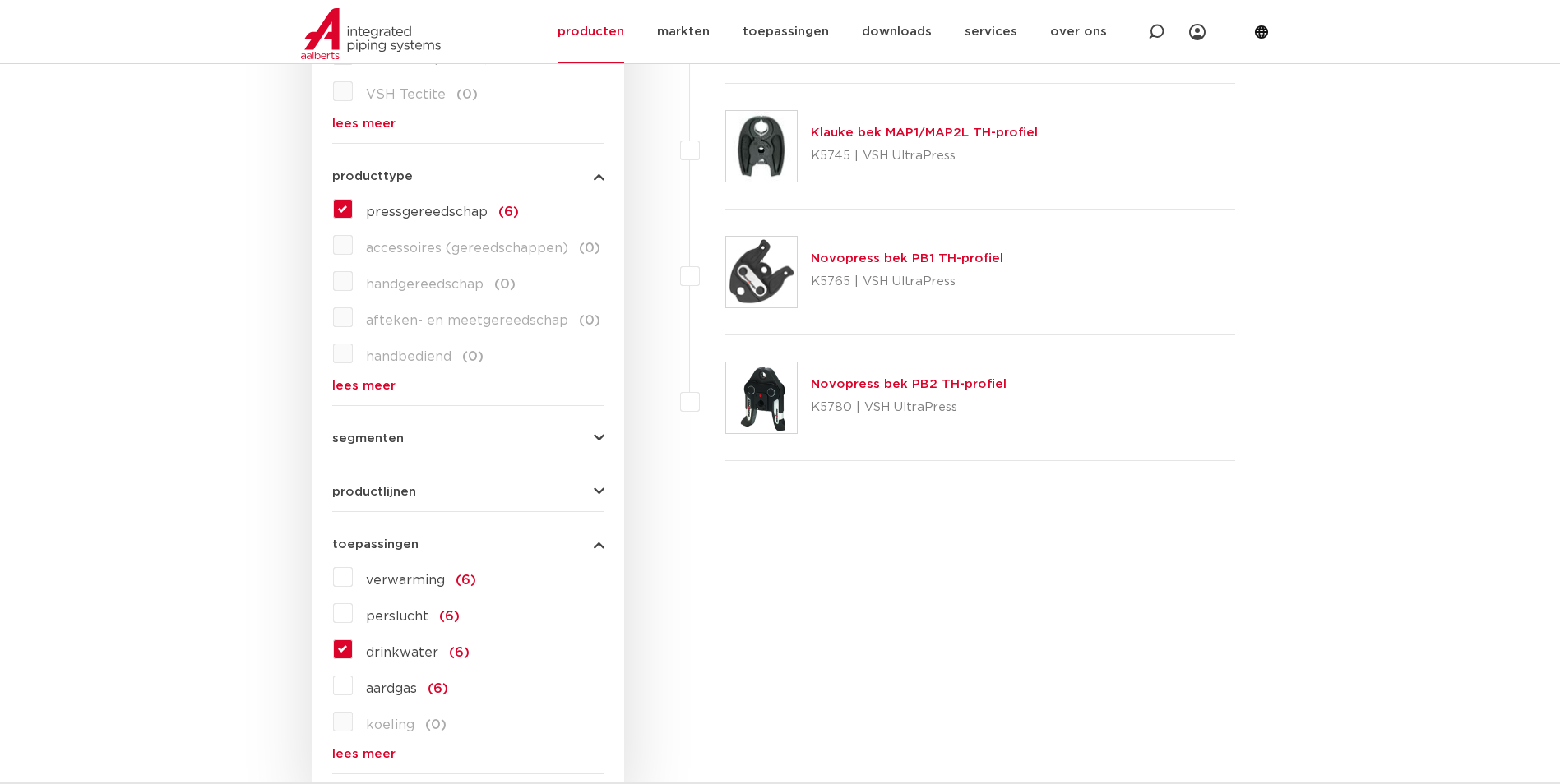
scroll to position [658, 0]
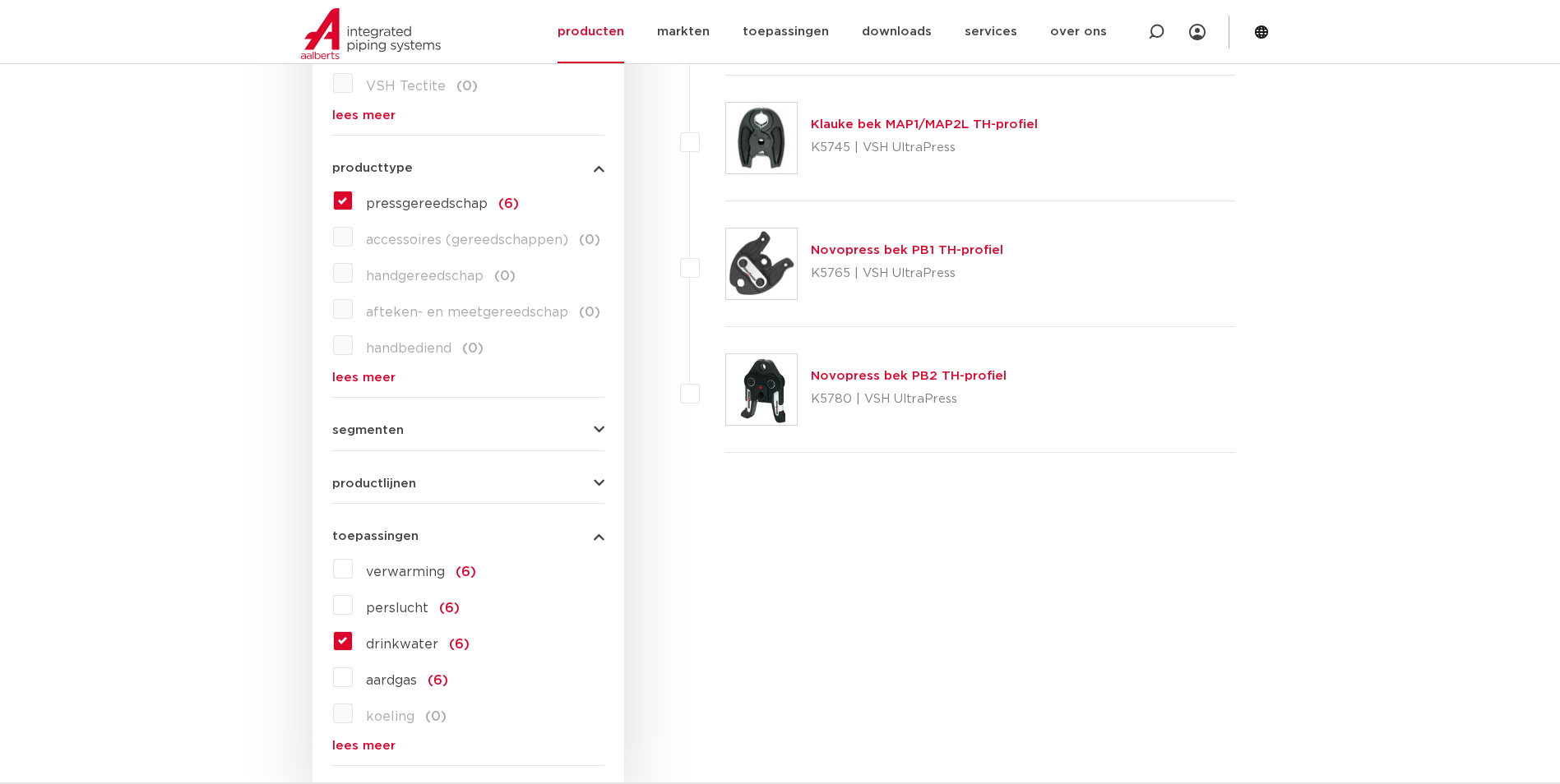
click at [431, 484] on button "productlijnen" at bounding box center [467, 483] width 272 height 13
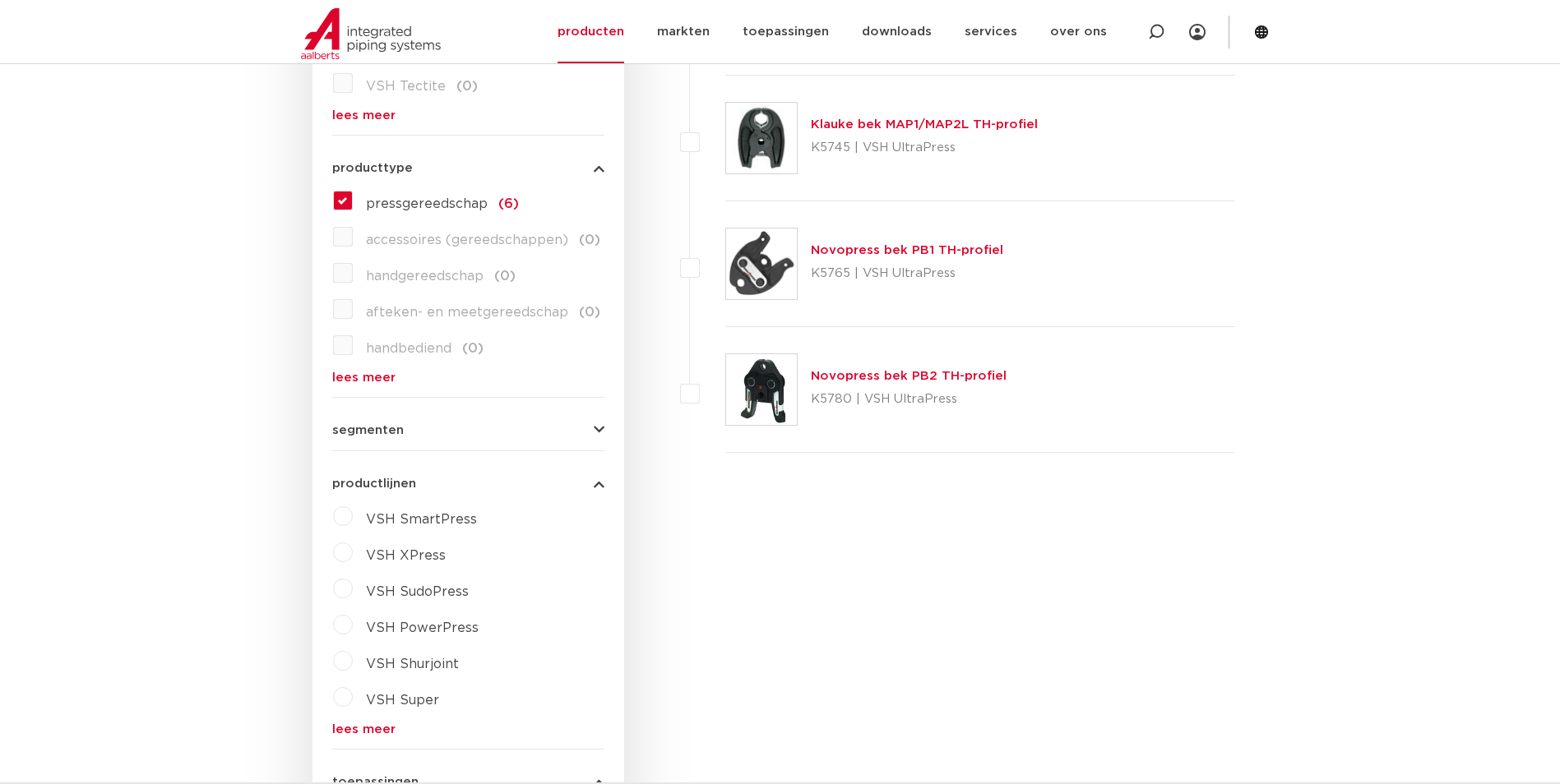
click at [430, 420] on div "segmenten utiliteitsbouw (6) industrie (6) woningbouw (6) brandbeveiliging (0) …" at bounding box center [467, 424] width 272 height 25
click at [427, 434] on button "segmenten" at bounding box center [467, 430] width 272 height 13
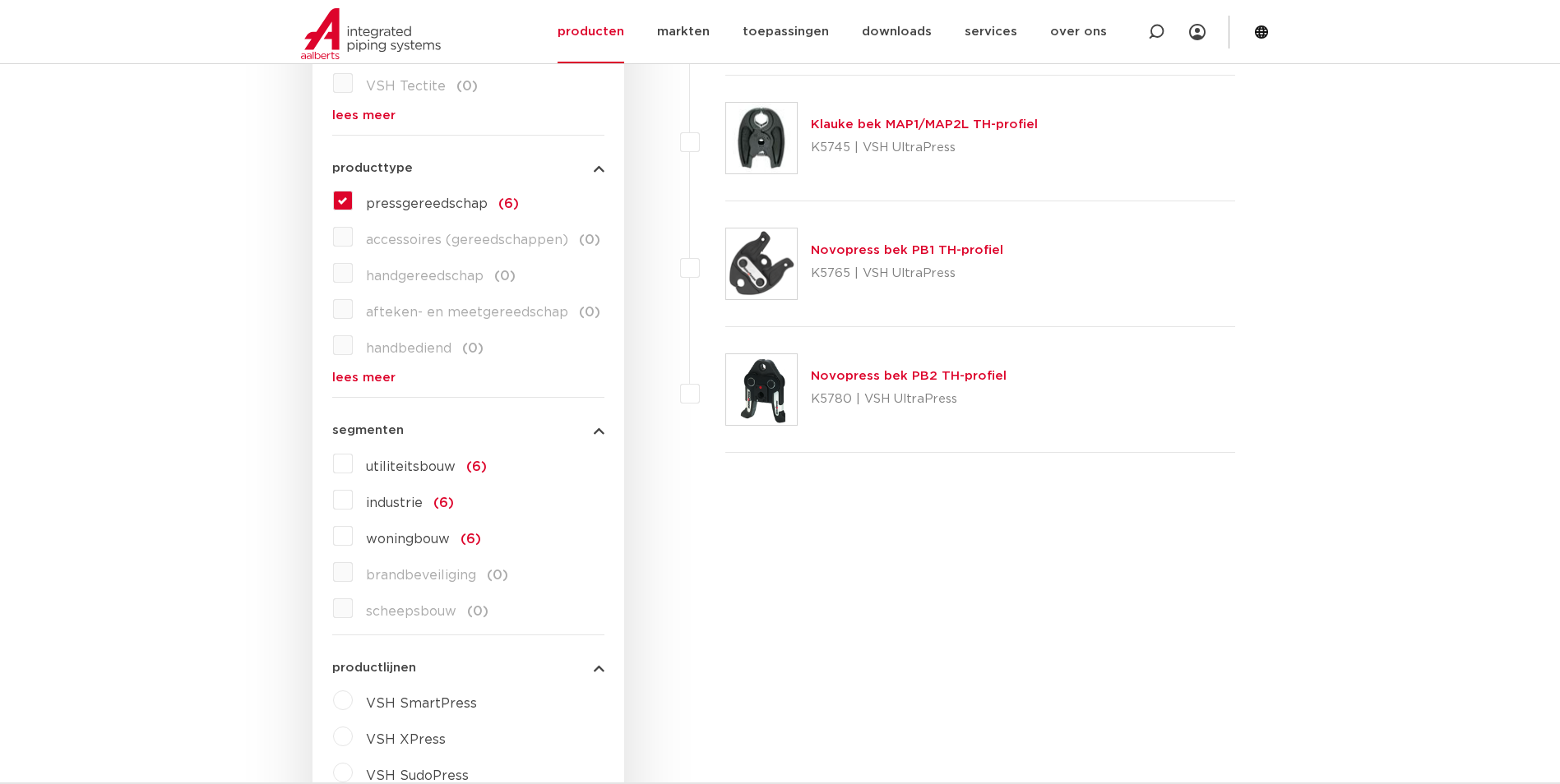
click at [353, 465] on label "utiliteitsbouw (6)" at bounding box center [419, 463] width 134 height 26
click at [0, 0] on input "utiliteitsbouw (6)" at bounding box center [0, 0] width 0 height 0
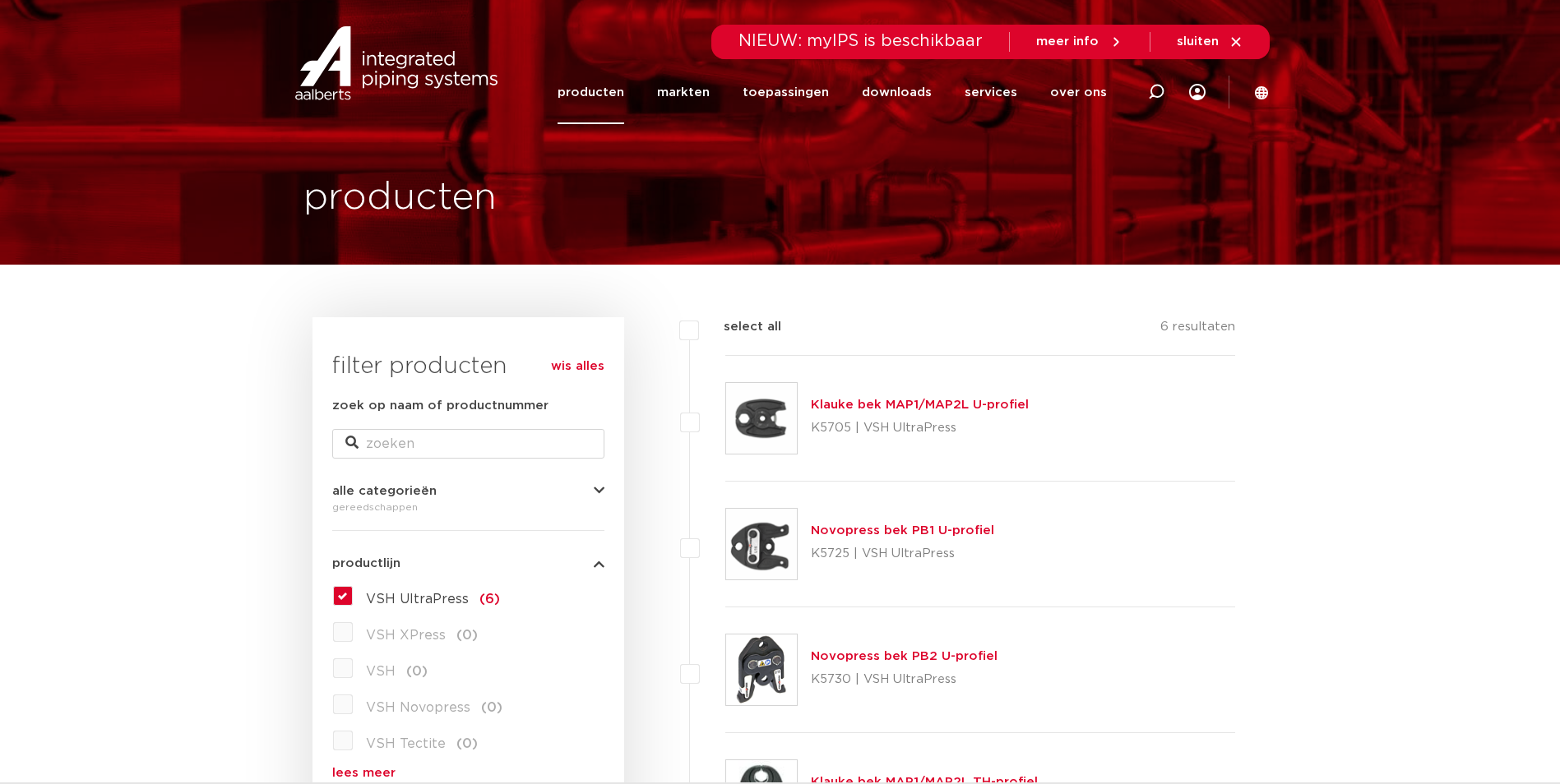
click at [615, 94] on link "producten" at bounding box center [590, 92] width 67 height 63
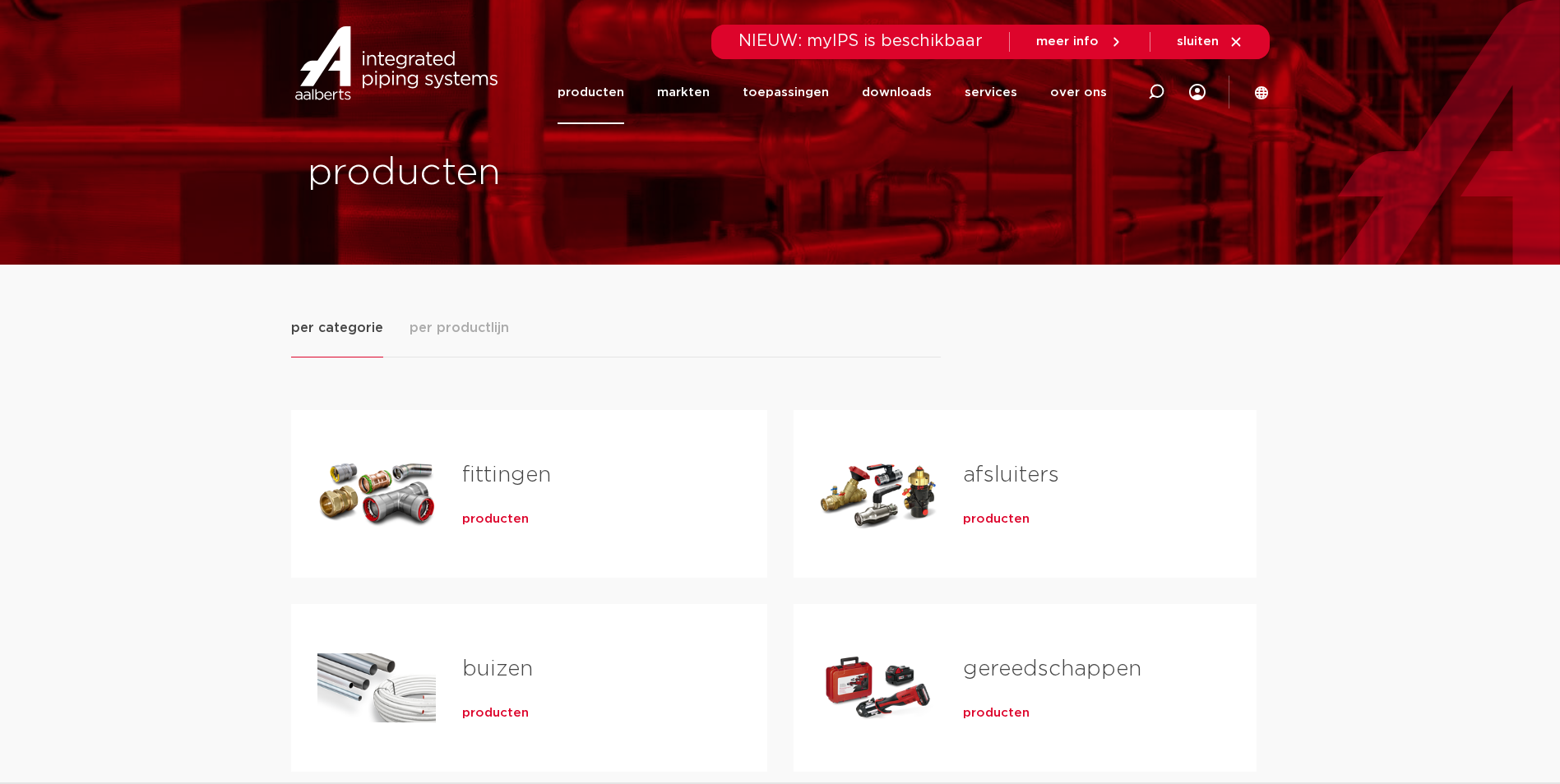
click at [489, 506] on div "producten" at bounding box center [589, 516] width 253 height 23
click at [489, 515] on span "producten" at bounding box center [495, 520] width 67 height 17
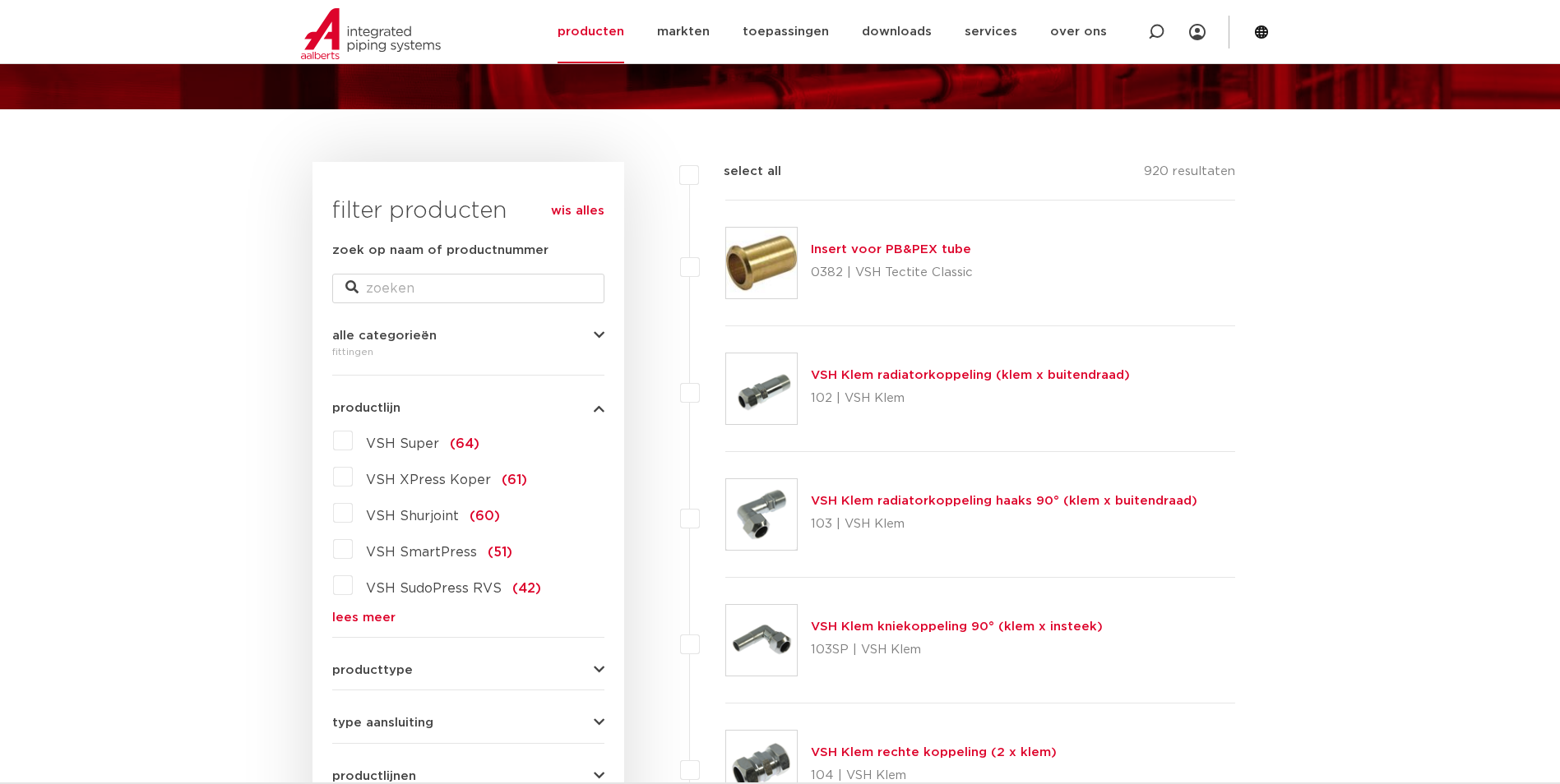
scroll to position [164, 0]
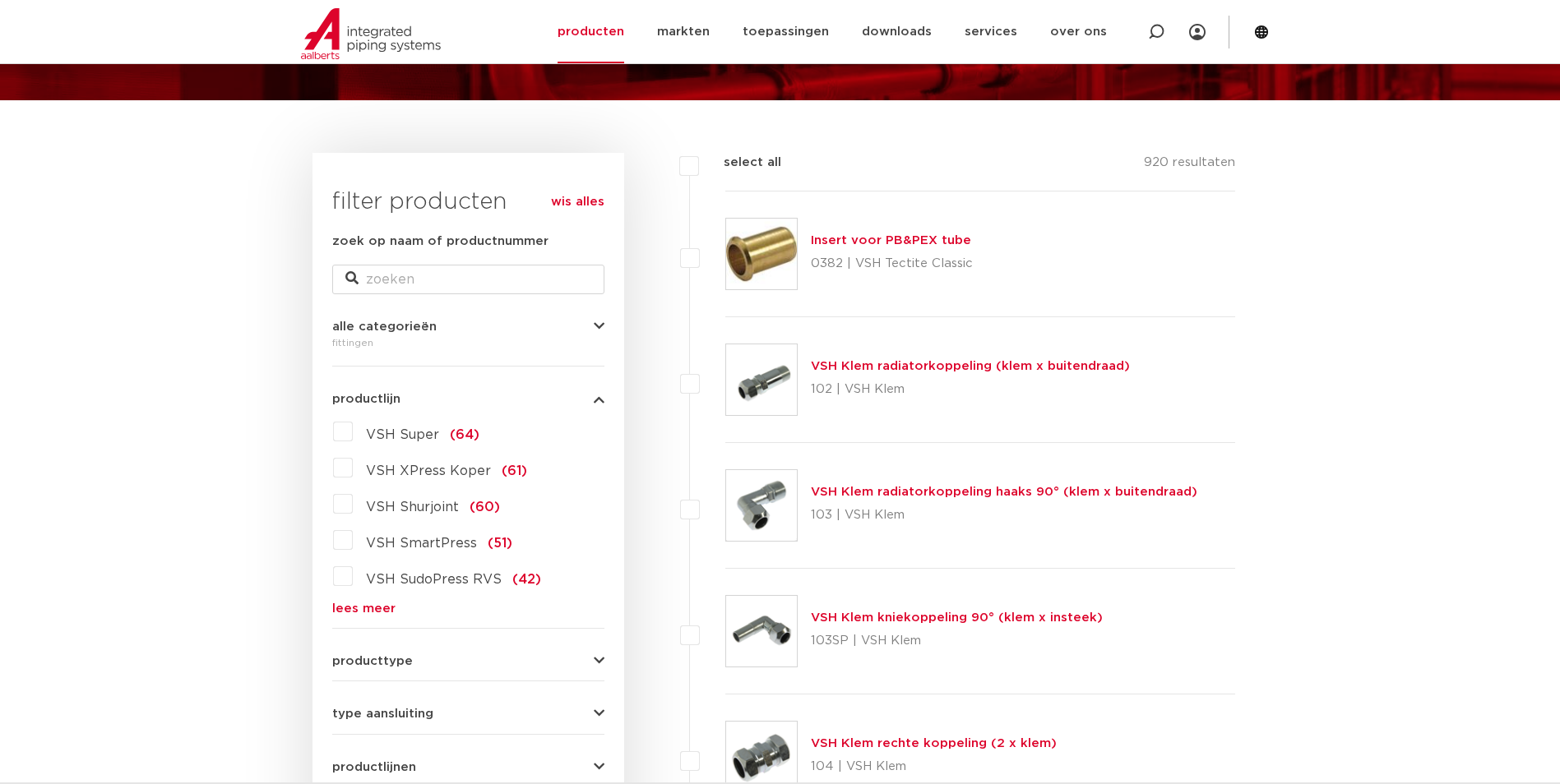
click at [353, 543] on label "VSH SmartPress (51)" at bounding box center [432, 540] width 159 height 26
click at [0, 0] on input "VSH SmartPress (51)" at bounding box center [0, 0] width 0 height 0
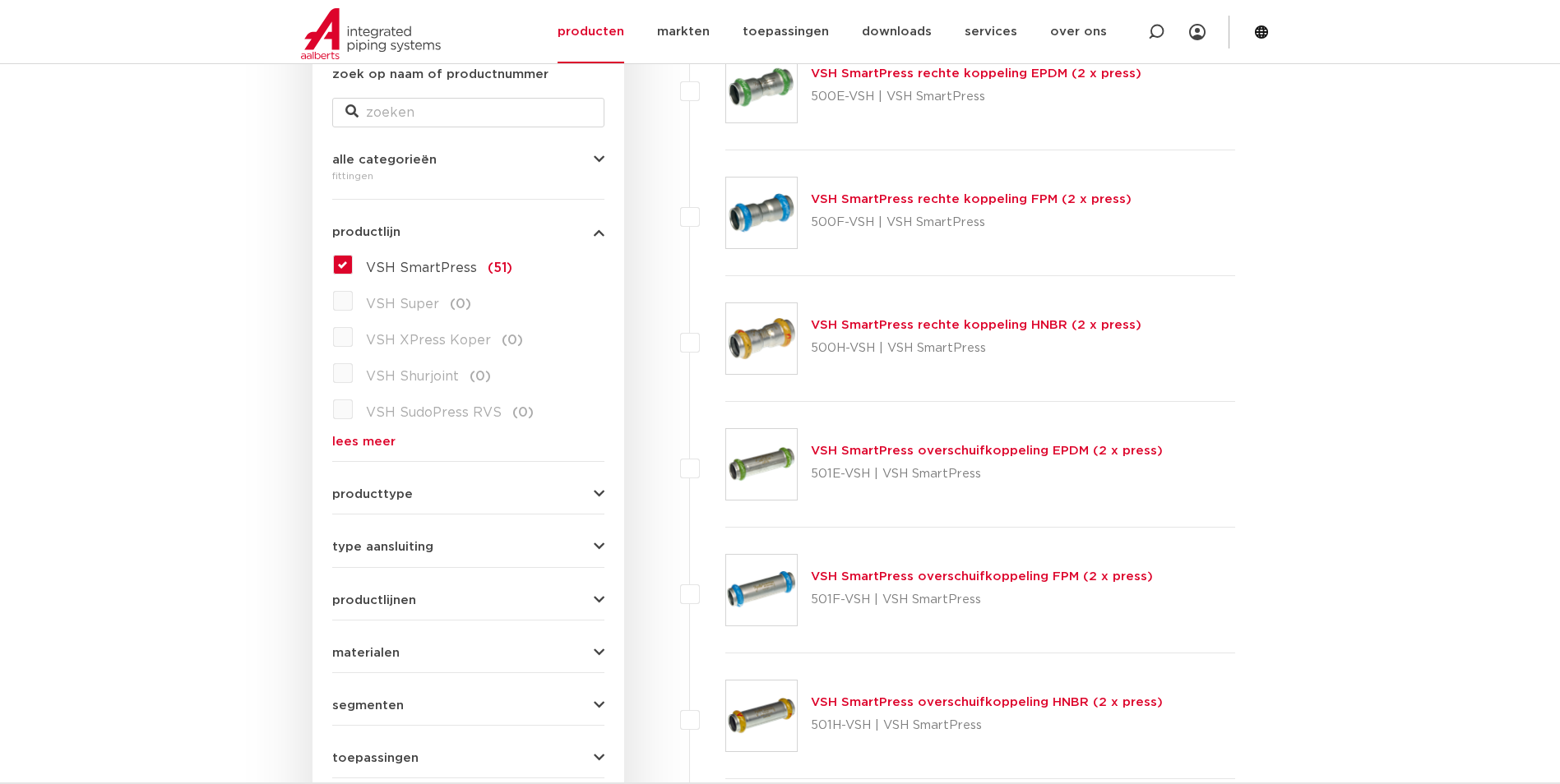
scroll to position [164, 0]
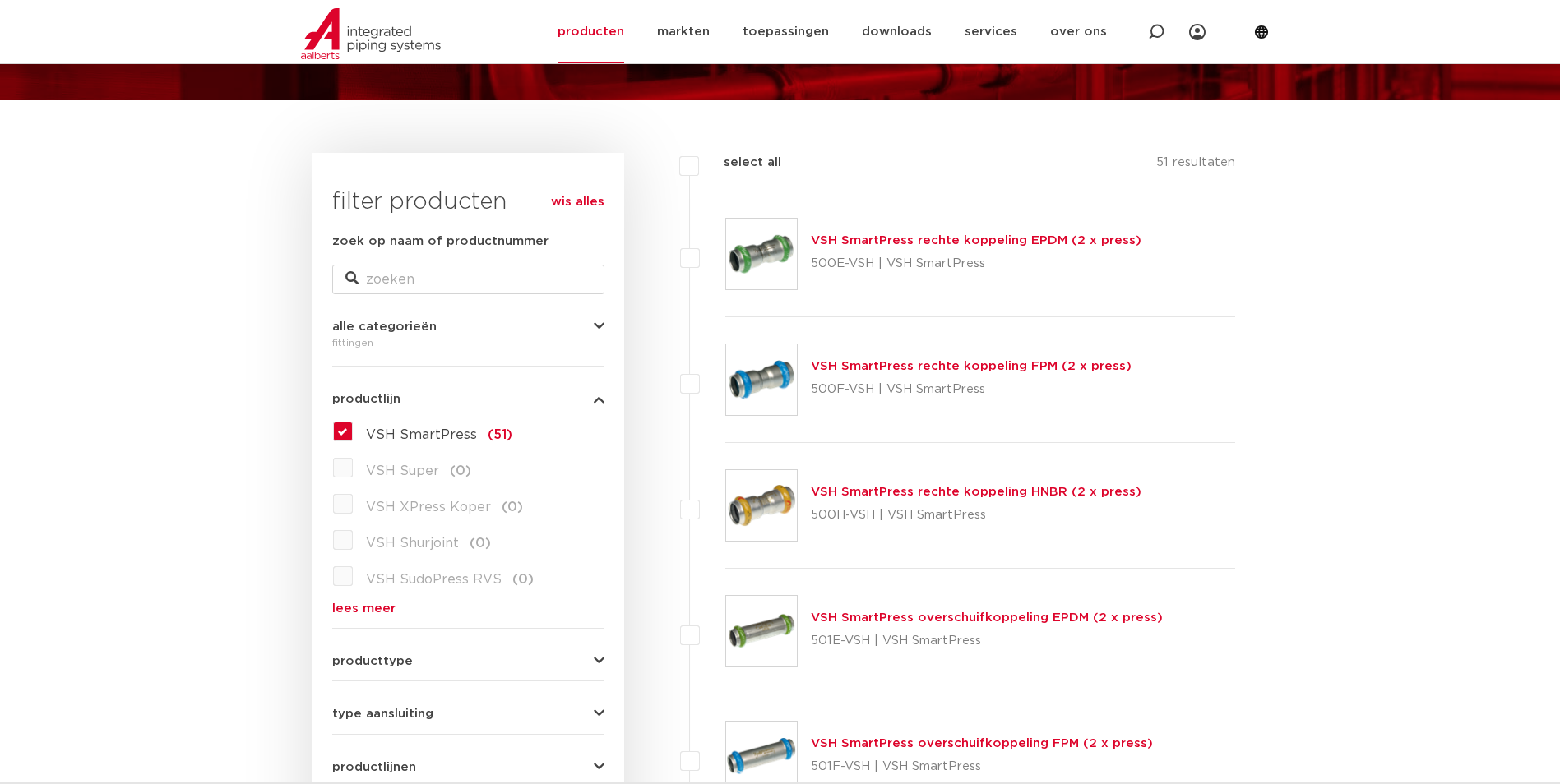
click at [353, 432] on label "VSH SmartPress (51)" at bounding box center [432, 431] width 159 height 26
click at [0, 0] on input "VSH SmartPress (51)" at bounding box center [0, 0] width 0 height 0
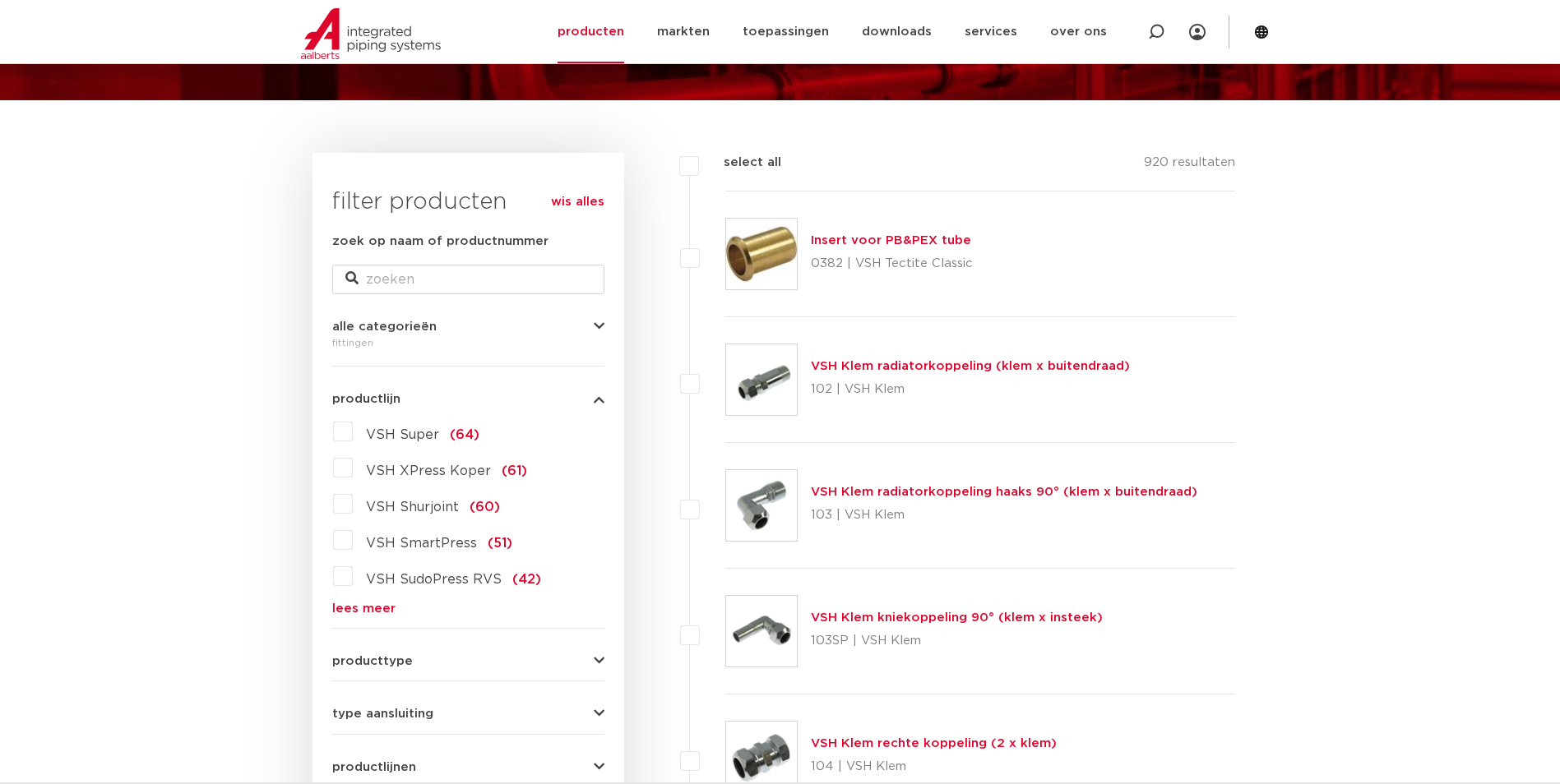
click at [359, 610] on link "lees meer" at bounding box center [467, 609] width 272 height 13
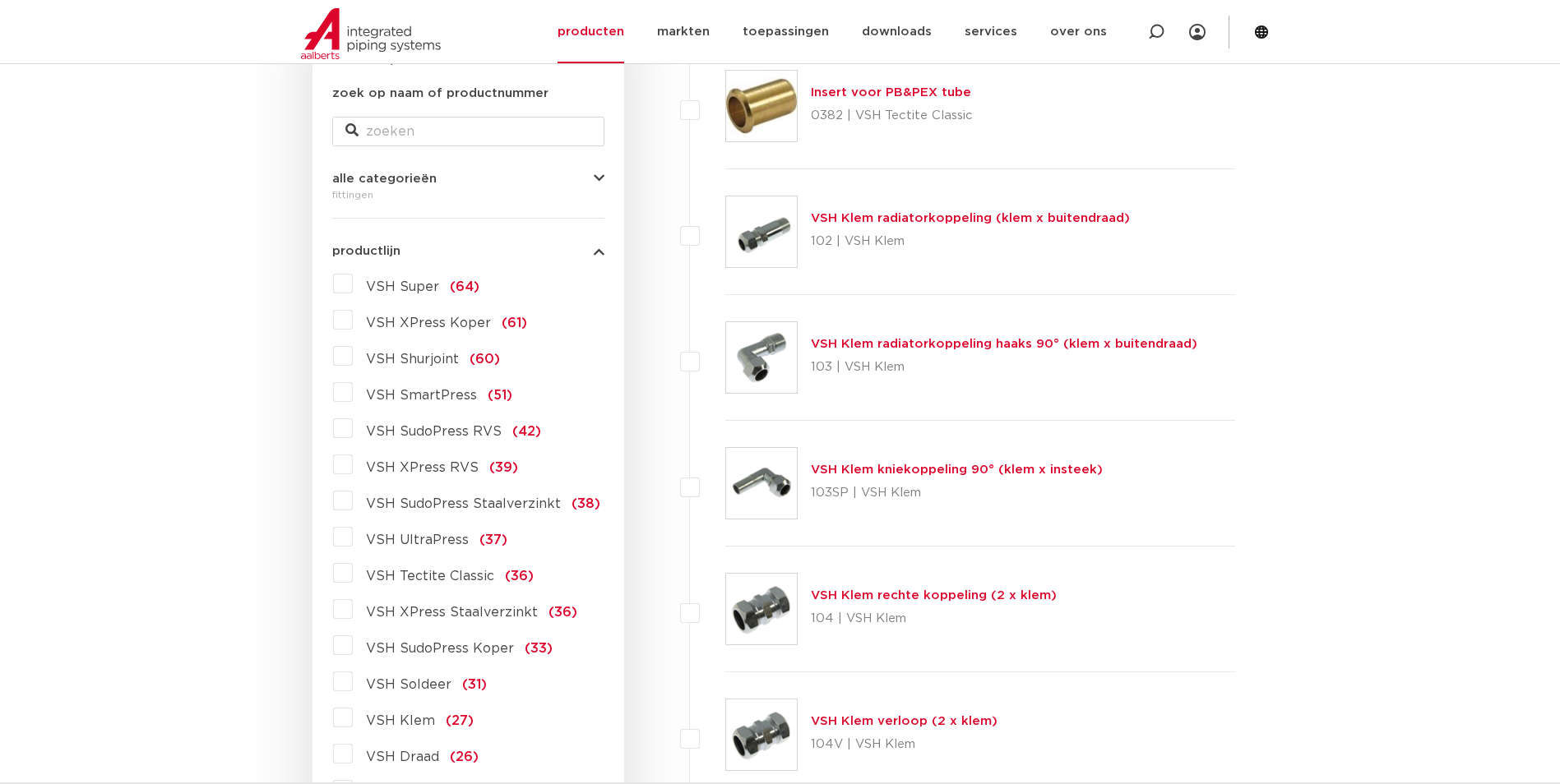
scroll to position [164, 0]
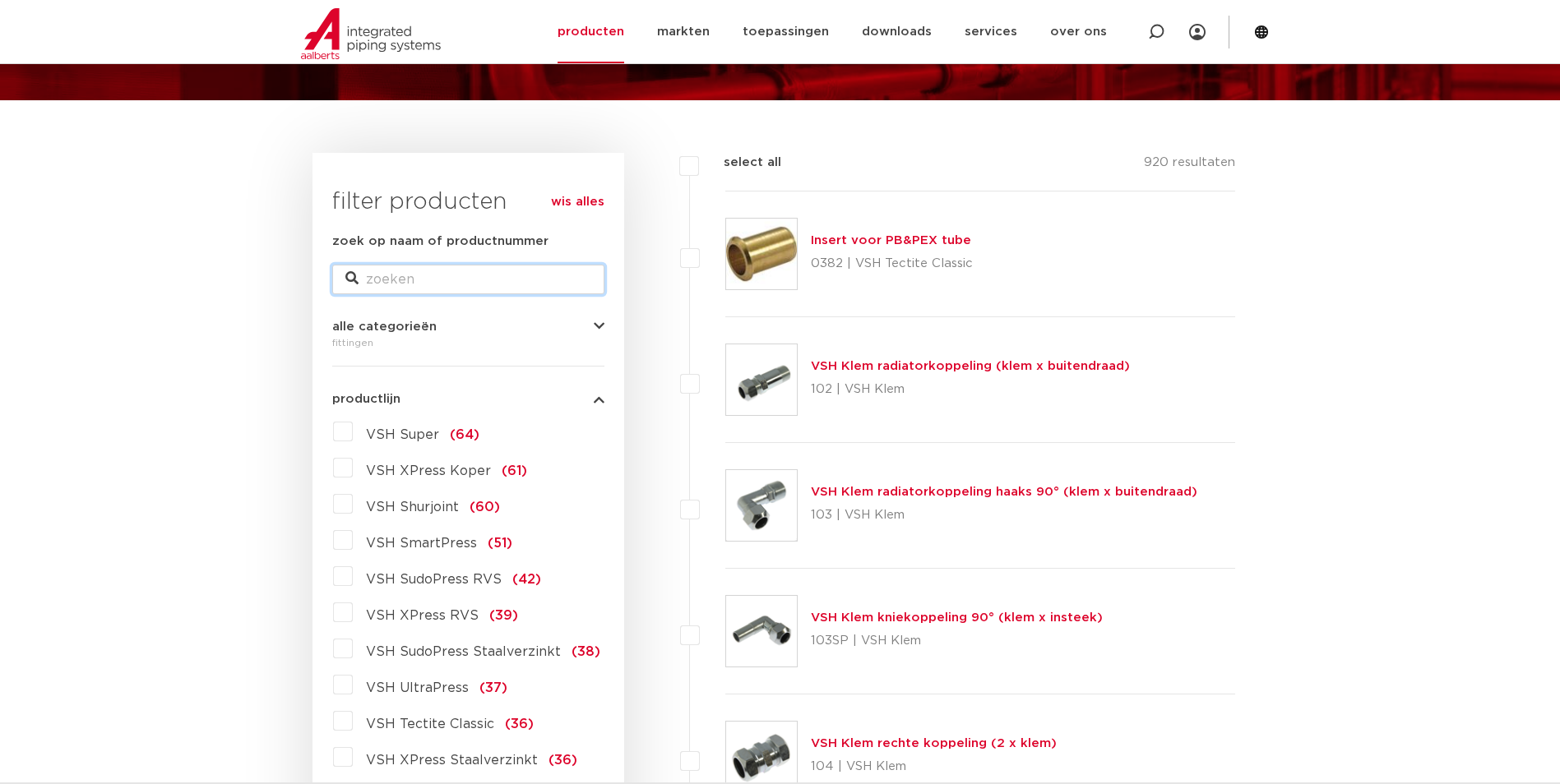
click at [421, 281] on input "zoek op naam of productnummer" at bounding box center [467, 279] width 272 height 29
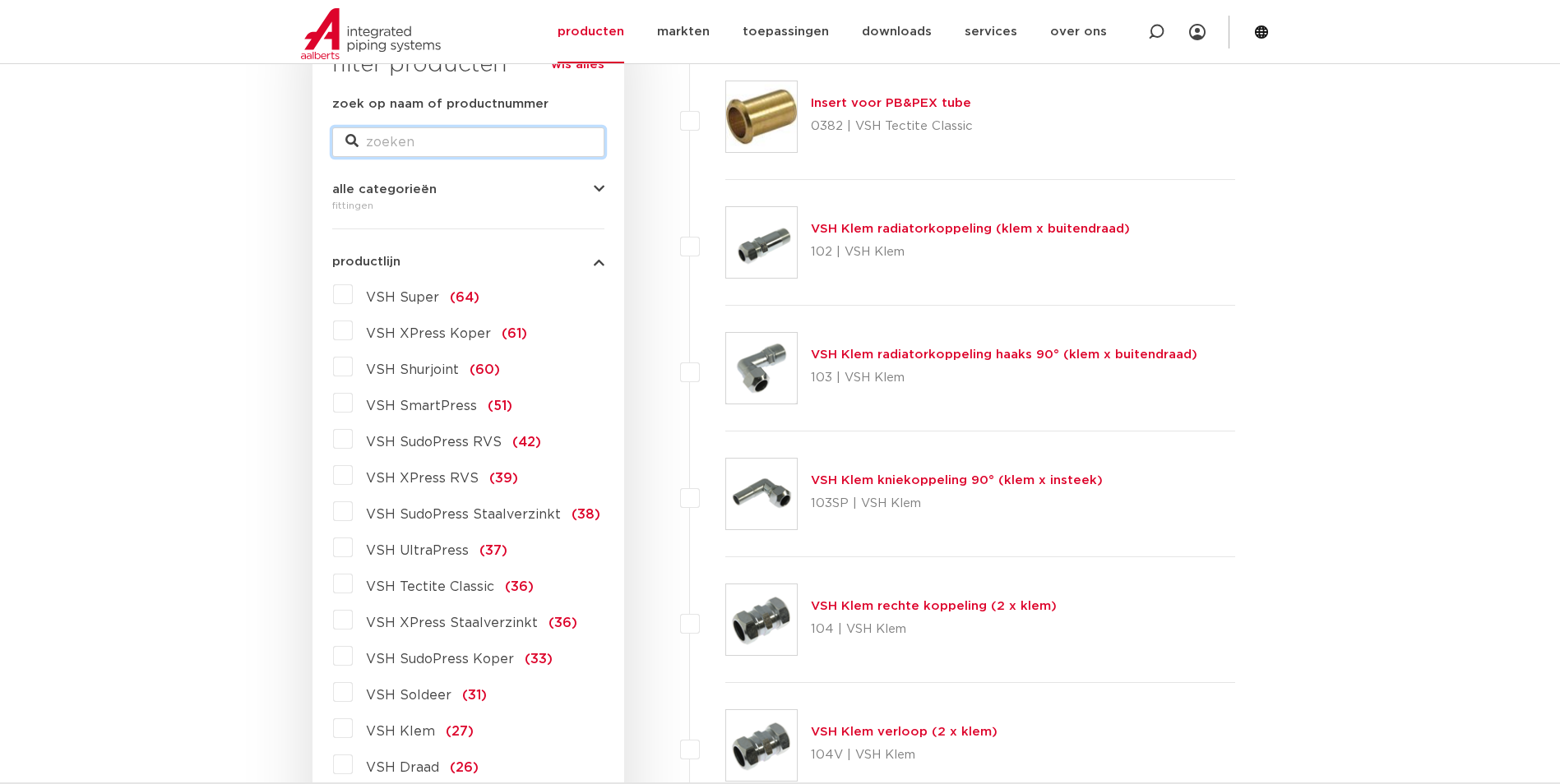
scroll to position [329, 0]
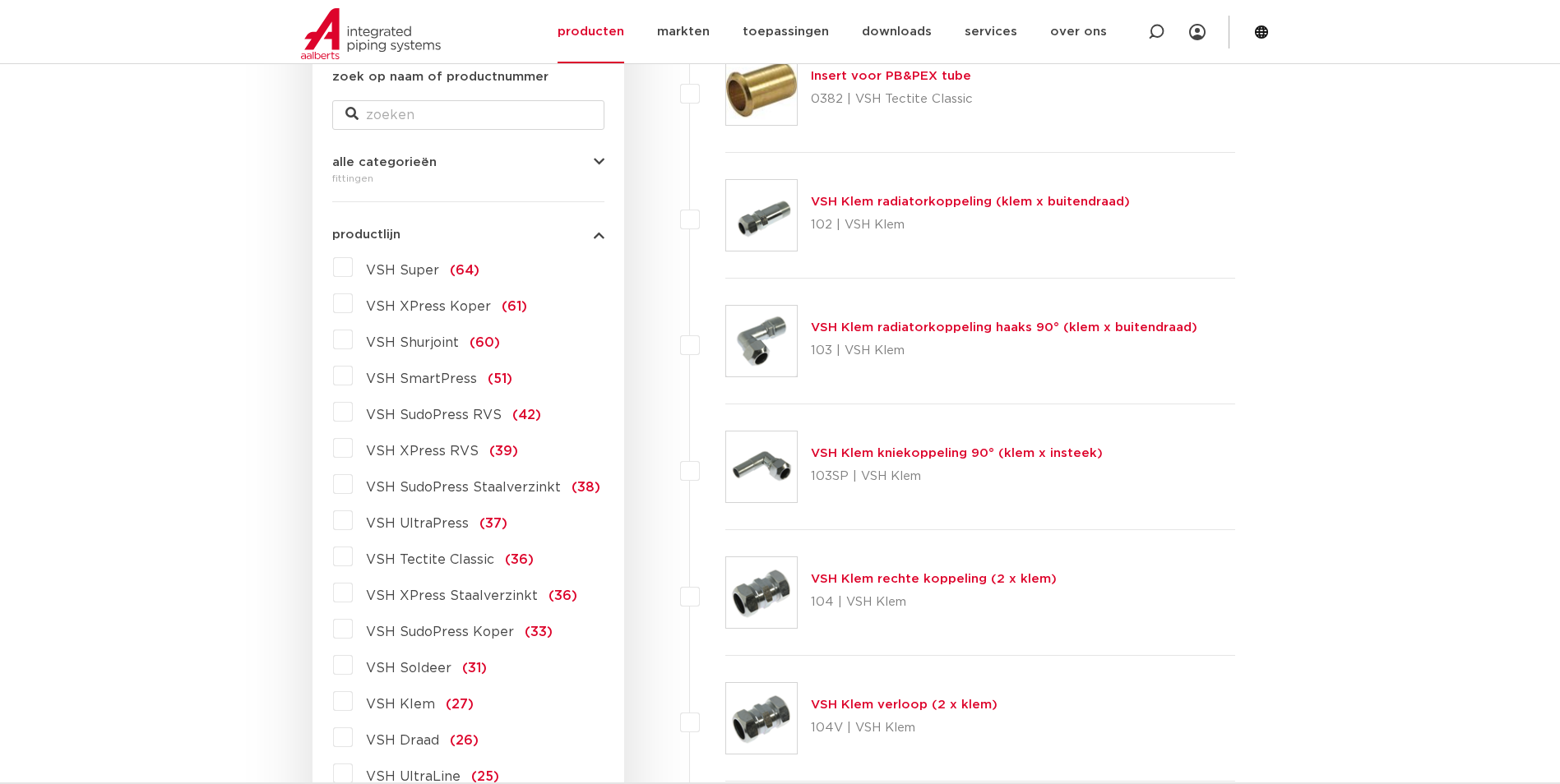
click at [353, 526] on label "VSH UltraPress (37)" at bounding box center [430, 520] width 155 height 26
click at [0, 0] on input "VSH UltraPress (37)" at bounding box center [0, 0] width 0 height 0
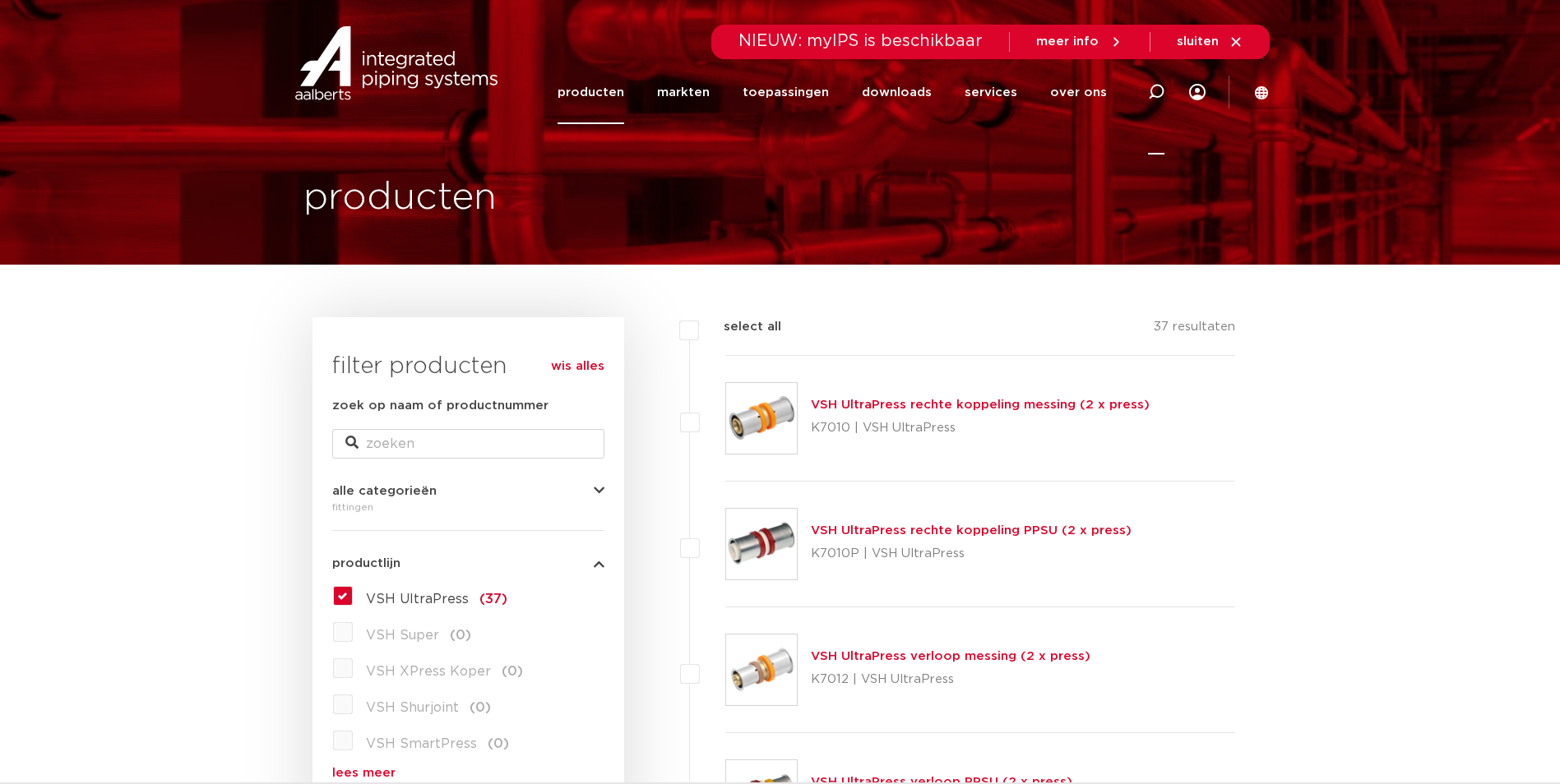
click at [1164, 91] on icon at bounding box center [1156, 92] width 19 height 19
type input "ultrapress"
click button "Zoeken" at bounding box center [0, 0] width 0 height 0
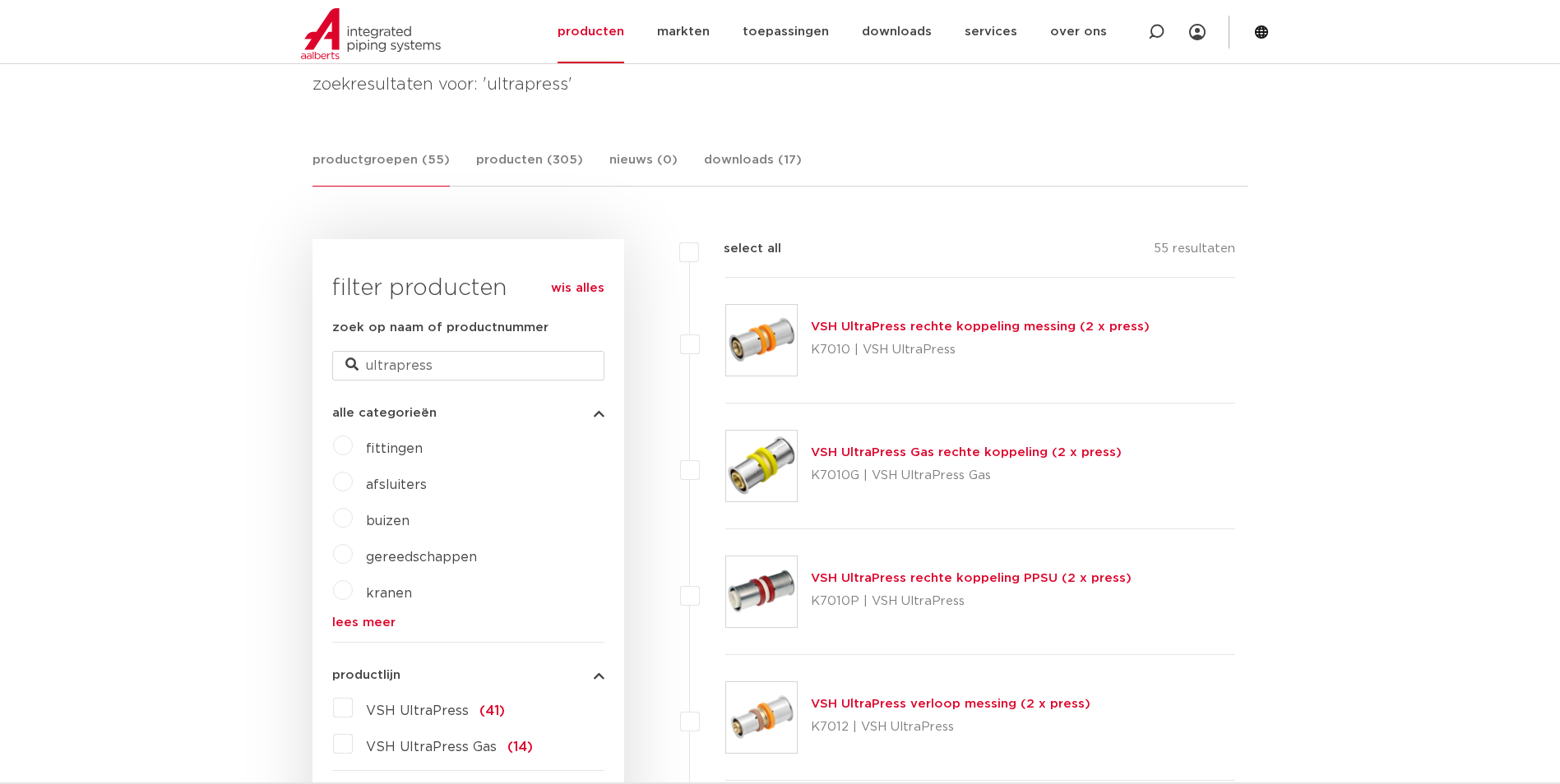
scroll to position [247, 0]
click at [353, 554] on label "gereedschappen" at bounding box center [414, 552] width 124 height 26
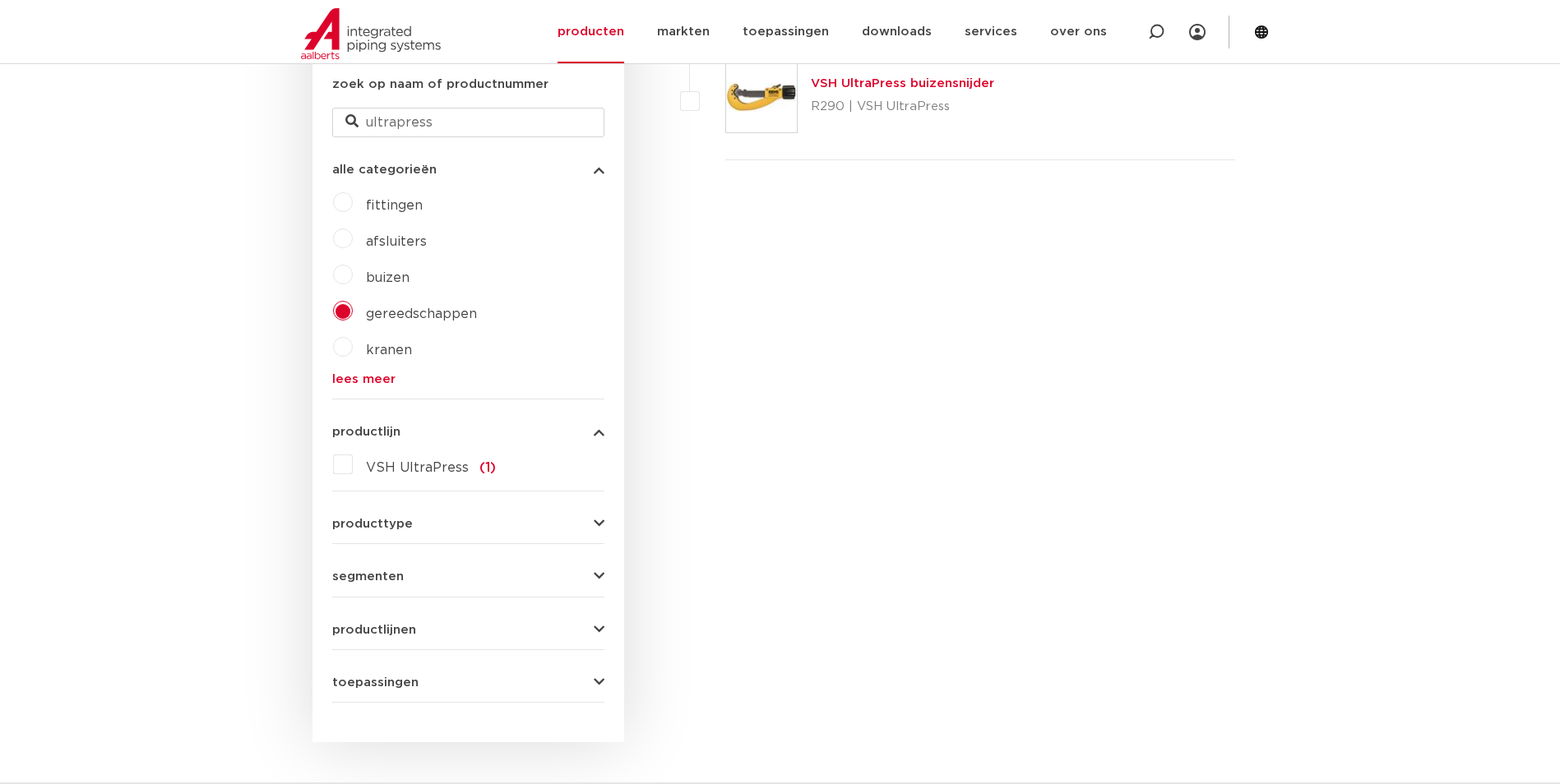
scroll to position [493, 0]
click at [431, 524] on button "producttype" at bounding box center [467, 520] width 272 height 13
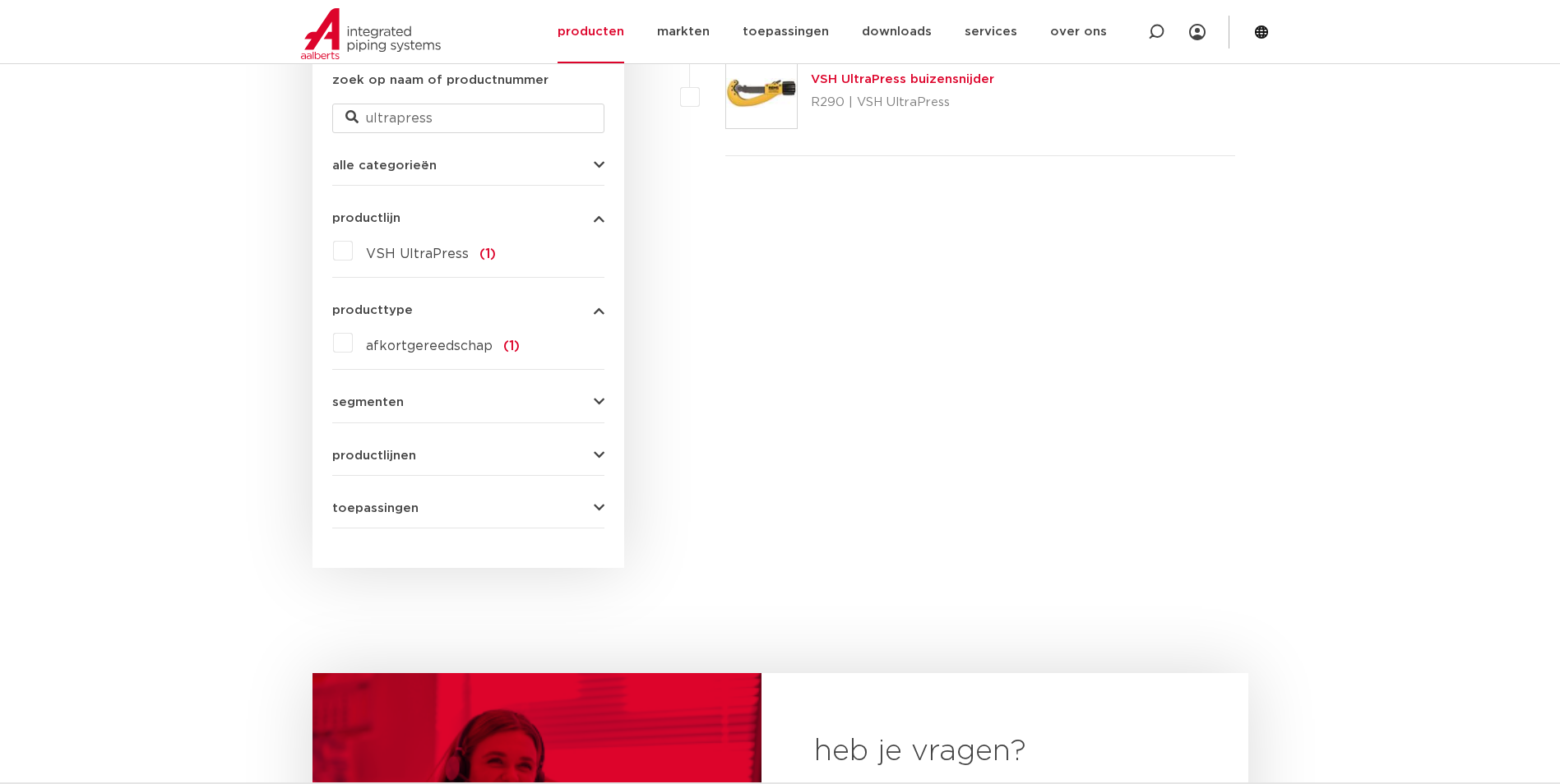
click at [425, 400] on button "segmenten" at bounding box center [467, 403] width 272 height 13
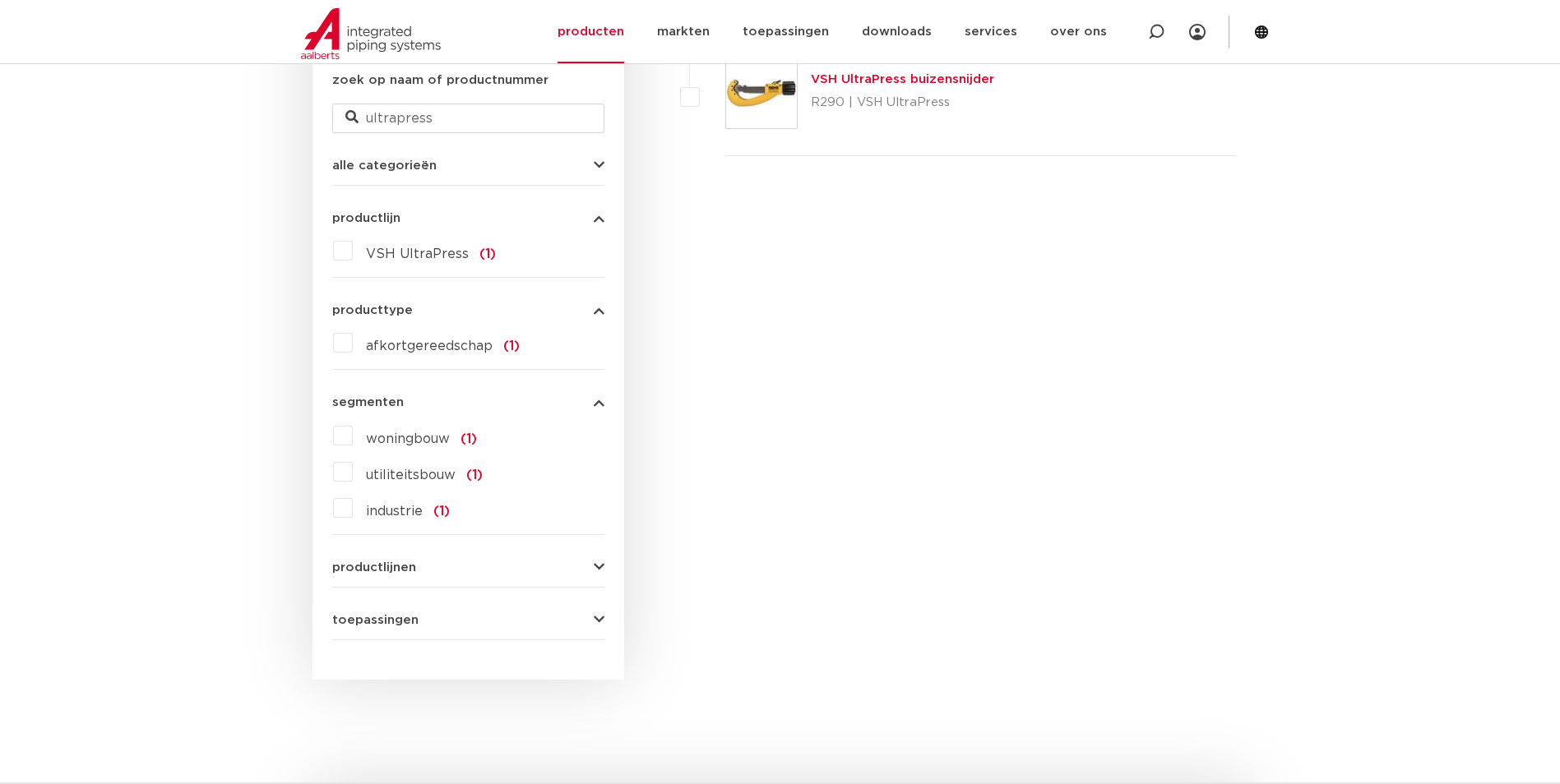
click at [426, 574] on form "zoek op naam of productnummer ultrapress alle categorieën gereedschappen fittin…" at bounding box center [467, 355] width 272 height 569
click at [590, 563] on button "productlijnen" at bounding box center [467, 568] width 272 height 13
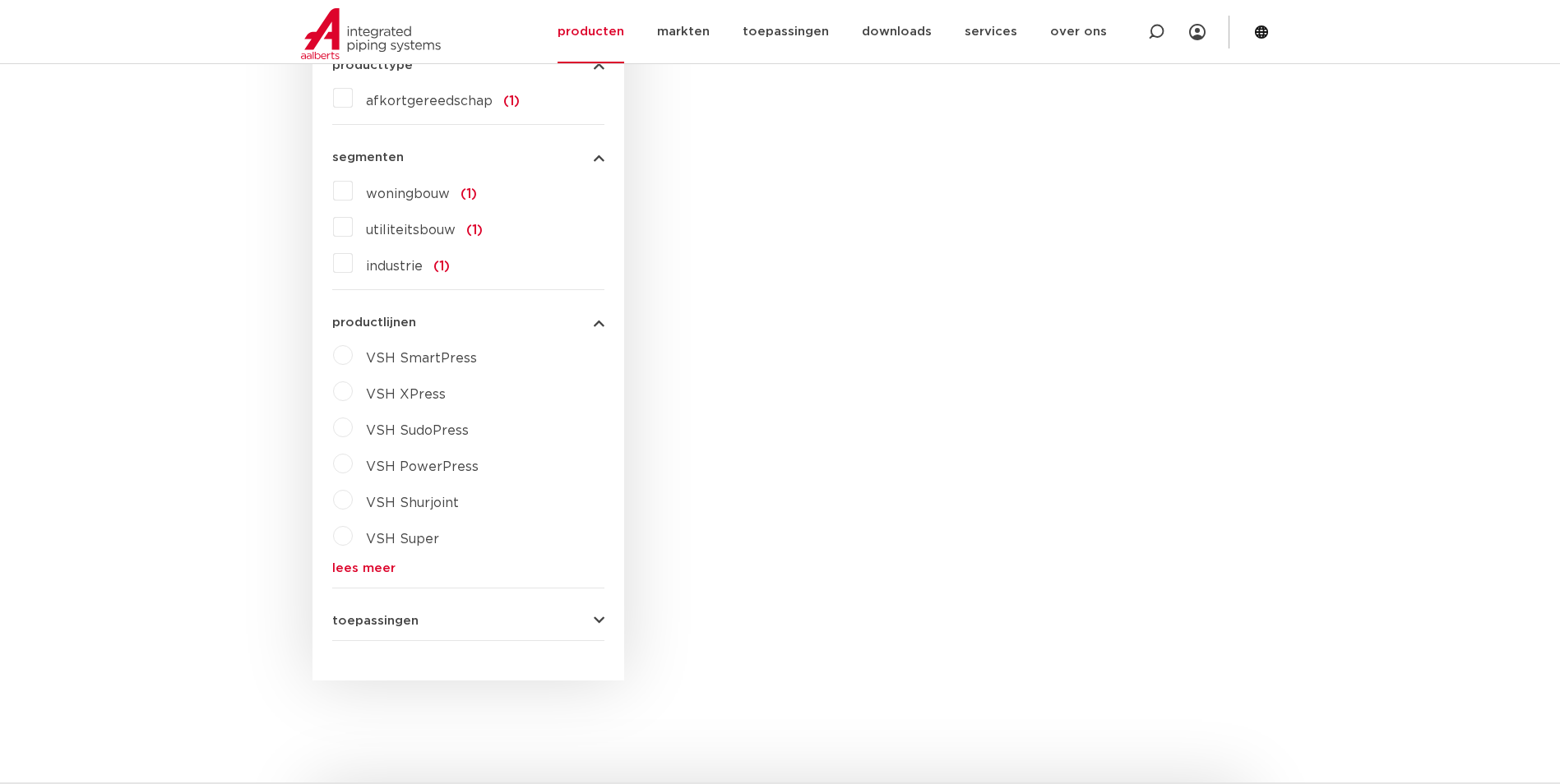
scroll to position [740, 0]
click at [462, 616] on button "toepassingen" at bounding box center [467, 619] width 272 height 13
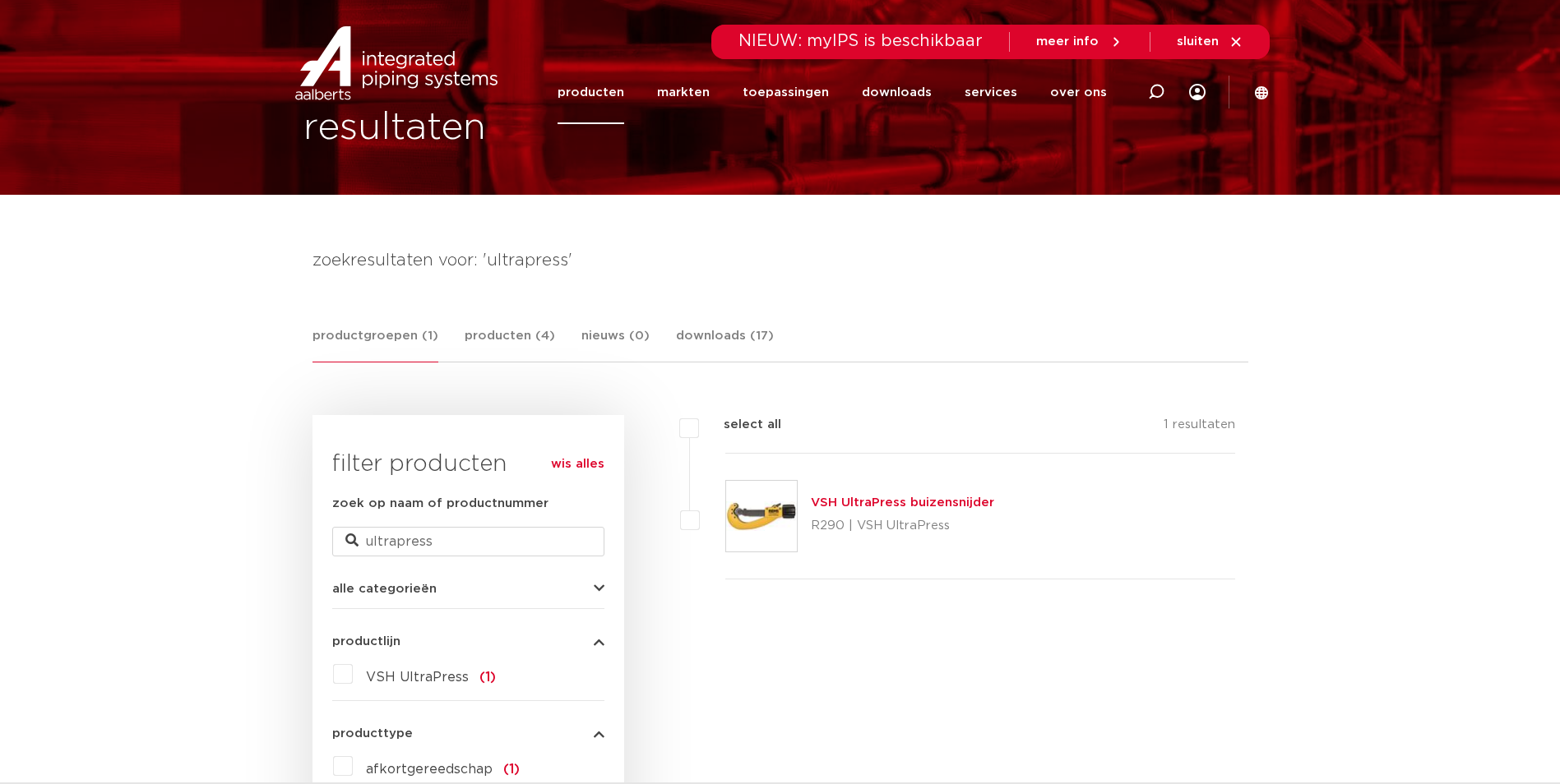
scroll to position [0, 0]
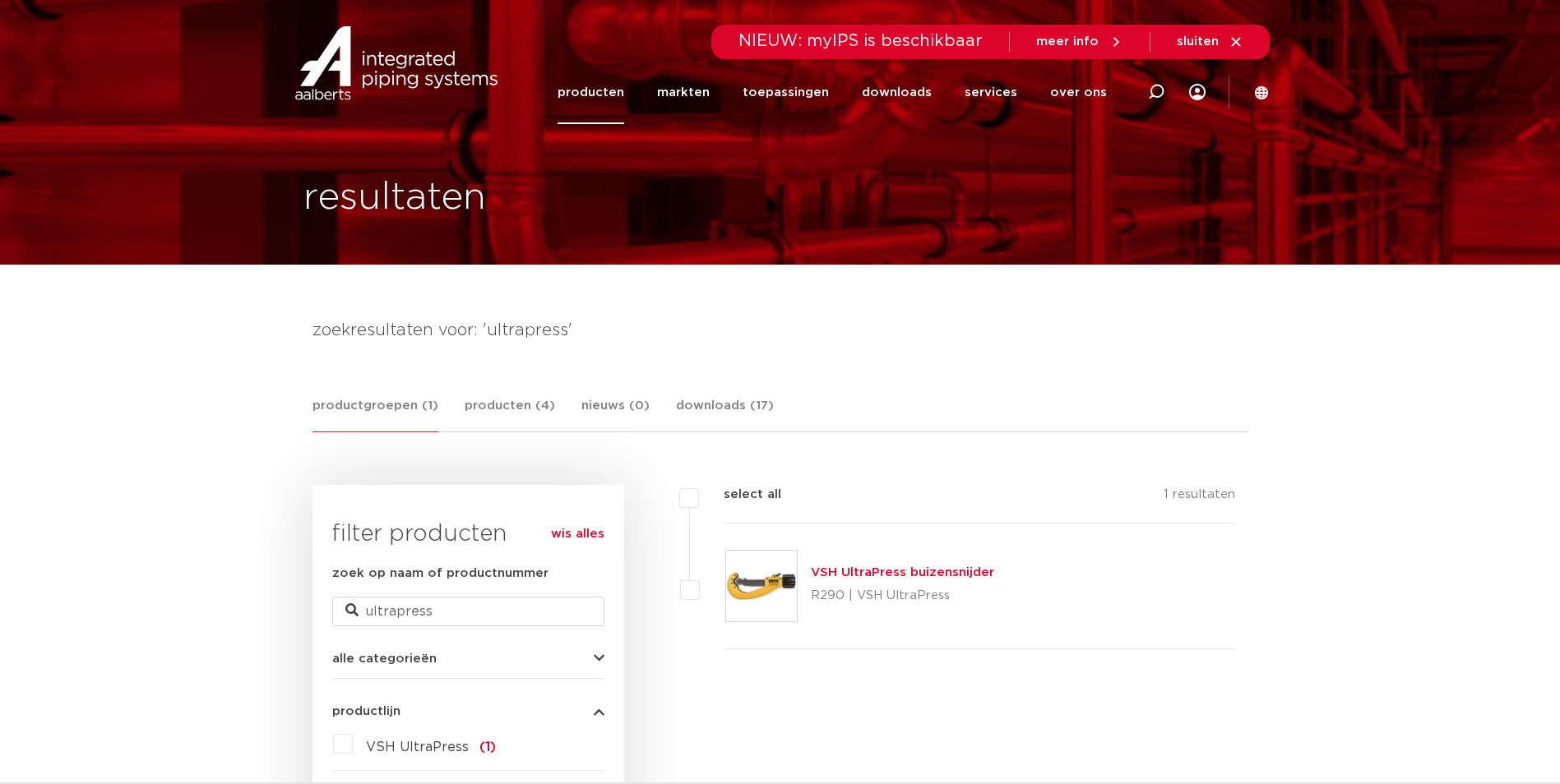
click at [624, 91] on link "producten" at bounding box center [590, 92] width 67 height 63
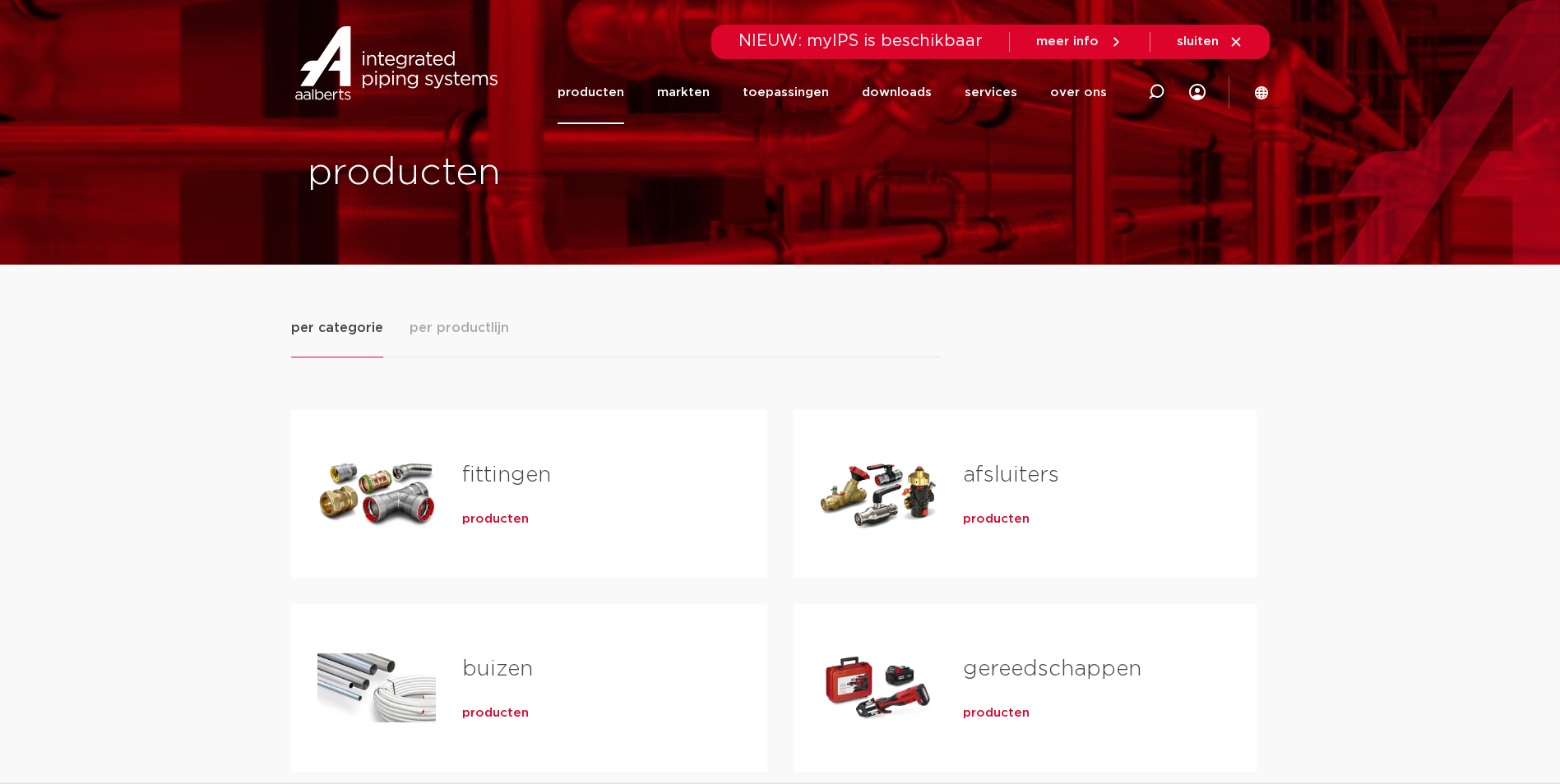
click at [1020, 714] on span "producten" at bounding box center [996, 714] width 67 height 17
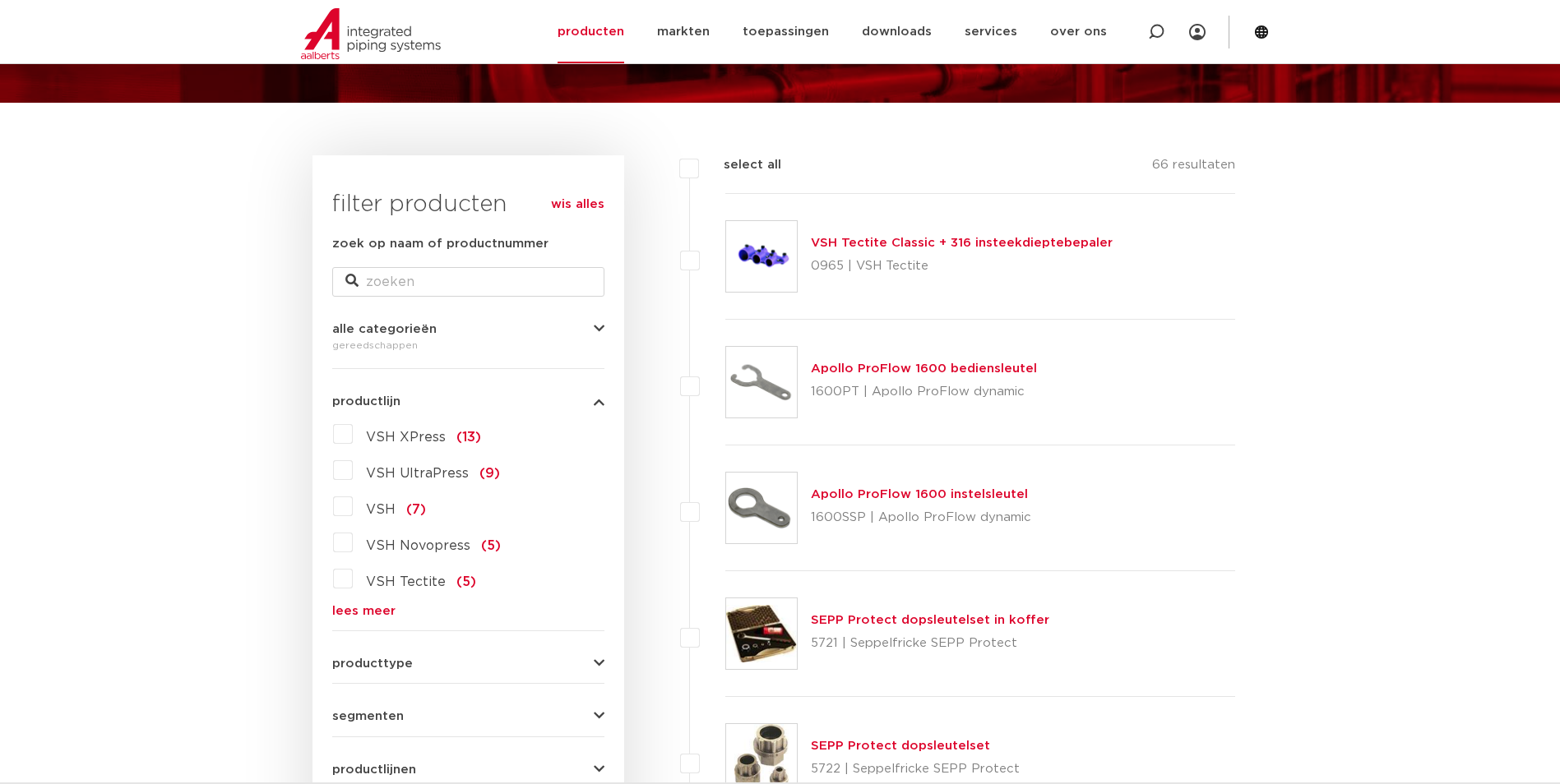
scroll to position [164, 0]
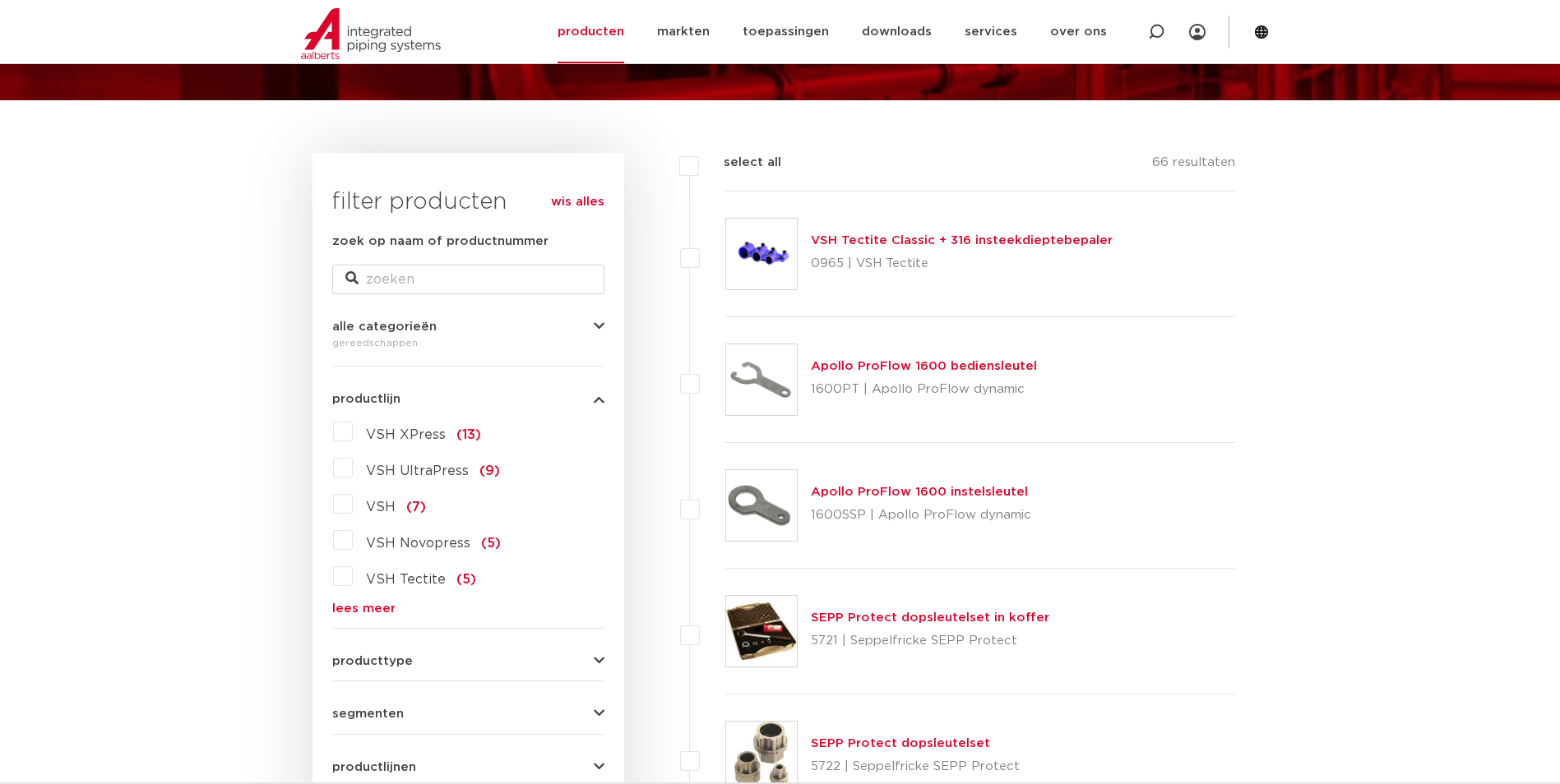
click at [353, 463] on label "VSH UltraPress (9)" at bounding box center [426, 467] width 147 height 26
click at [0, 0] on input "VSH UltraPress (9)" at bounding box center [0, 0] width 0 height 0
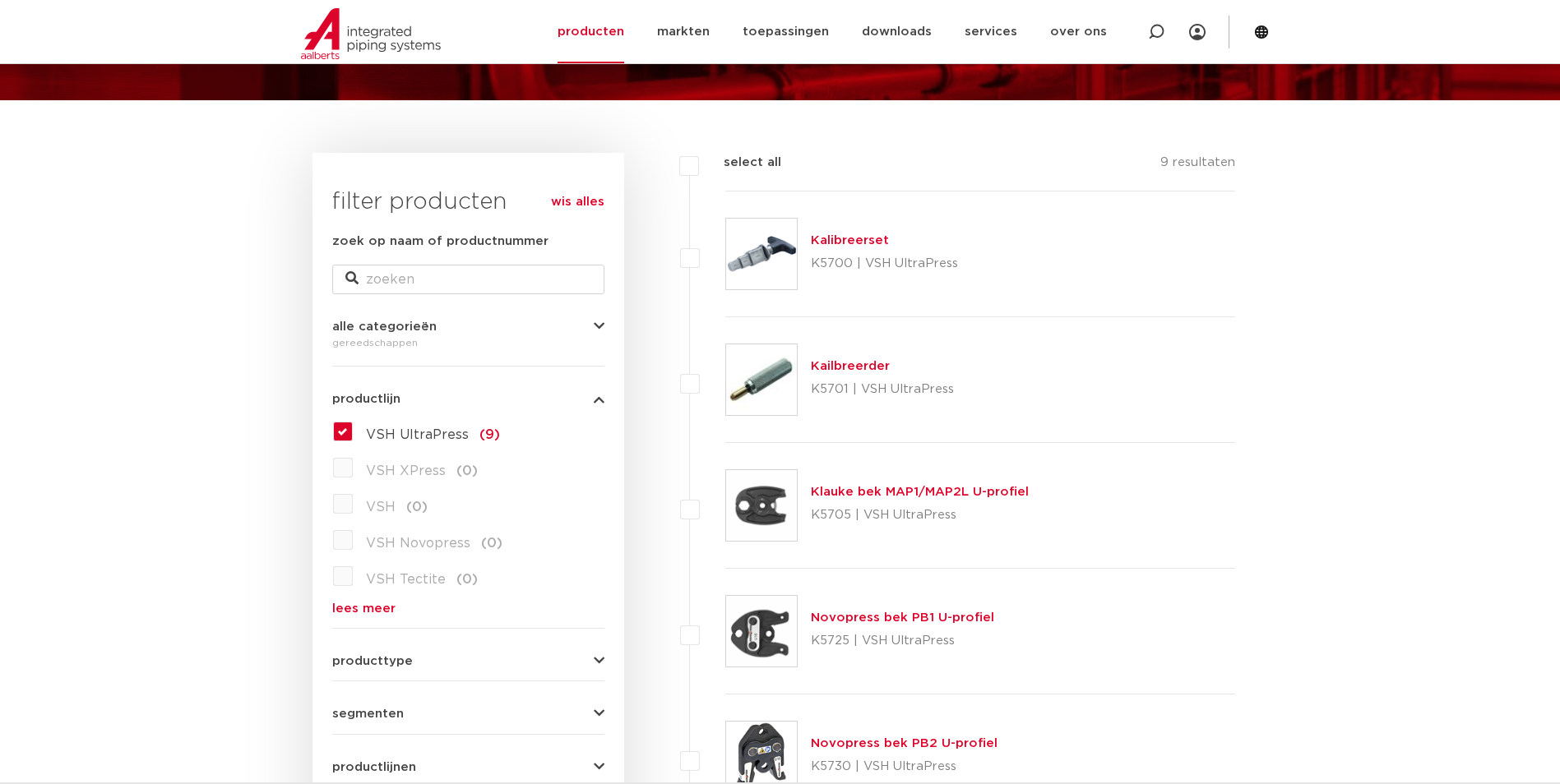
click at [770, 504] on img at bounding box center [761, 505] width 71 height 71
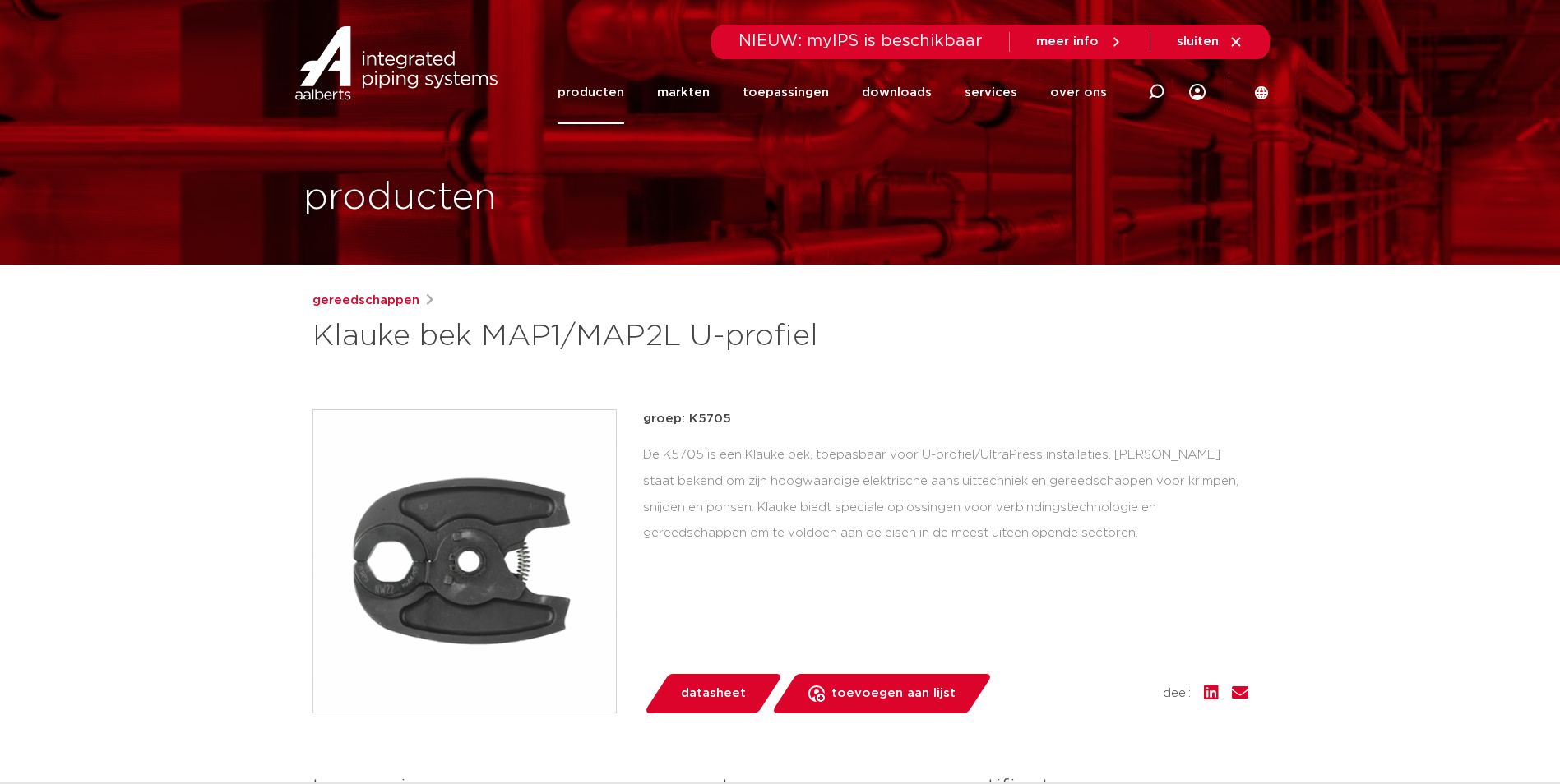
click at [612, 87] on link "producten" at bounding box center [590, 92] width 67 height 63
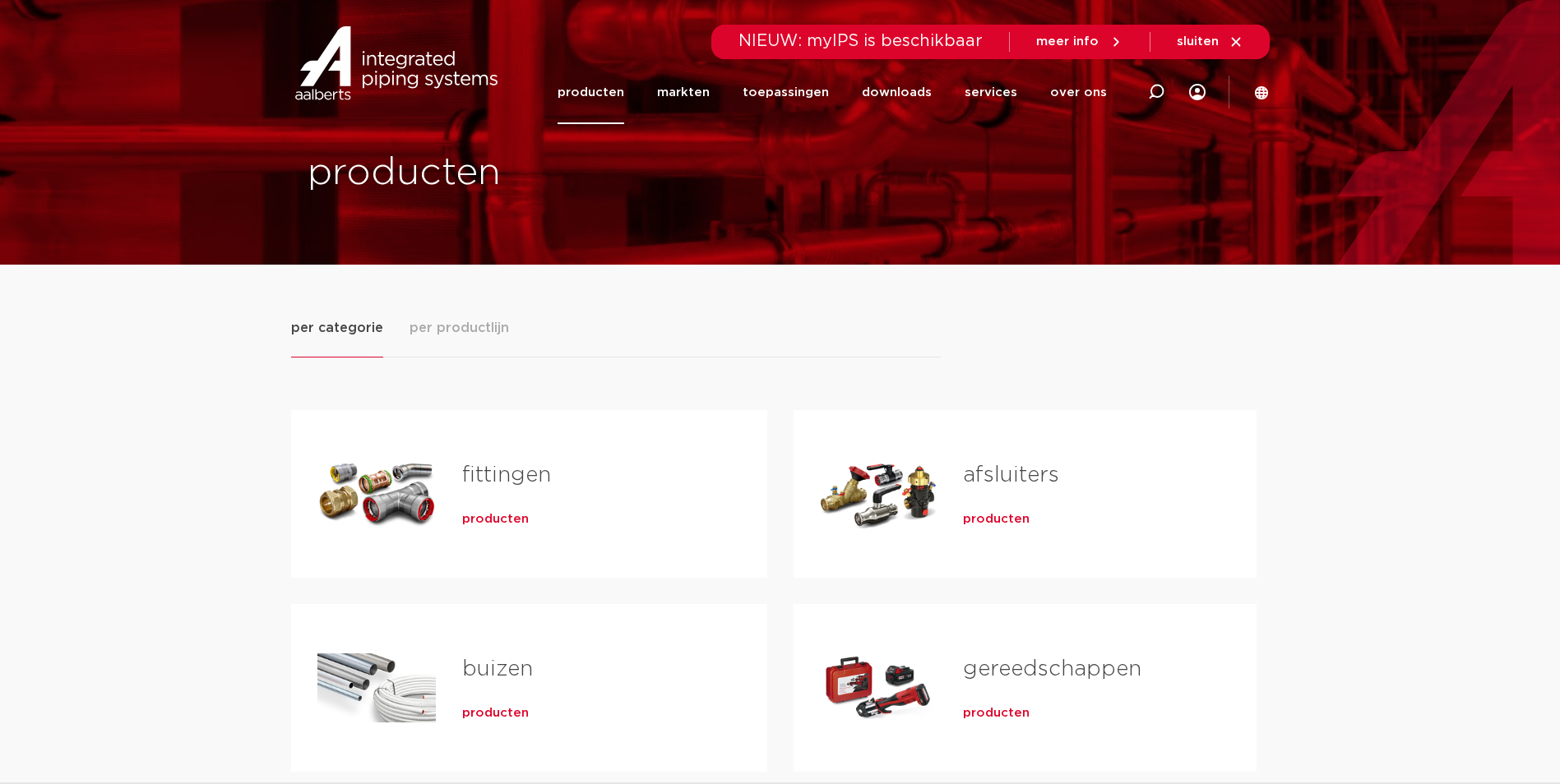
click at [986, 710] on span "producten" at bounding box center [996, 714] width 67 height 17
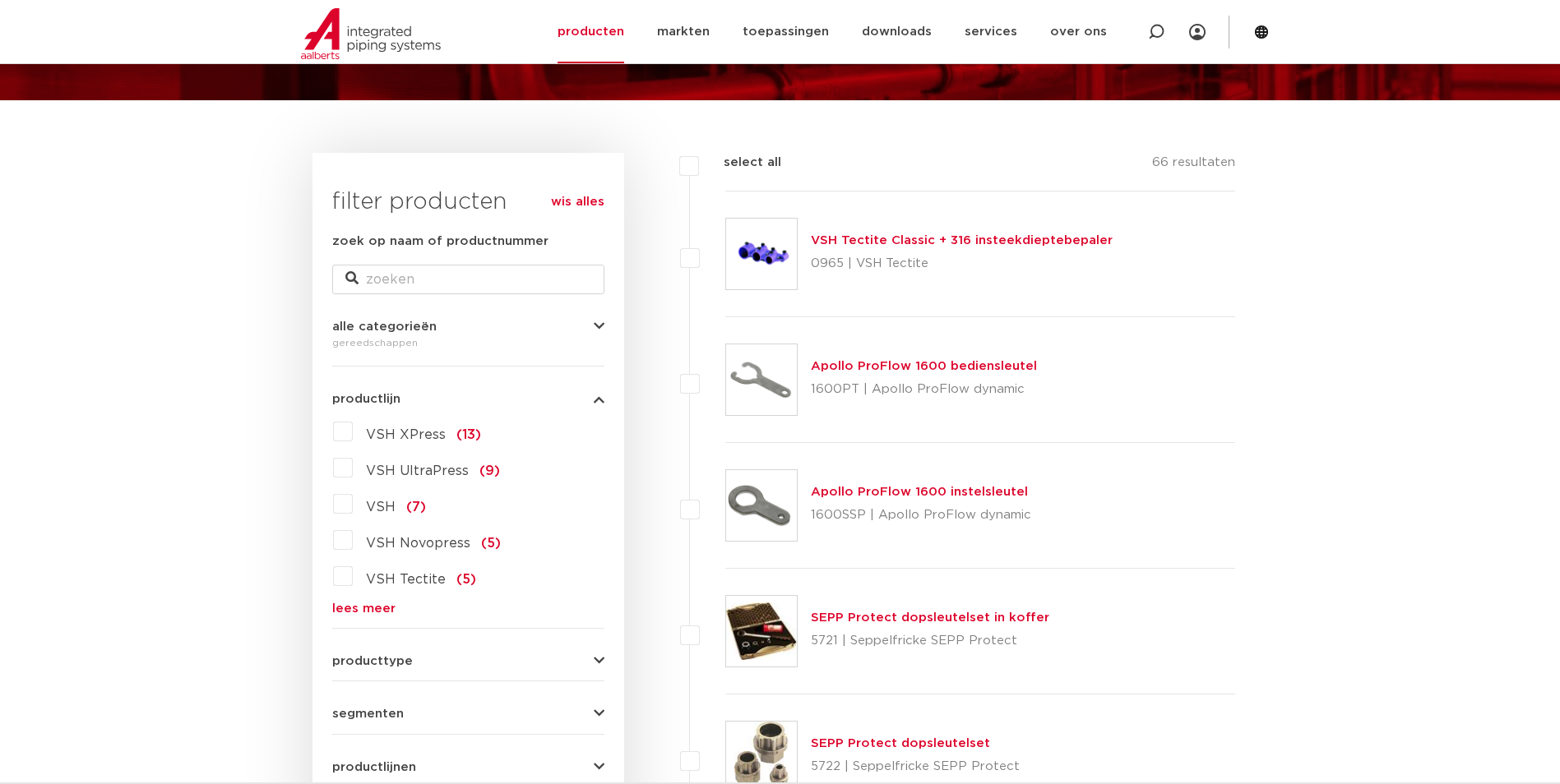
scroll to position [164, 0]
click at [353, 467] on label "VSH UltraPress (9)" at bounding box center [426, 467] width 147 height 26
click at [0, 0] on input "VSH UltraPress (9)" at bounding box center [0, 0] width 0 height 0
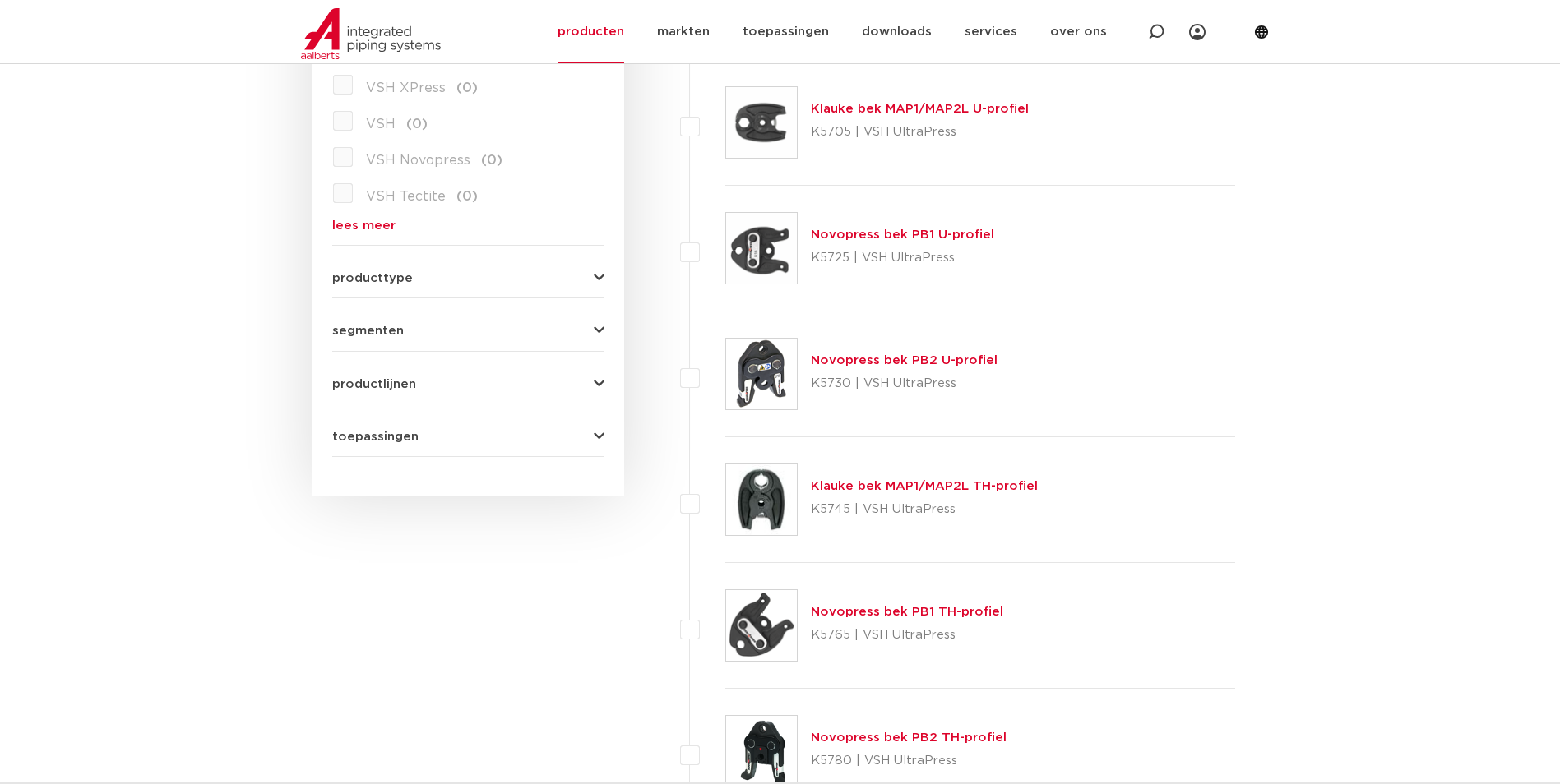
scroll to position [575, 0]
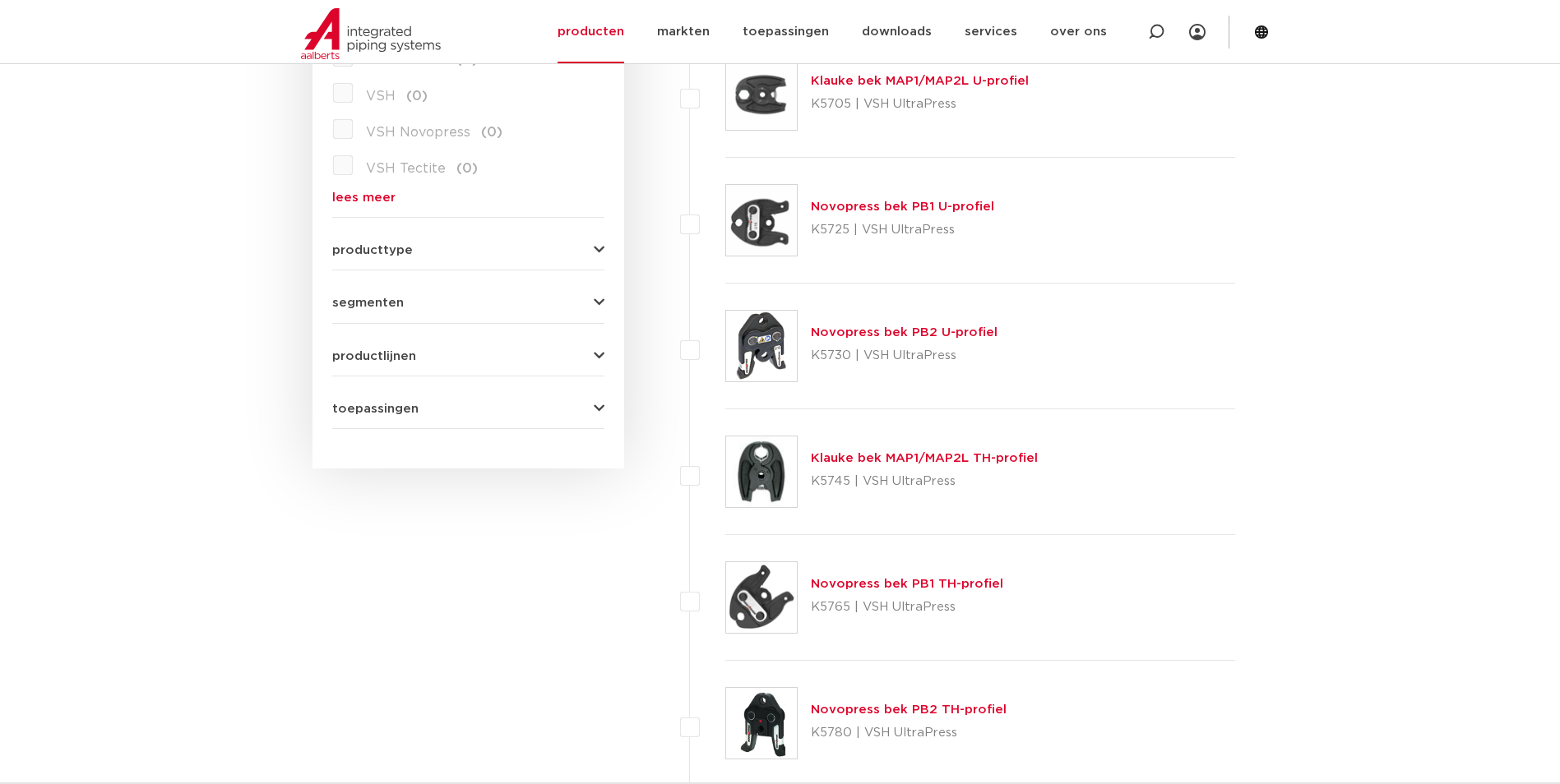
click at [911, 584] on link "Novopress bek PB1 TH-profiel" at bounding box center [907, 584] width 192 height 13
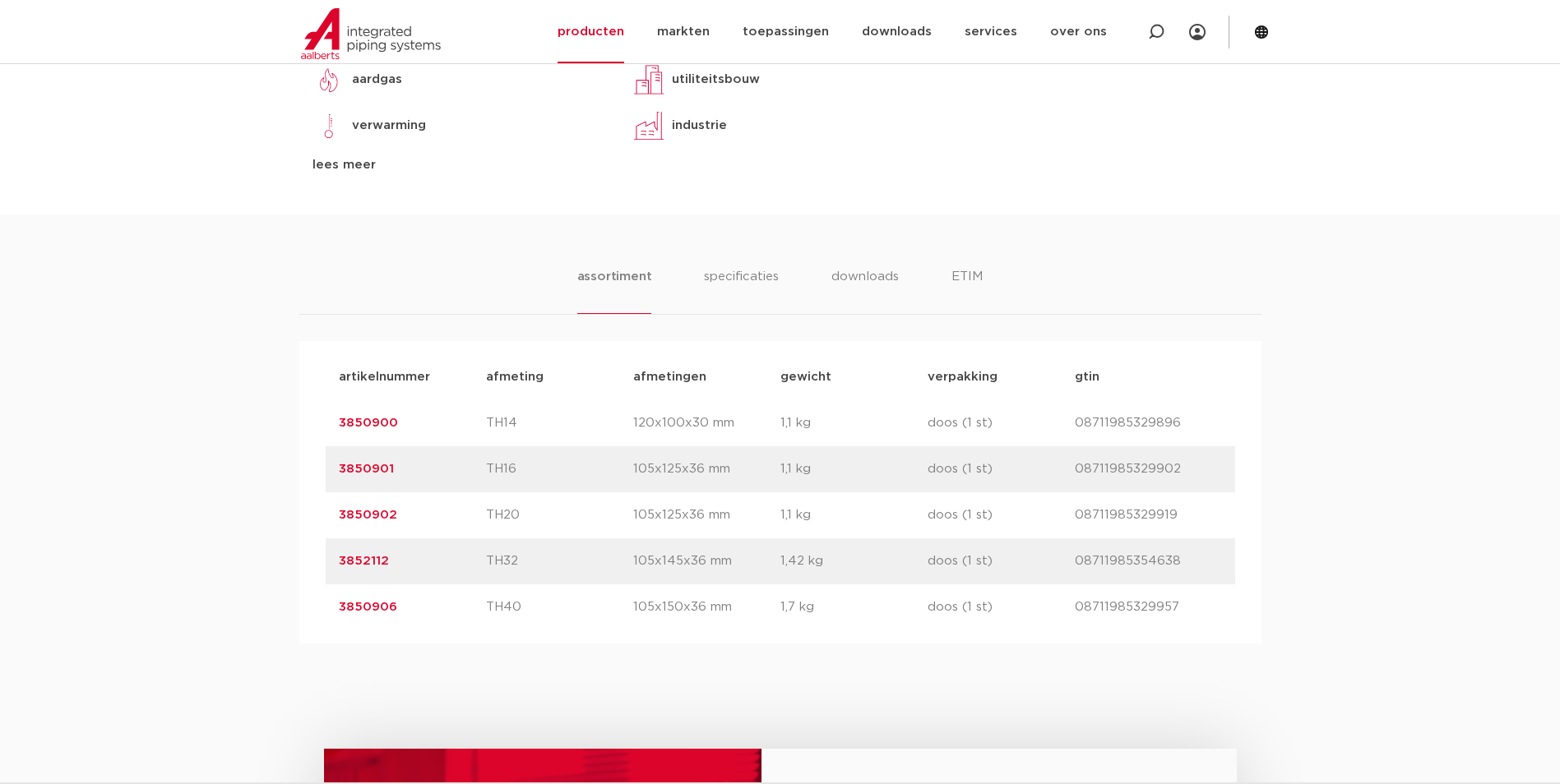
scroll to position [822, 0]
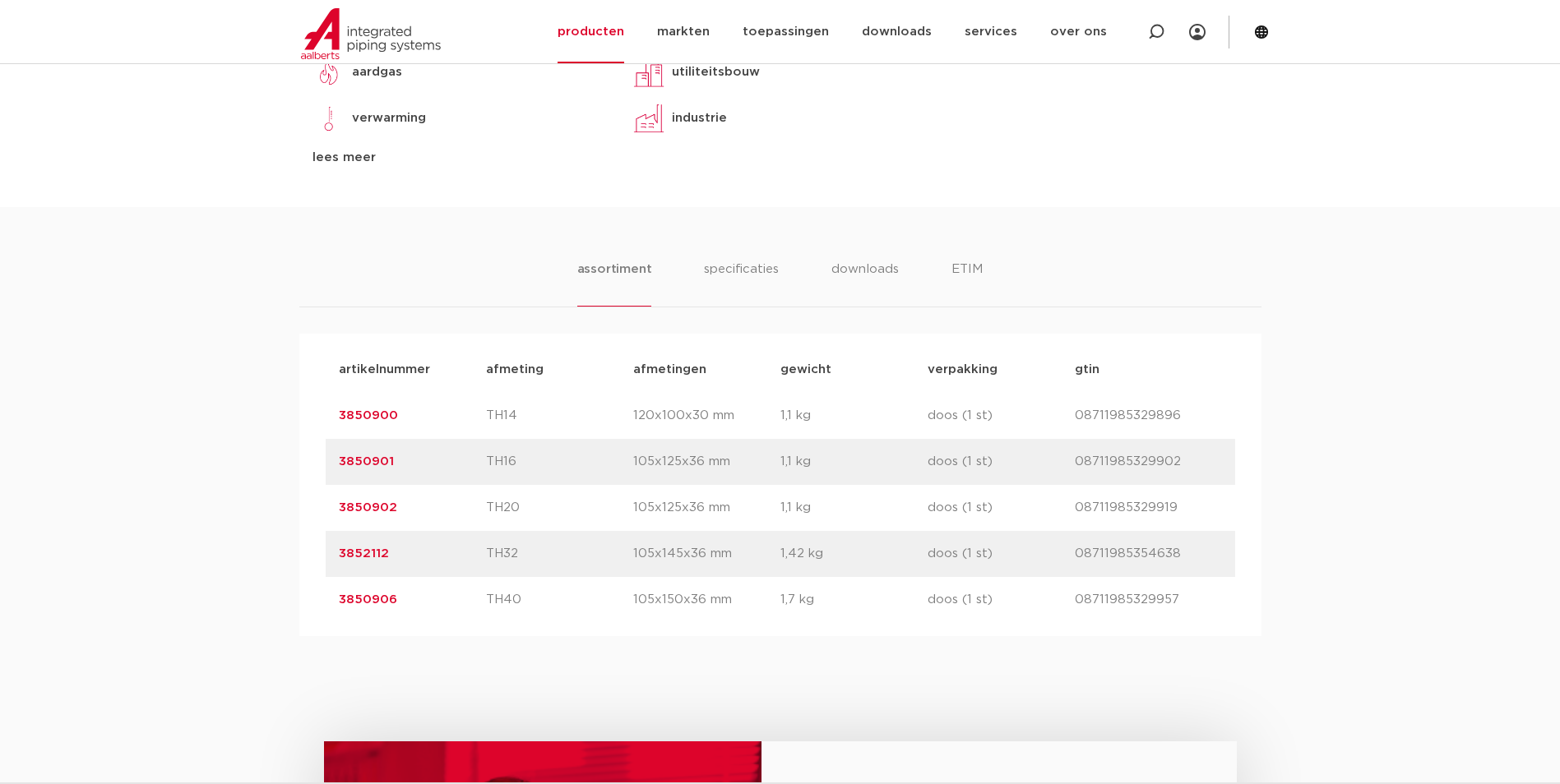
click at [367, 599] on link "3850906" at bounding box center [367, 600] width 58 height 13
